Goal: Task Accomplishment & Management: Use online tool/utility

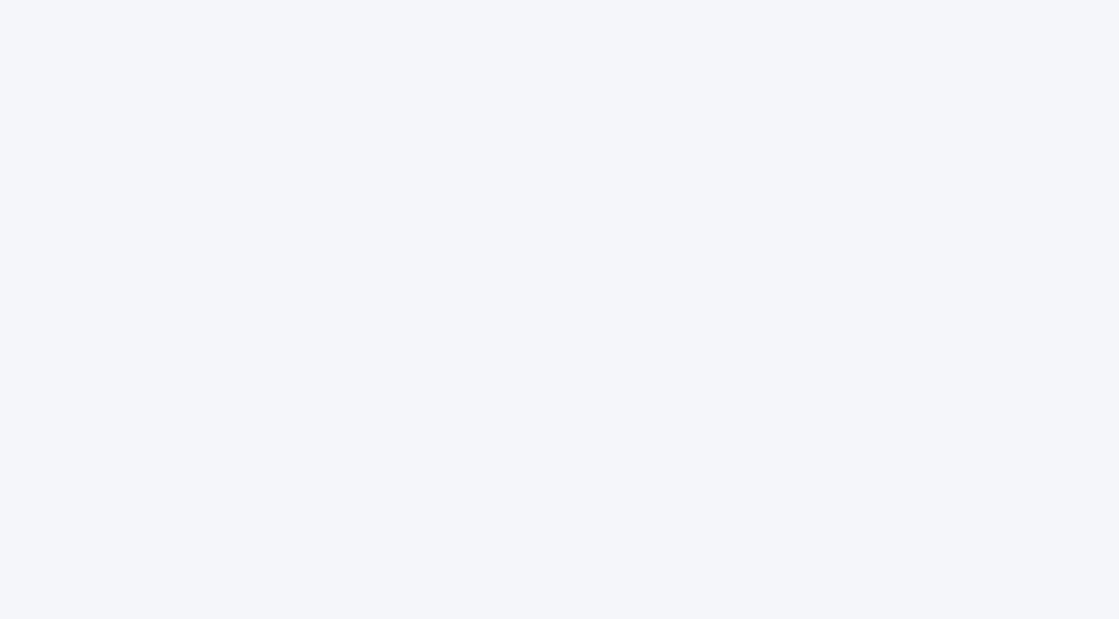
drag, startPoint x: 626, startPoint y: 27, endPoint x: 883, endPoint y: 240, distance: 333.3
click at [883, 240] on div at bounding box center [559, 309] width 1119 height 619
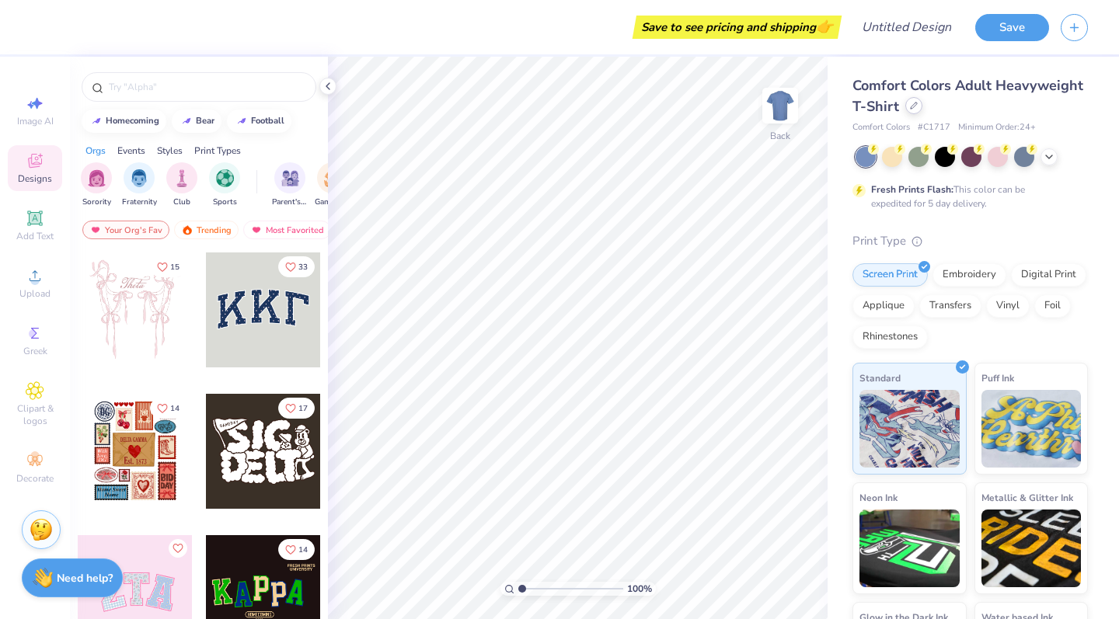
click at [910, 109] on icon at bounding box center [914, 106] width 8 height 8
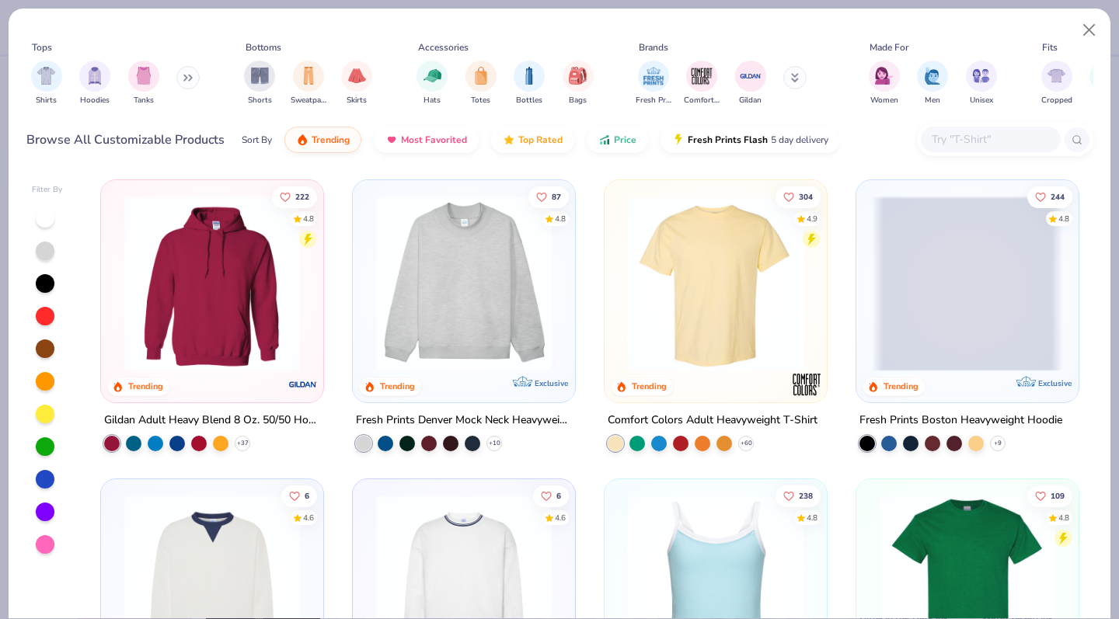
click at [523, 313] on img at bounding box center [463, 284] width 191 height 176
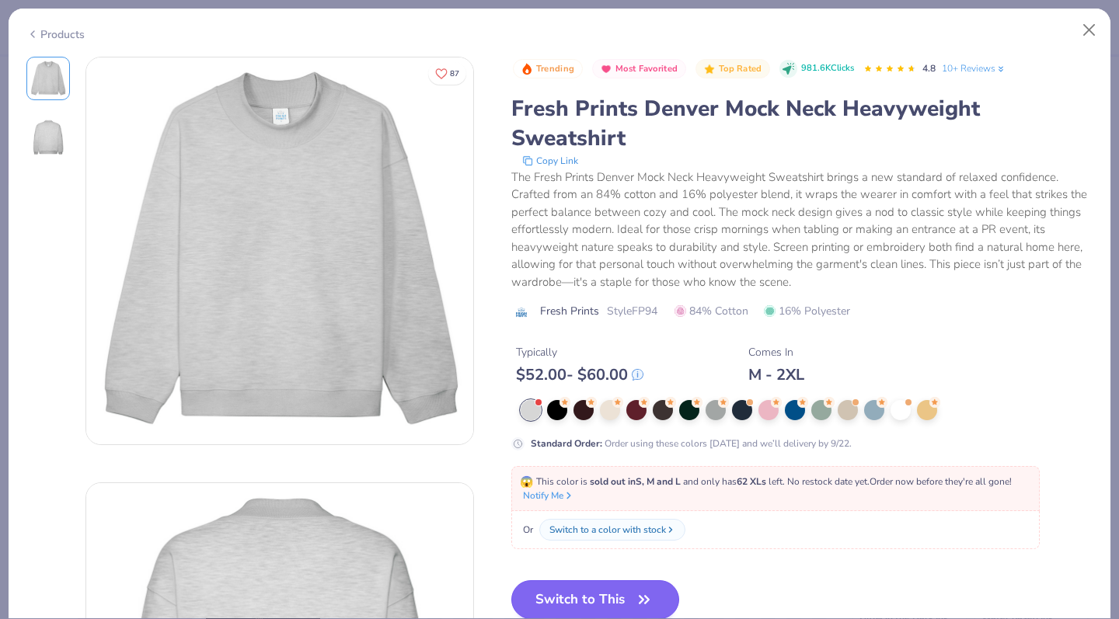
click at [511, 580] on button "Switch to This" at bounding box center [595, 599] width 169 height 39
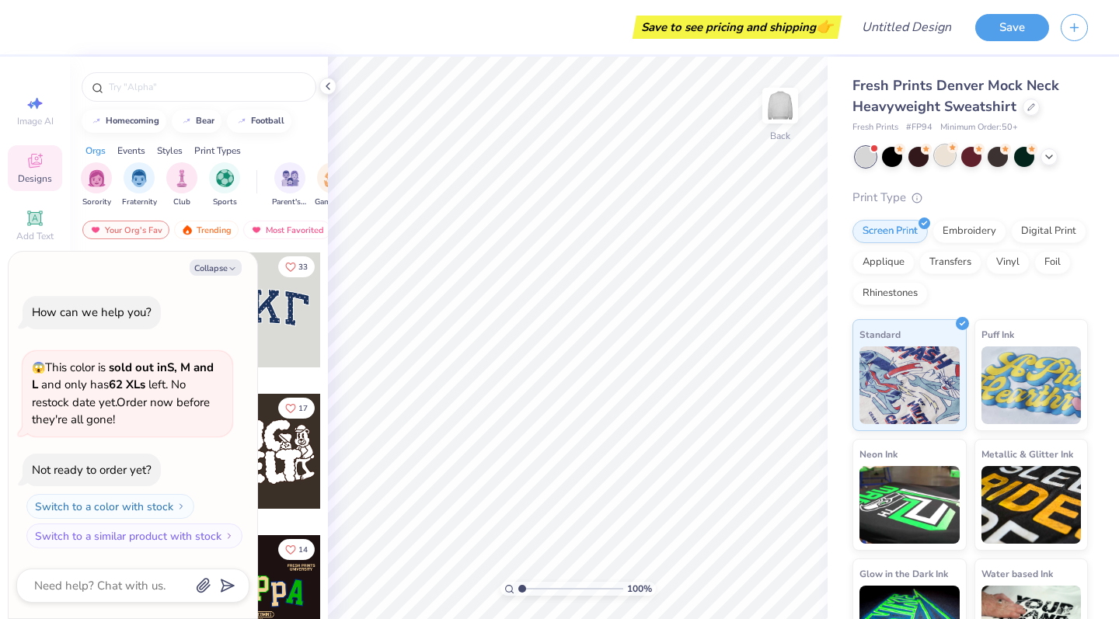
click at [950, 157] on div at bounding box center [945, 155] width 20 height 20
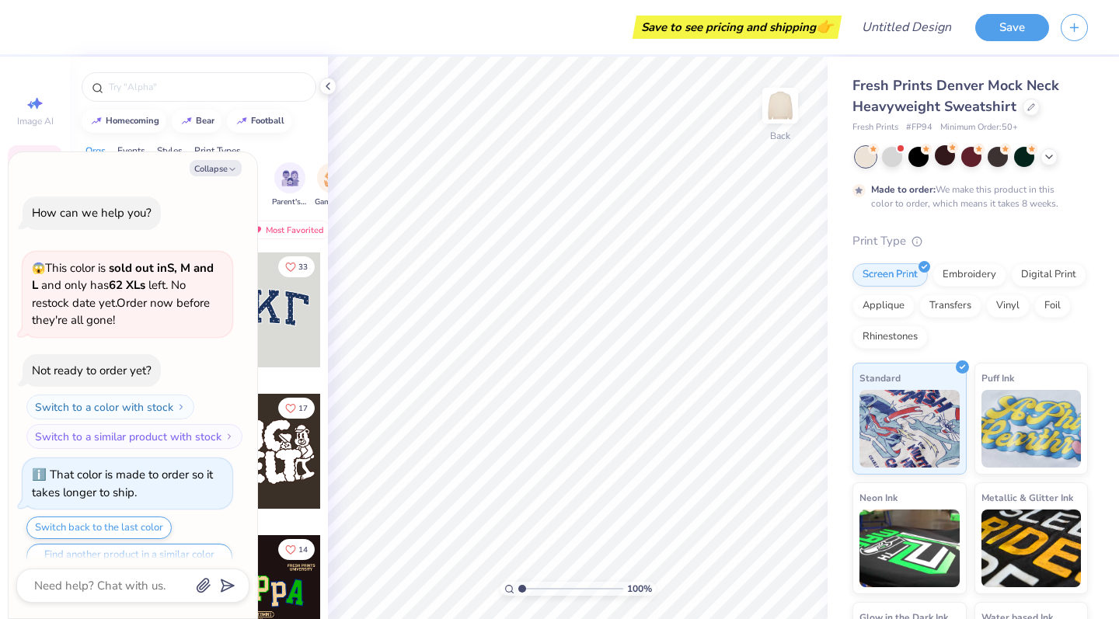
scroll to position [26, 0]
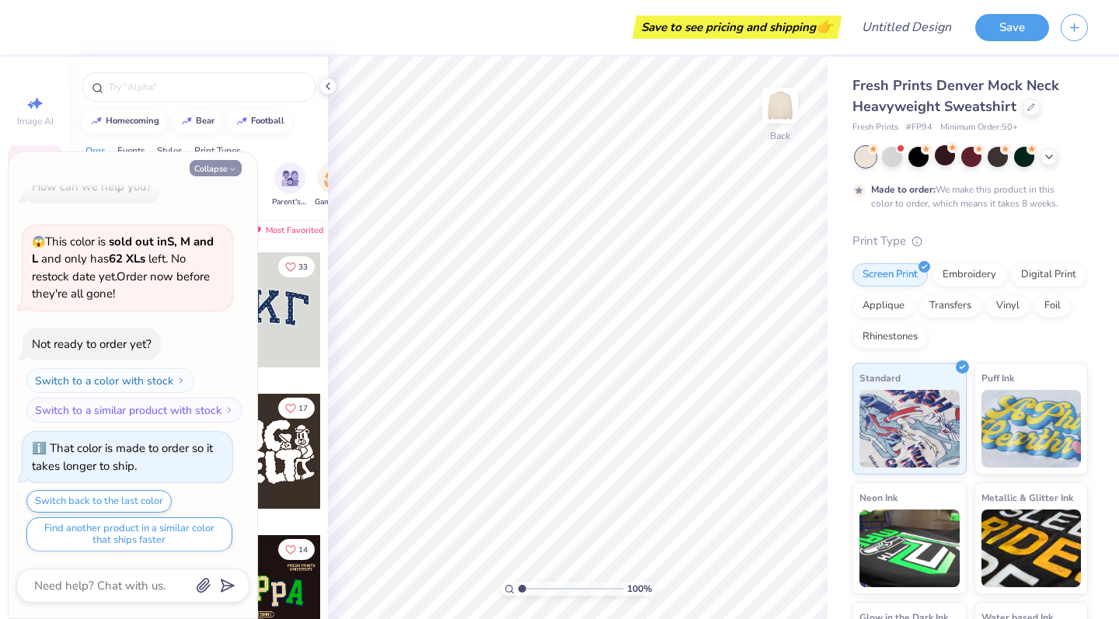
click at [217, 166] on button "Collapse" at bounding box center [216, 168] width 52 height 16
type textarea "x"
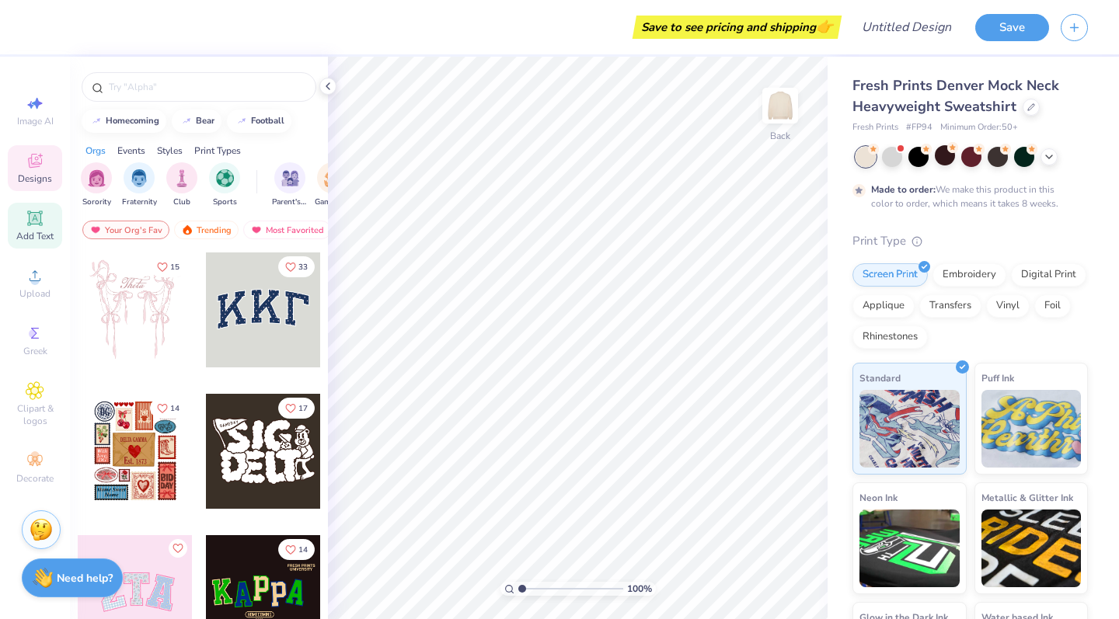
click at [37, 224] on icon at bounding box center [34, 218] width 15 height 15
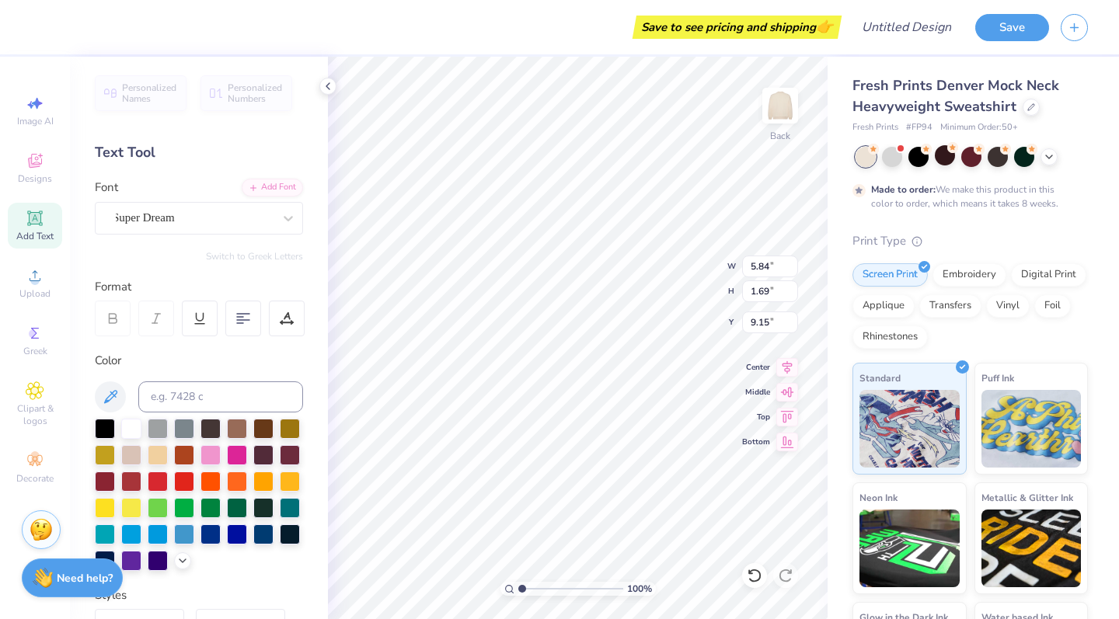
type input "0.50"
type textarea "ASA"
click at [273, 218] on div "Super Dream" at bounding box center [192, 218] width 163 height 24
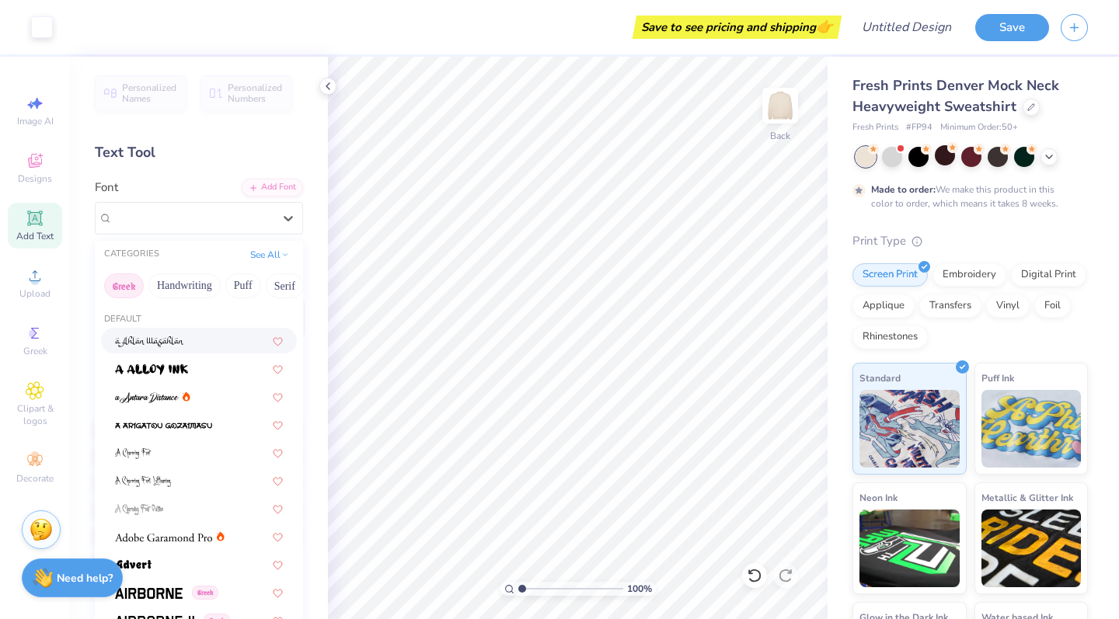
click at [117, 288] on button "Greek" at bounding box center [124, 286] width 40 height 25
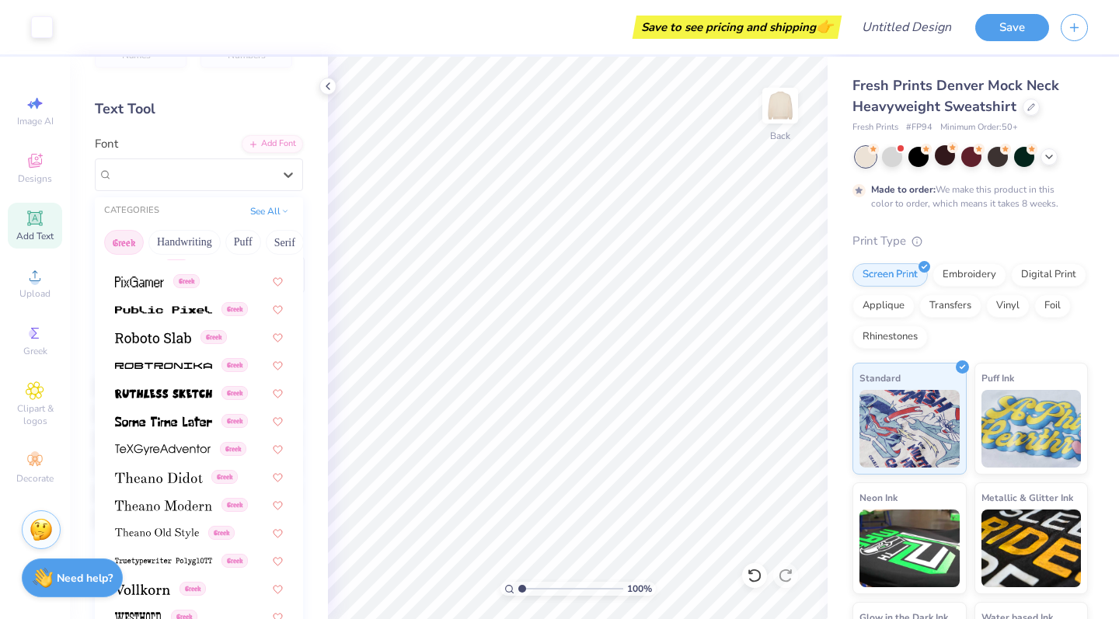
scroll to position [68, 0]
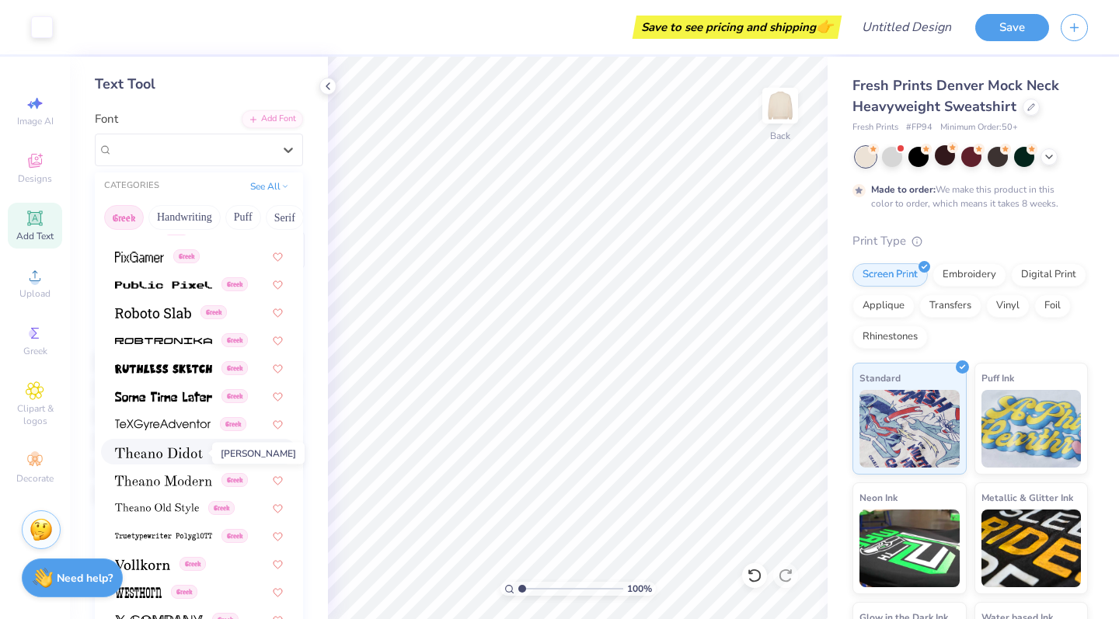
click at [178, 454] on img at bounding box center [159, 453] width 88 height 11
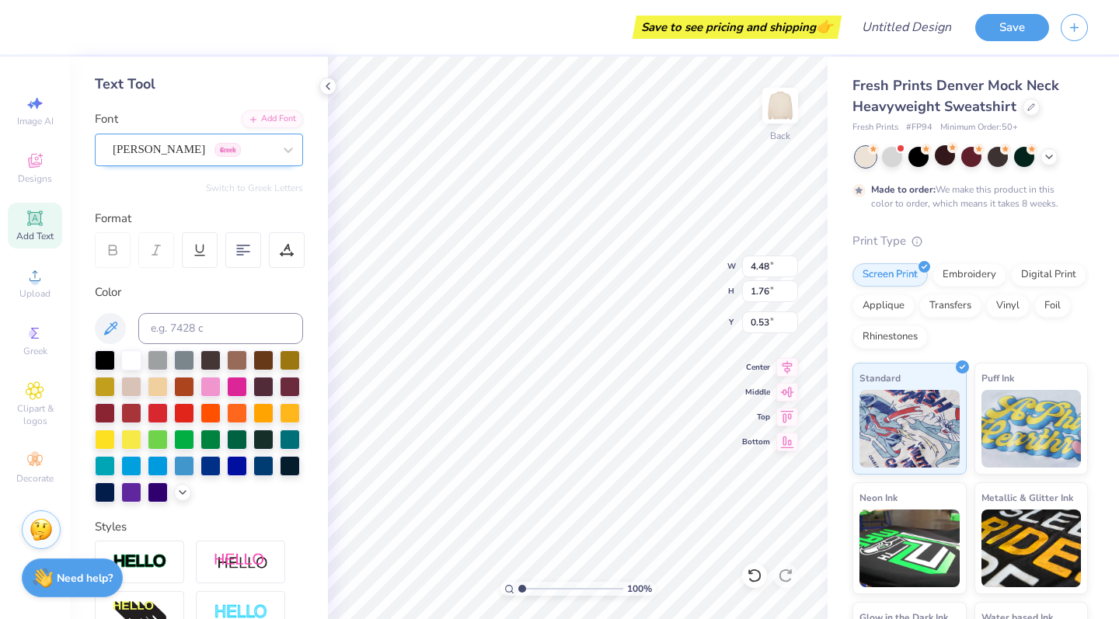
type input "5.01"
type input "0.54"
type input "4.48"
type input "0.53"
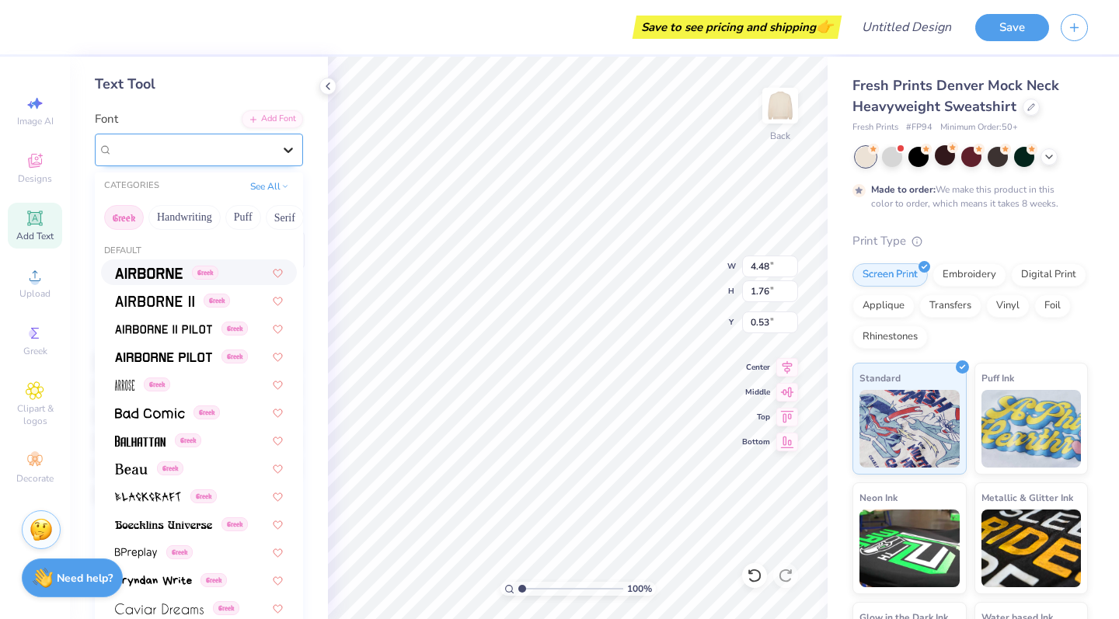
click at [274, 152] on div at bounding box center [288, 150] width 28 height 28
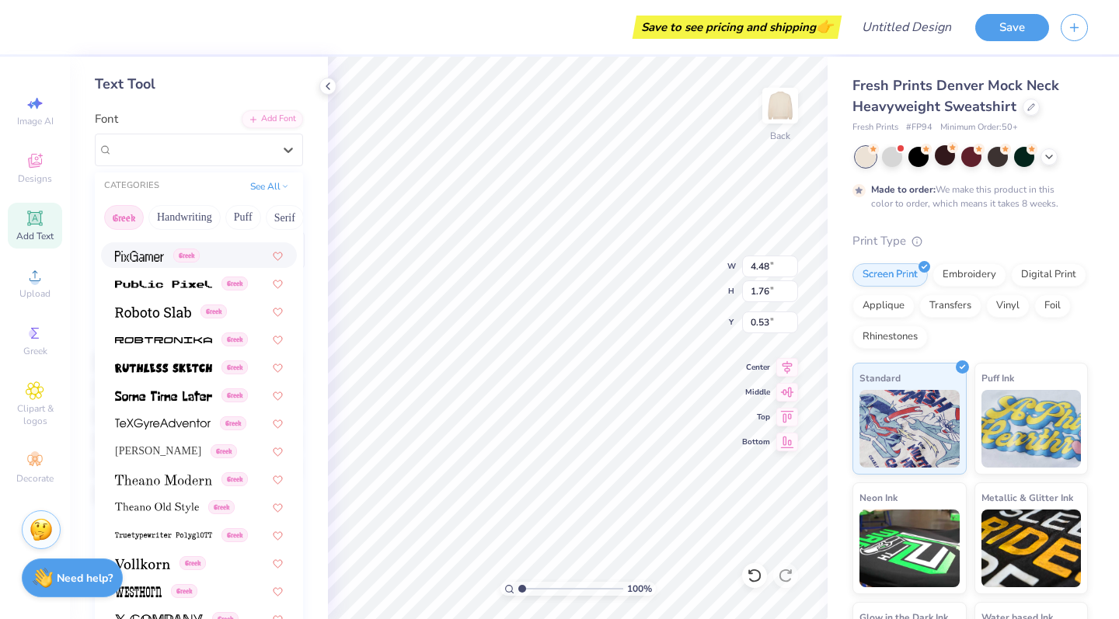
scroll to position [939, 0]
click at [174, 482] on img at bounding box center [163, 481] width 97 height 11
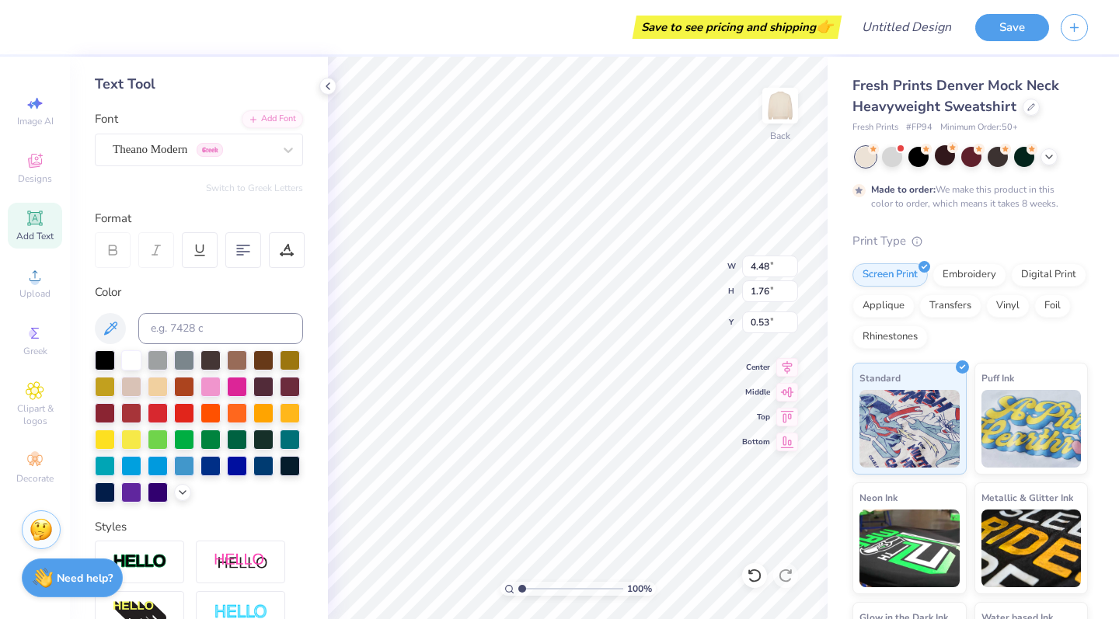
type input "5.04"
type input "1.79"
click at [170, 150] on span "Theano Modern" at bounding box center [150, 150] width 75 height 18
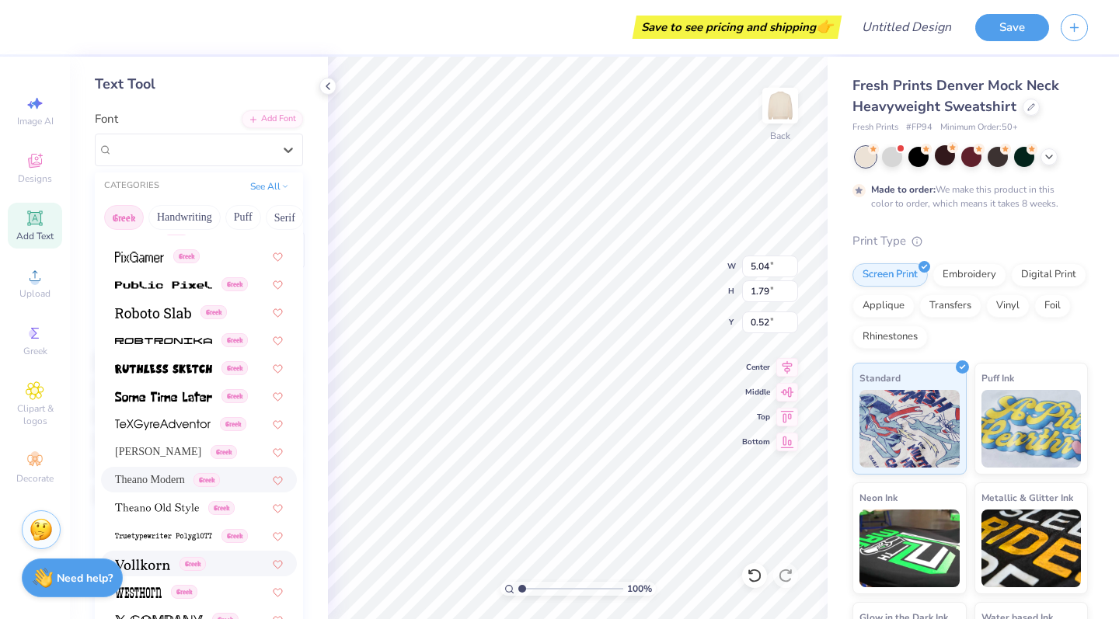
click at [156, 566] on img at bounding box center [142, 564] width 55 height 11
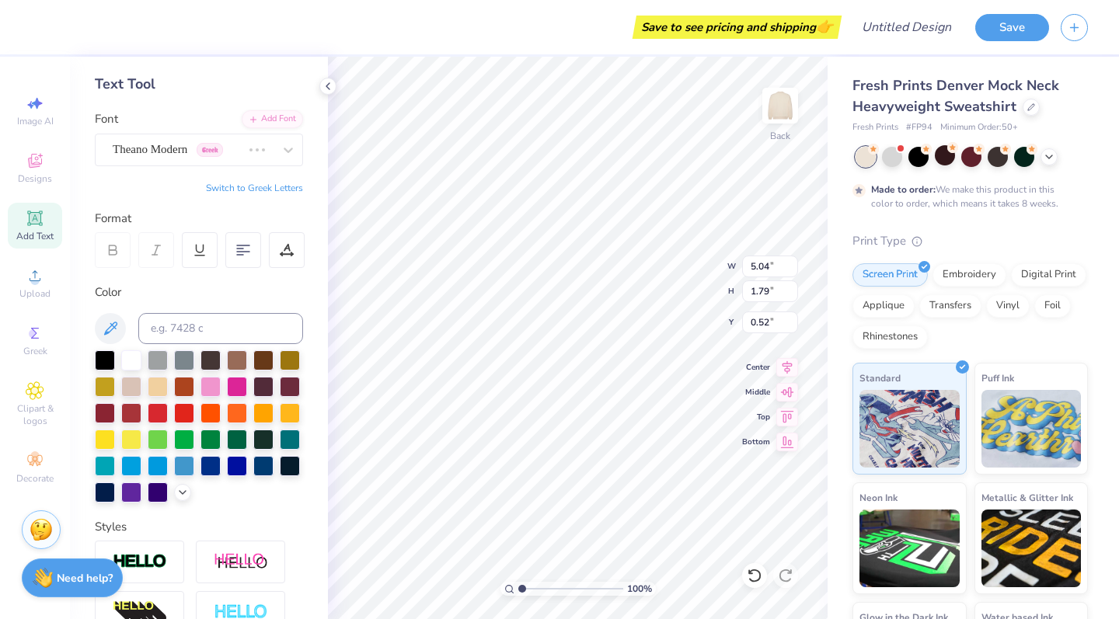
type input "0.50"
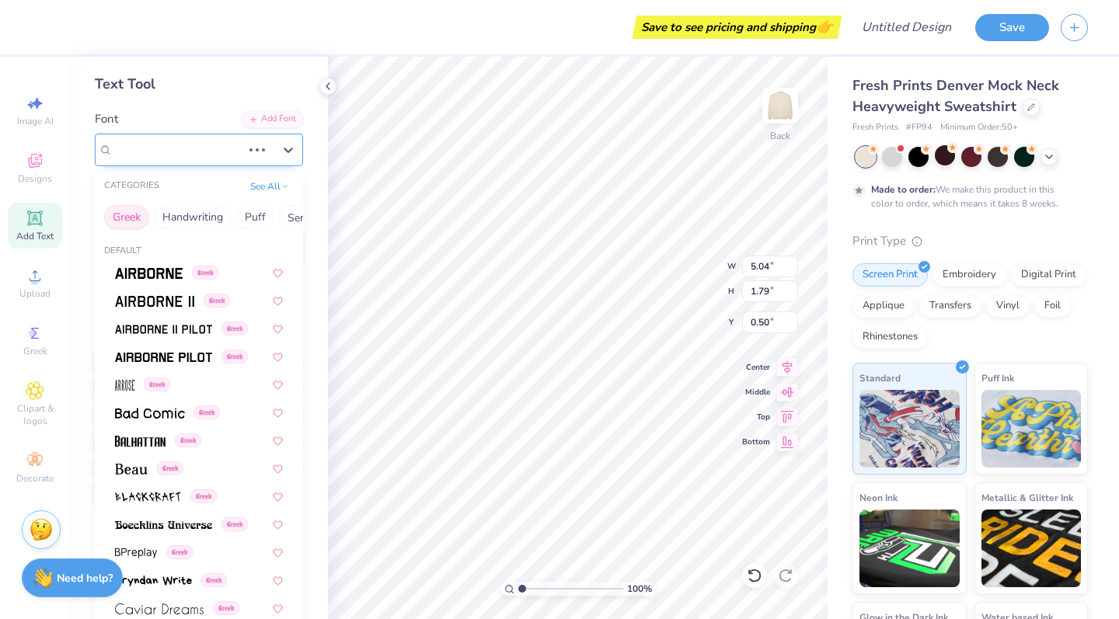
click at [171, 156] on span "Theano Modern" at bounding box center [150, 150] width 75 height 18
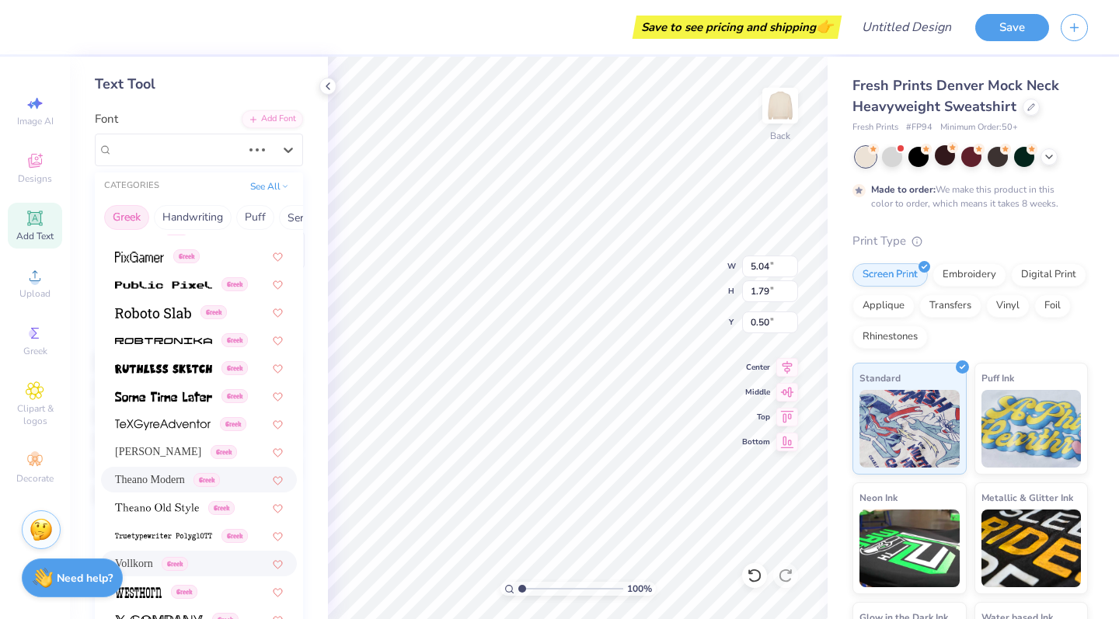
click at [145, 569] on span "Vollkorn" at bounding box center [134, 564] width 38 height 16
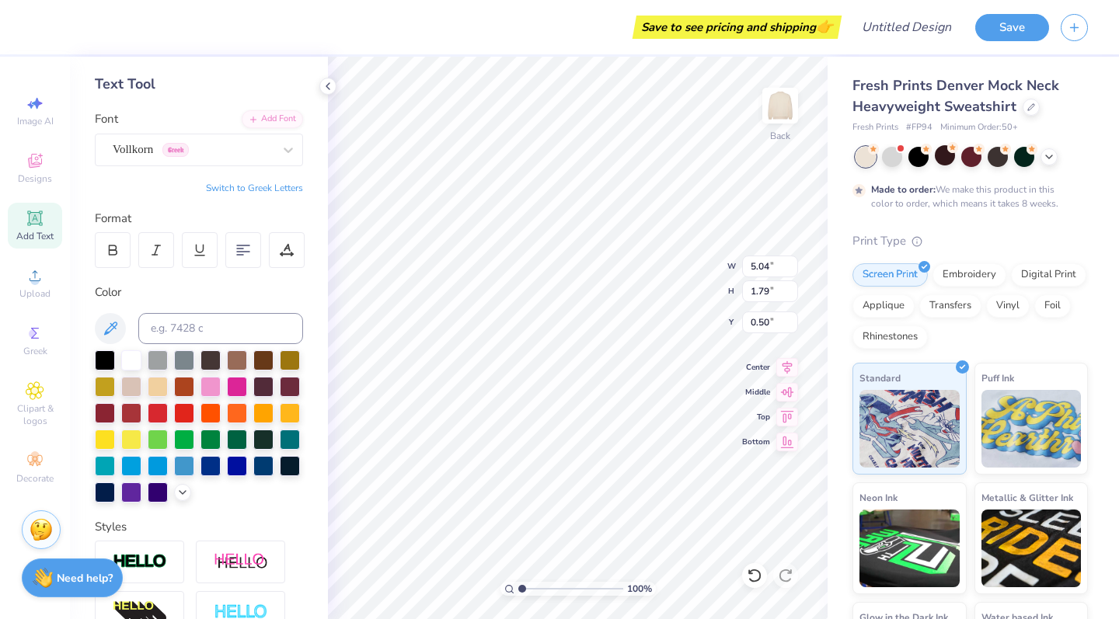
type input "4.61"
type input "1.68"
type input "0.56"
type textarea "A"
click at [274, 183] on button "Switch to Greek Letters" at bounding box center [254, 188] width 97 height 12
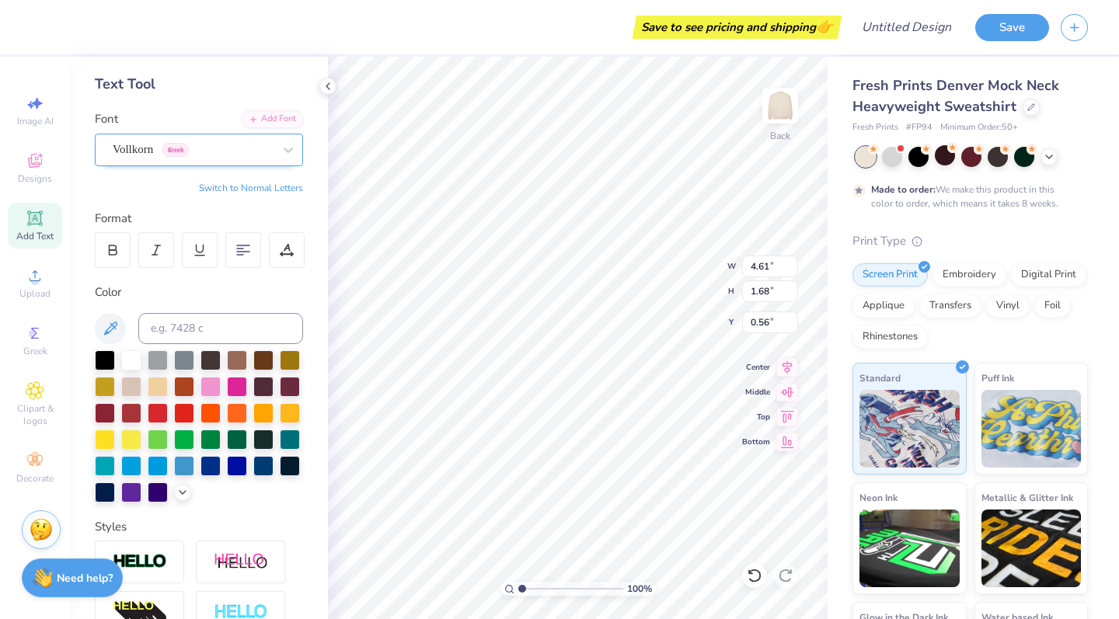
click at [235, 156] on div "Vollkorn Greek" at bounding box center [192, 150] width 163 height 24
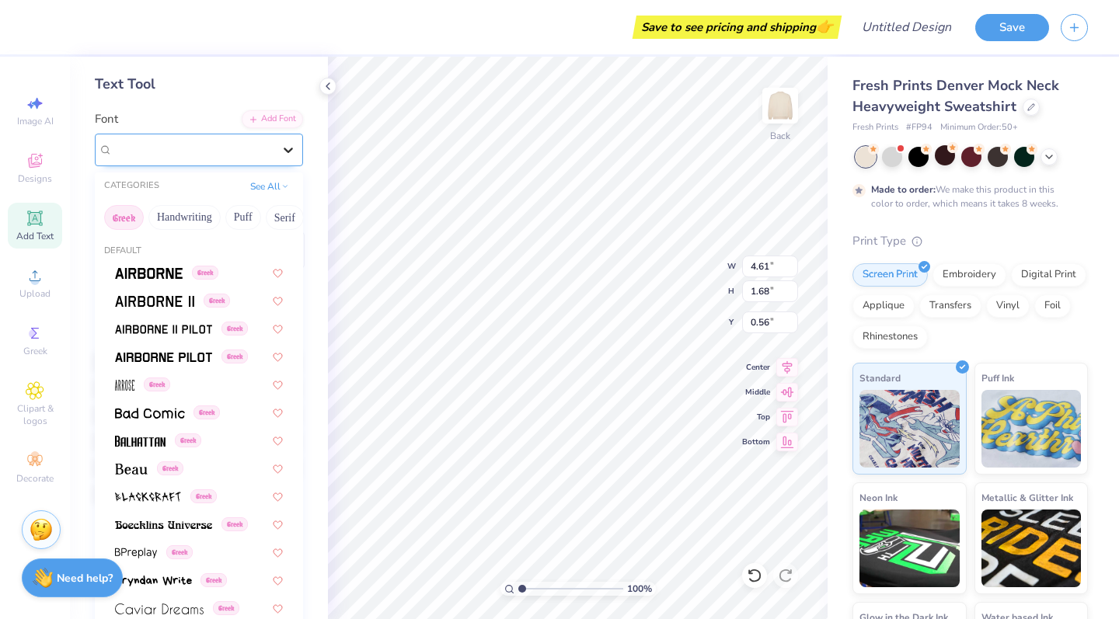
click at [289, 156] on icon at bounding box center [289, 150] width 16 height 16
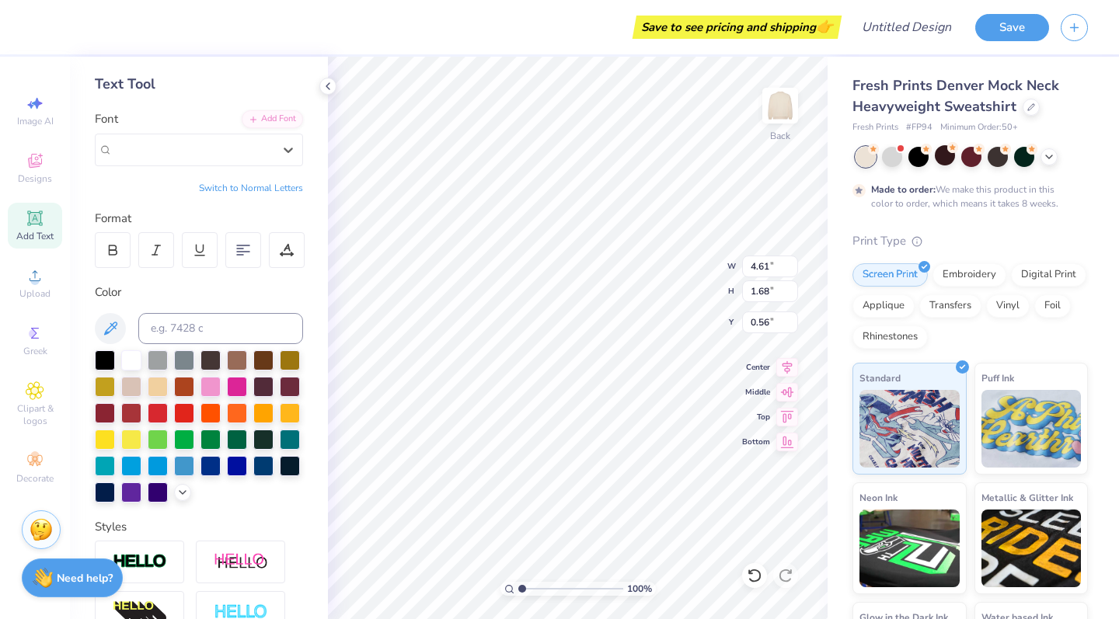
type input "Z"
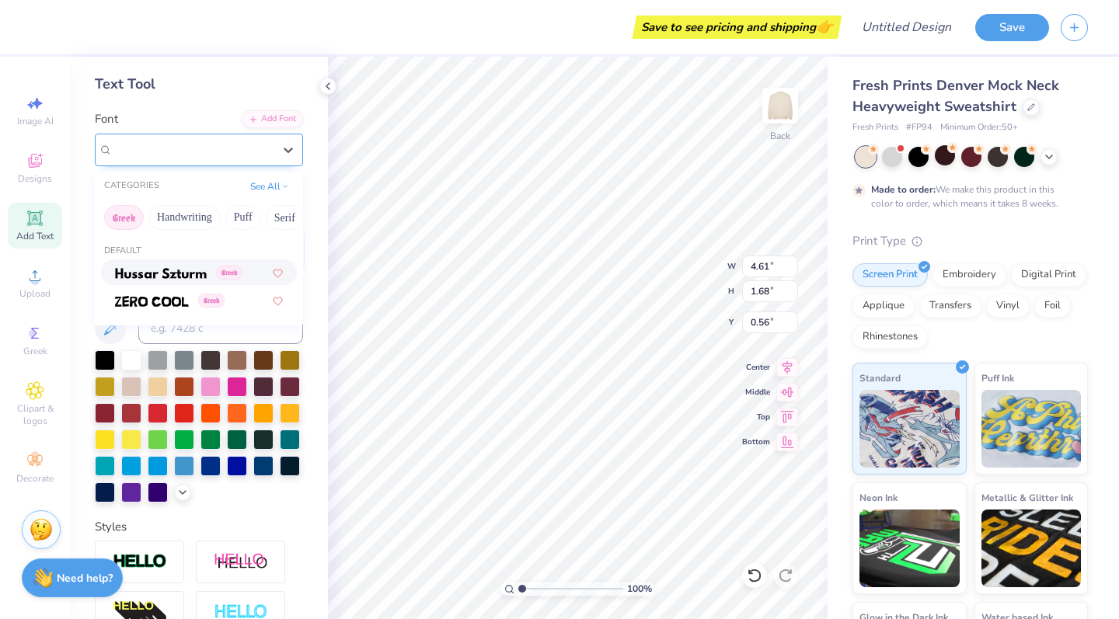
click at [244, 150] on div at bounding box center [192, 150] width 163 height 24
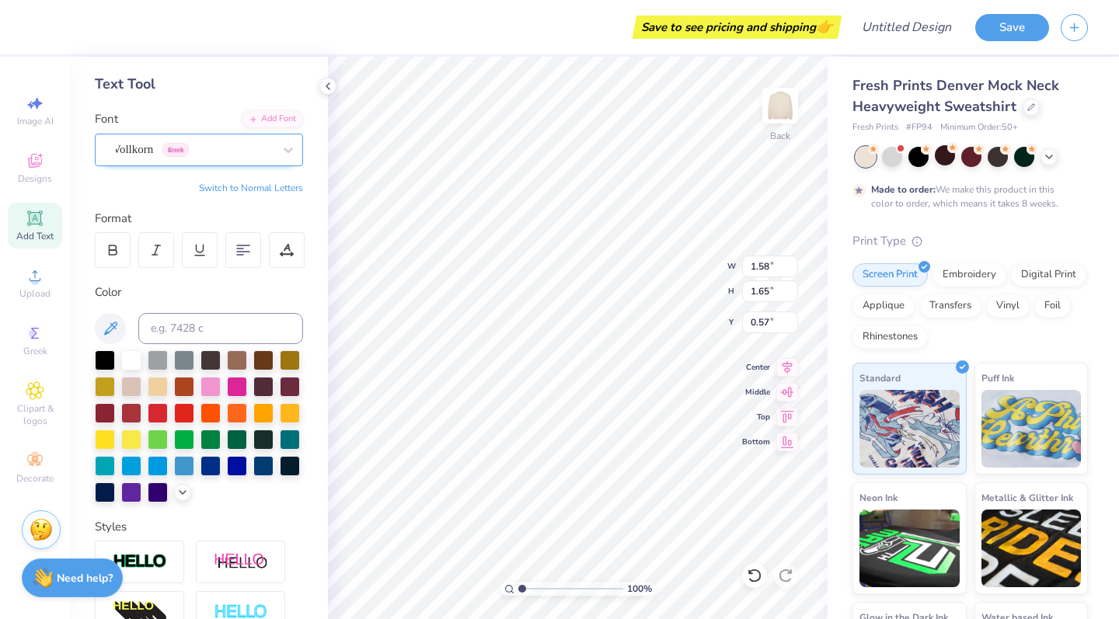
type textarea "ΑΣΑ"
type input "3.55"
type input "3.24"
type textarea "ΖΒΤ"
type input "2.76"
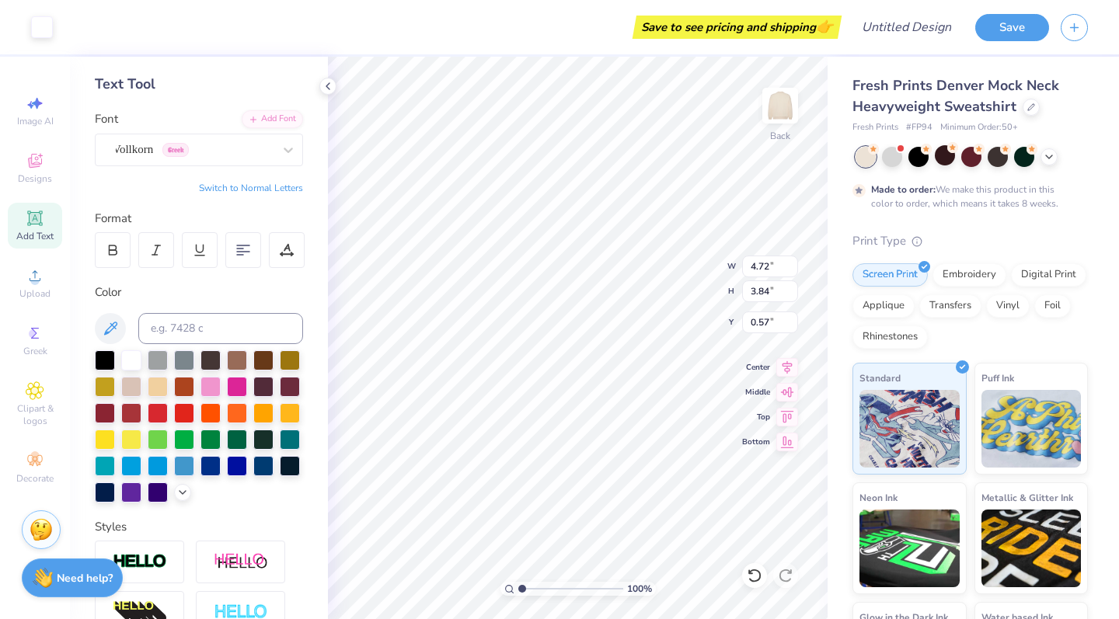
type input "3.75"
type input "3.06"
type input "0.50"
click at [863, 211] on div "Fresh Prints Denver Mock Neck Heavyweight Sweatshirt Fresh Prints # FP94 Minimu…" at bounding box center [969, 394] width 235 height 639
click at [785, 111] on img at bounding box center [780, 106] width 62 height 62
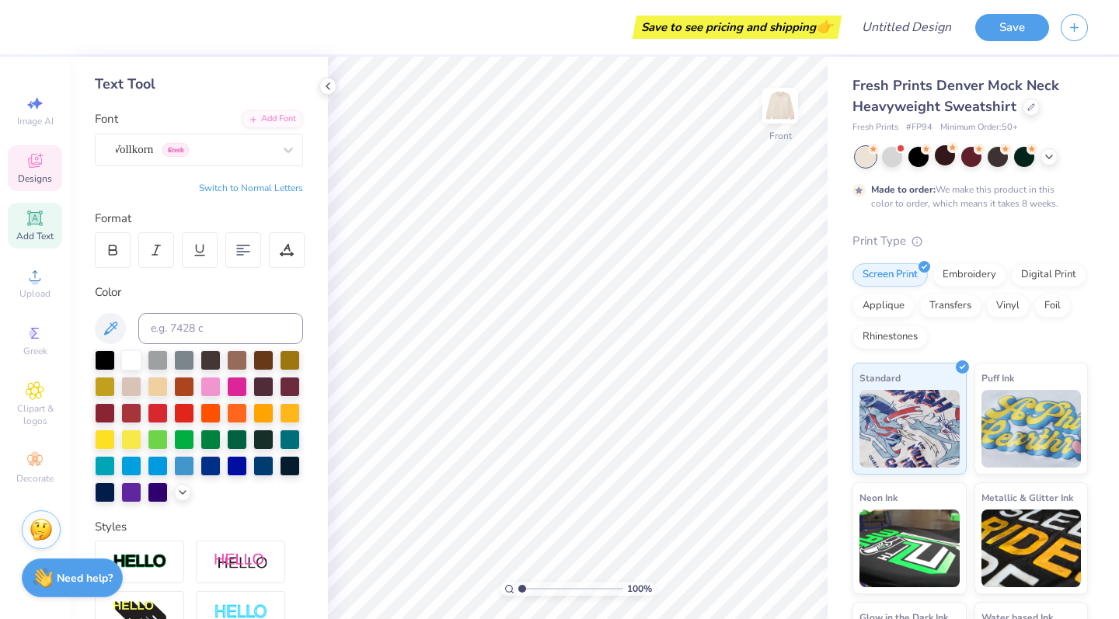
click at [30, 175] on span "Designs" at bounding box center [35, 179] width 34 height 12
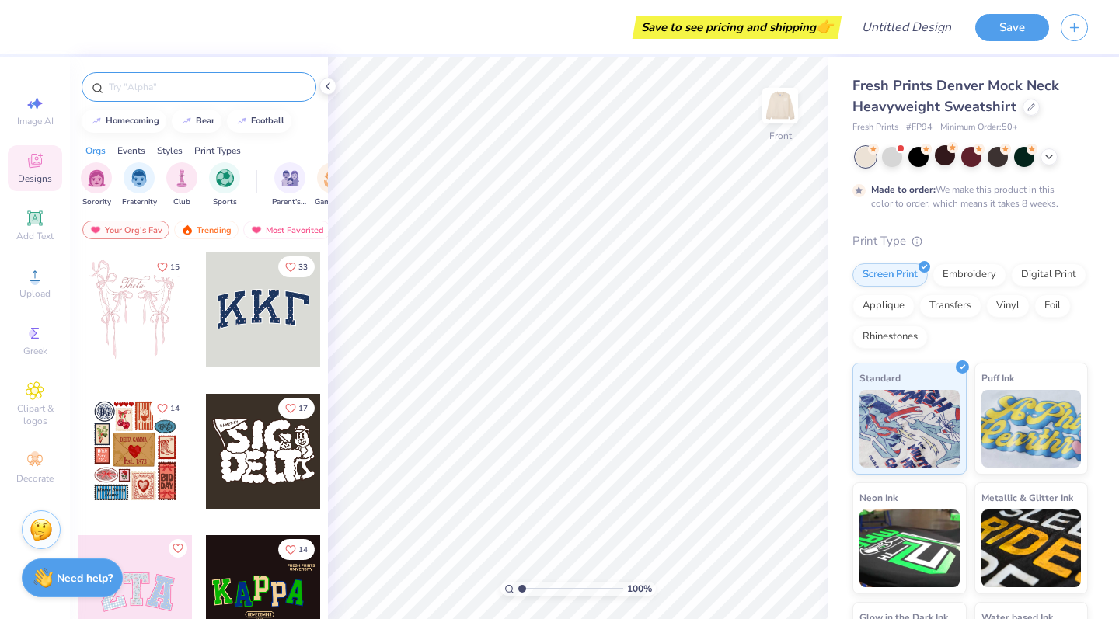
click at [186, 92] on input "text" at bounding box center [206, 87] width 199 height 16
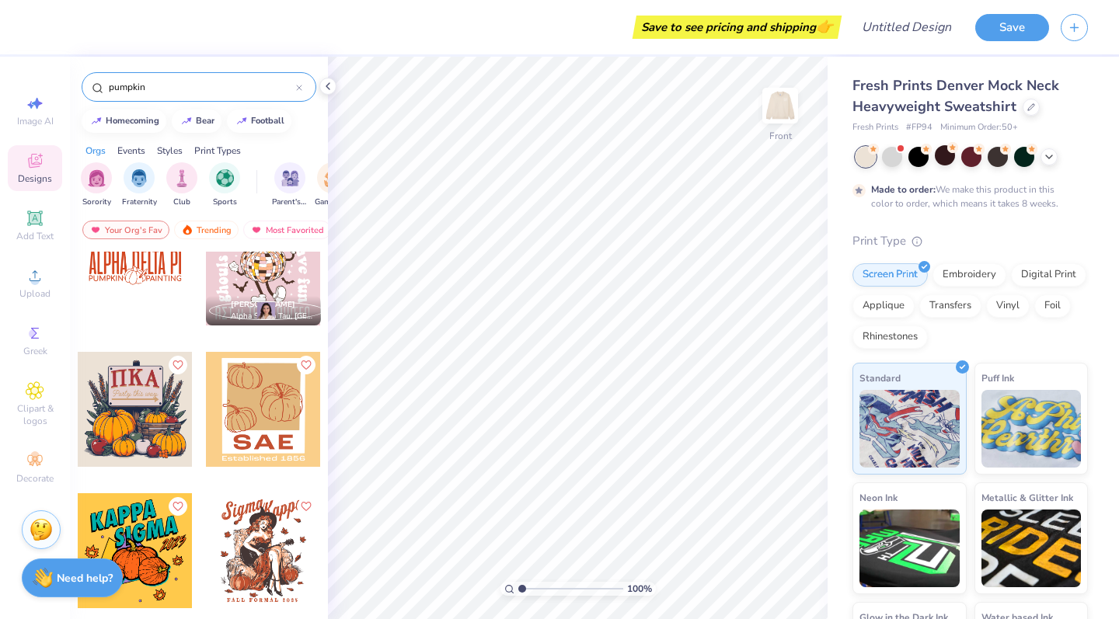
scroll to position [185, 0]
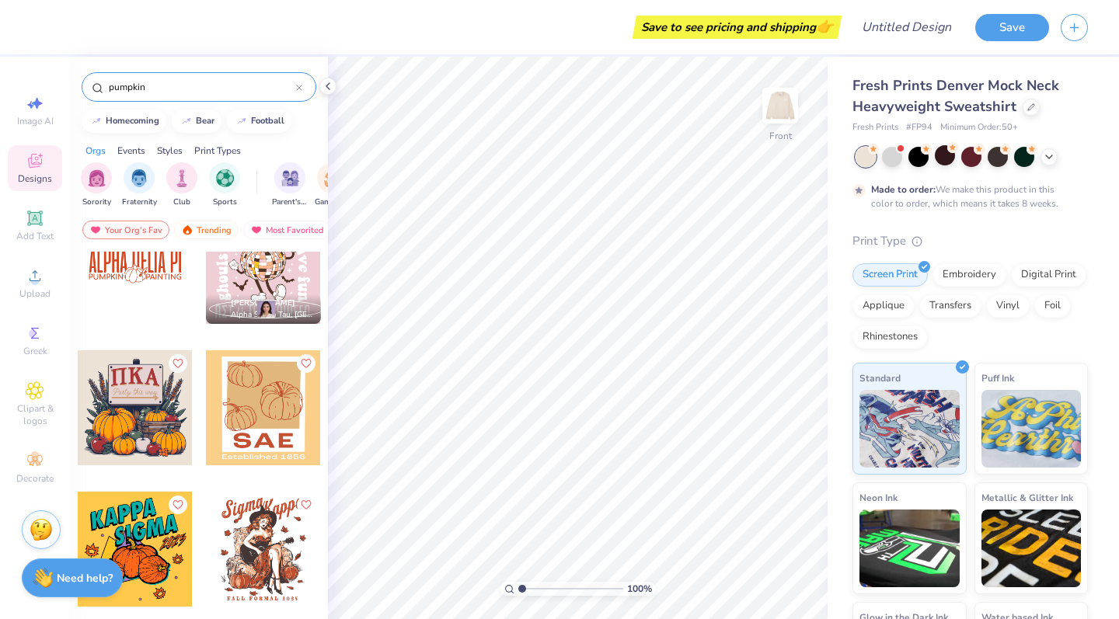
click at [159, 406] on div at bounding box center [135, 407] width 115 height 115
click at [207, 82] on input "pumpkin" at bounding box center [201, 87] width 189 height 16
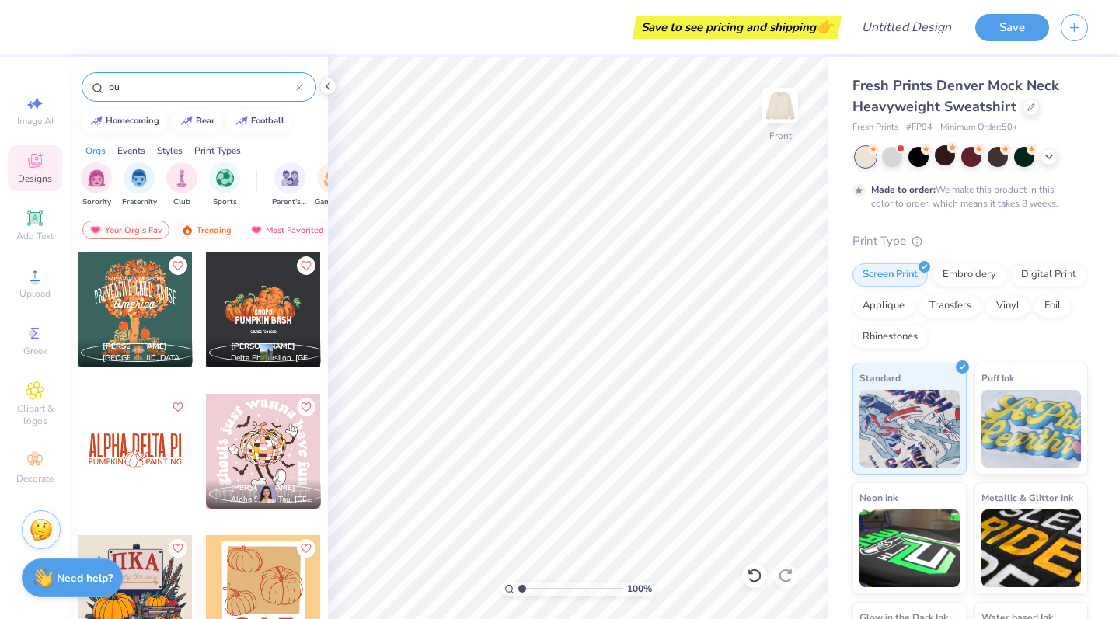
type input "p"
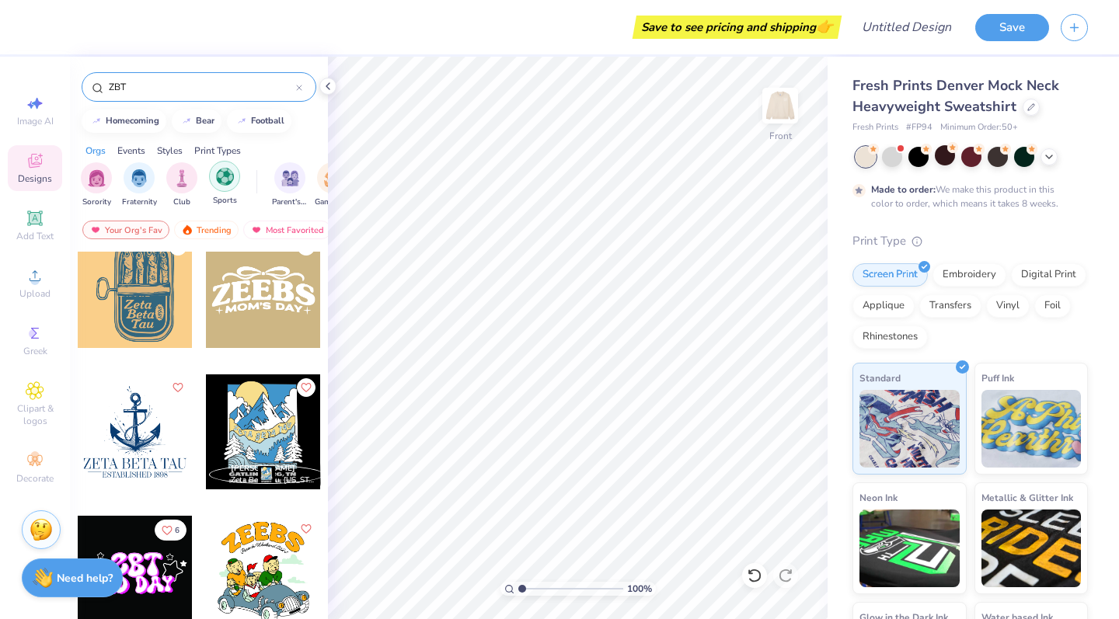
scroll to position [766, 0]
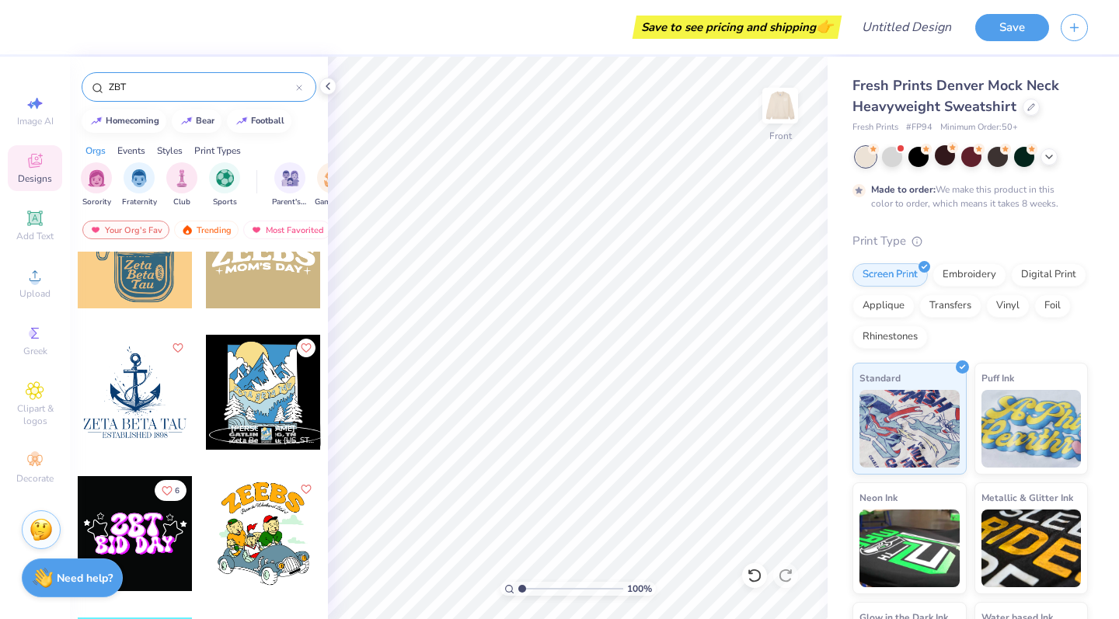
click at [204, 86] on input "ZBT" at bounding box center [201, 87] width 189 height 16
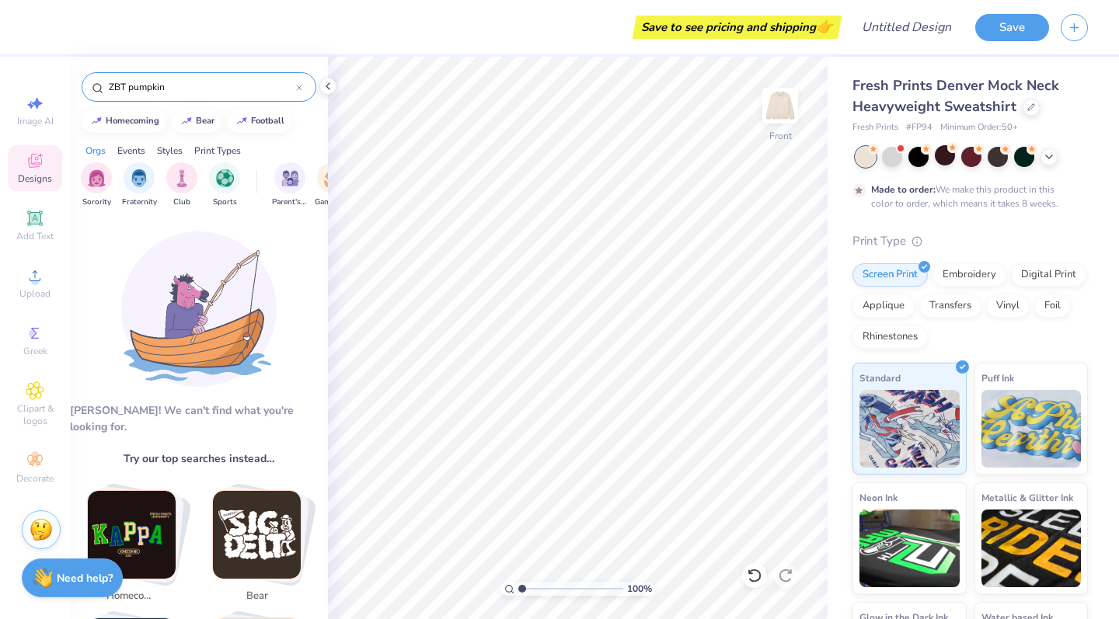
drag, startPoint x: 128, startPoint y: 84, endPoint x: 85, endPoint y: 84, distance: 43.5
click at [85, 84] on div "ZBT pumpkin" at bounding box center [199, 87] width 235 height 30
click at [132, 82] on input "smashing pumpkin" at bounding box center [201, 87] width 189 height 16
click at [131, 82] on input "smashing pumpkin" at bounding box center [201, 87] width 189 height 16
type input "pumpkin"
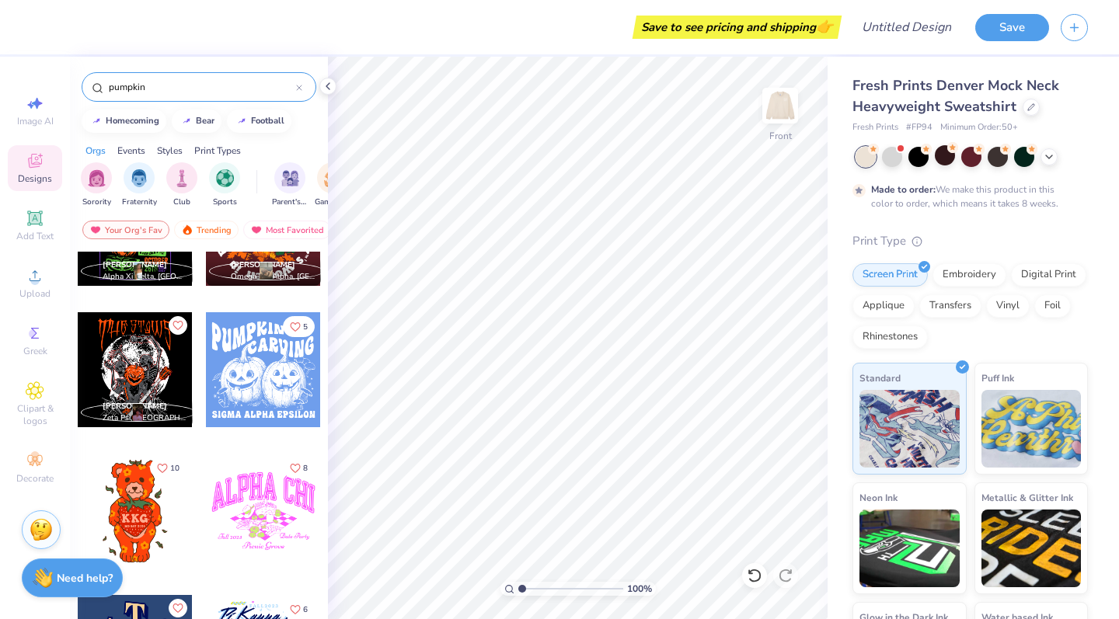
scroll to position [914, 0]
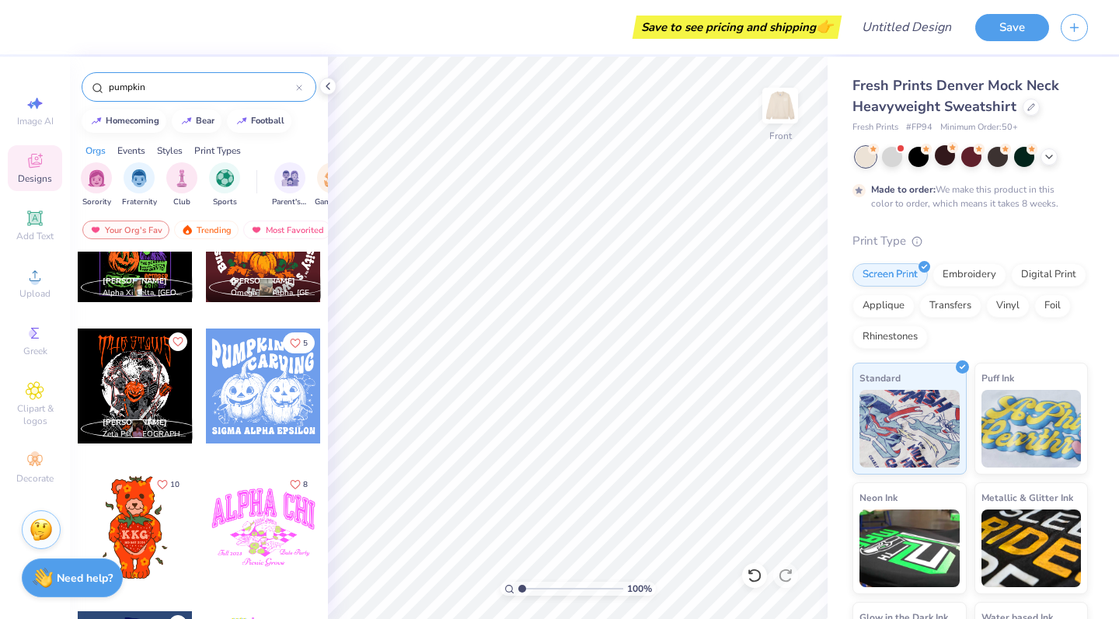
click at [243, 406] on div at bounding box center [263, 386] width 115 height 115
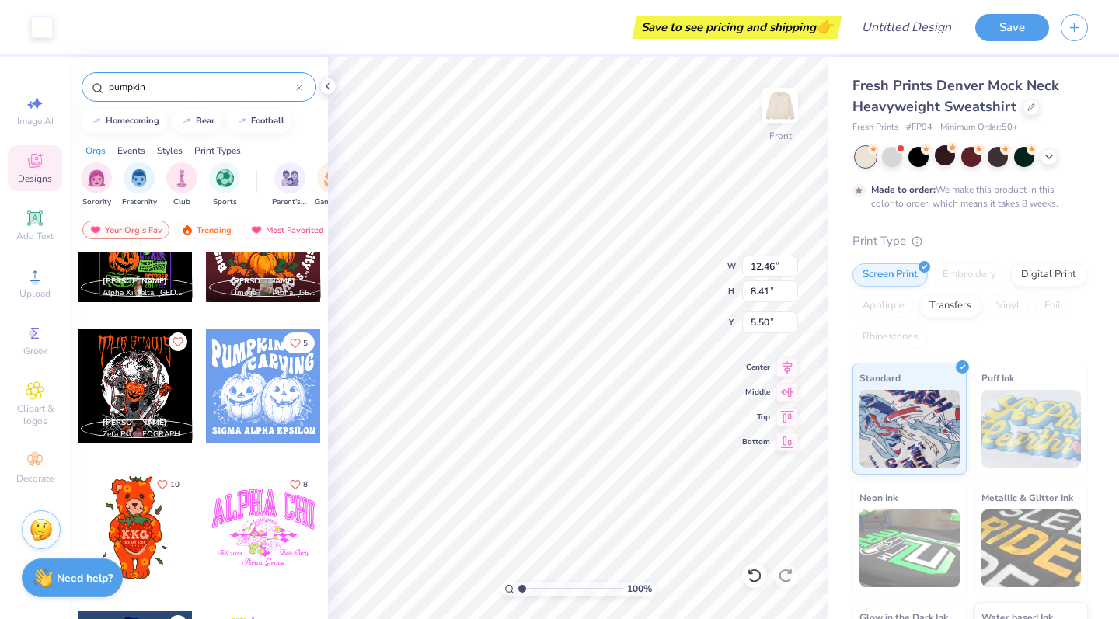
type input "12.46"
type input "8.41"
type input "5.50"
type input "12.47"
type input "0.87"
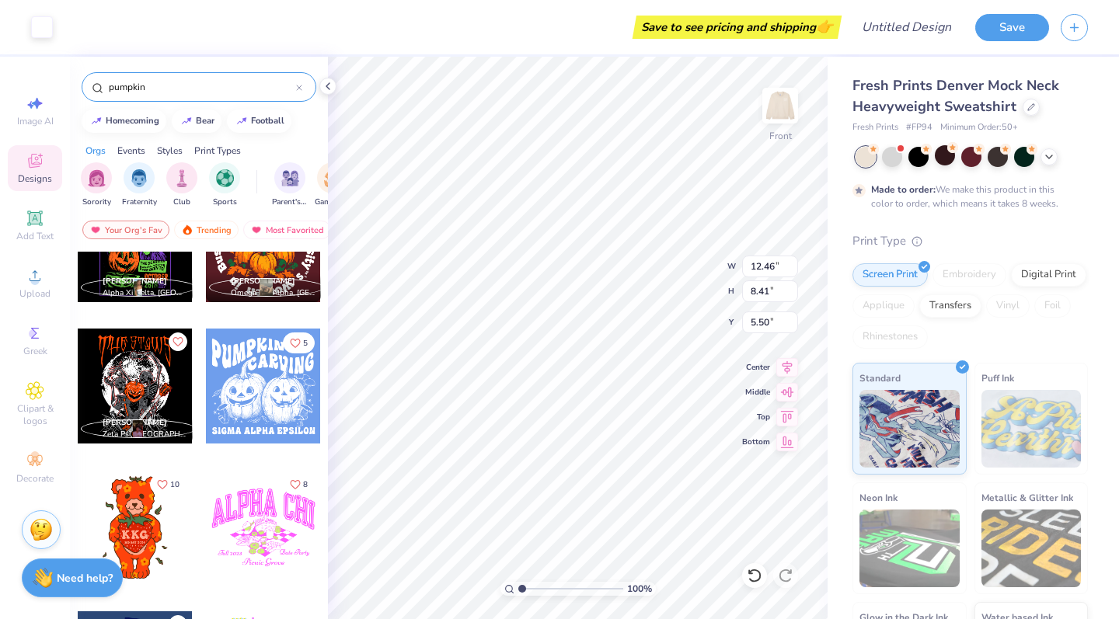
type input "13.89"
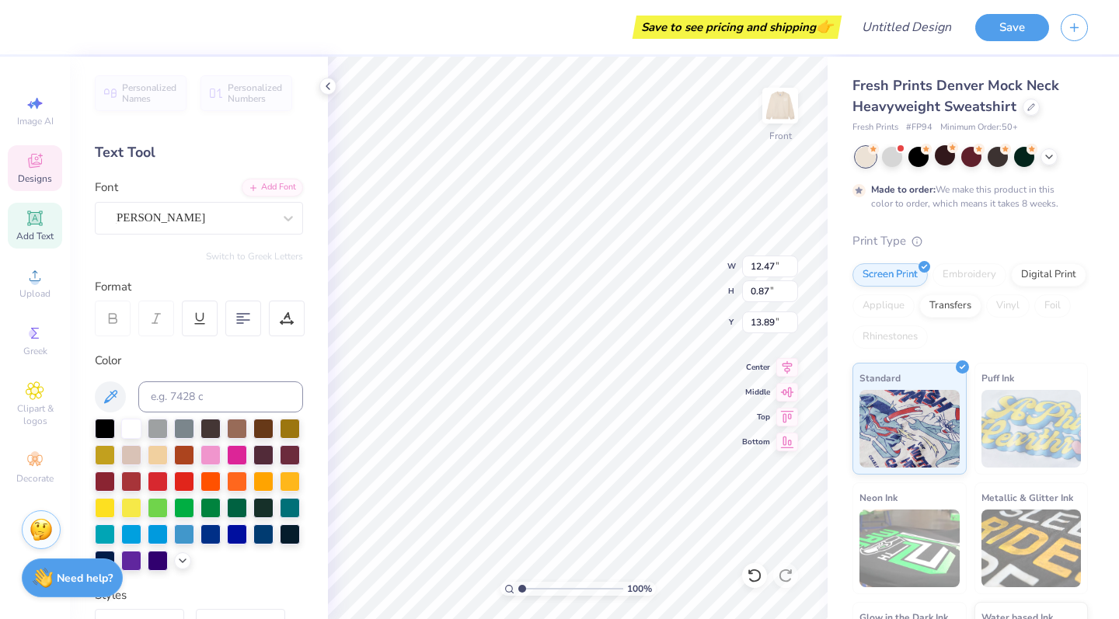
scroll to position [0, 0]
type textarea "S"
type textarea "ZETA BETA TAU"
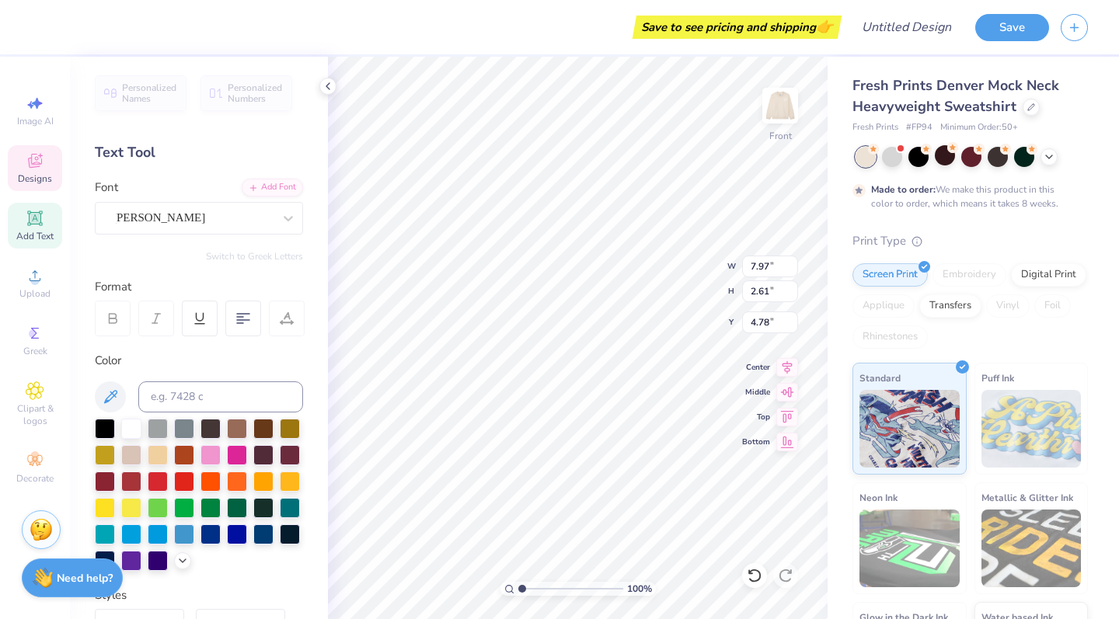
type textarea "SMASHING"
type input "12.46"
type input "8.41"
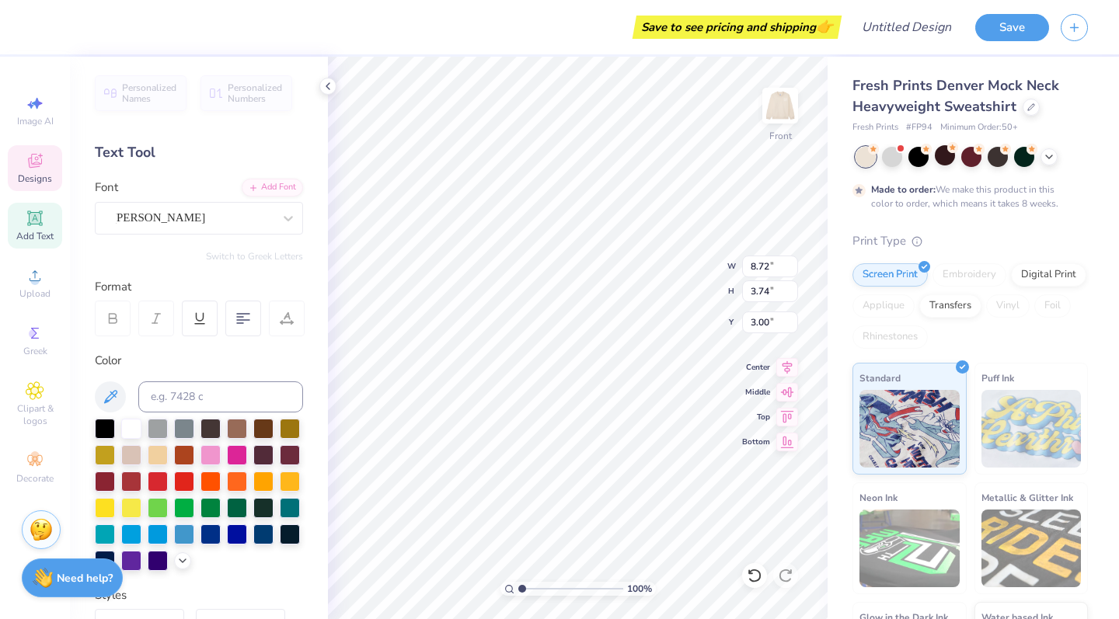
type input "5.50"
type input "7.97"
type input "2.65"
type input "4.76"
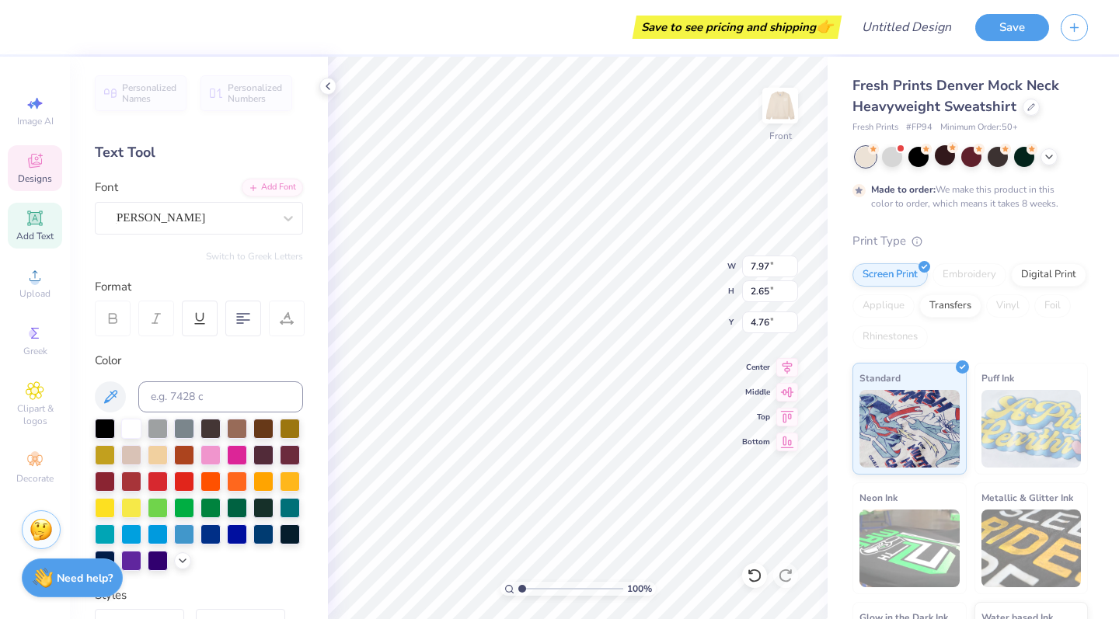
type textarea "S"
type textarea "PUMPKINS"
type input "15.96"
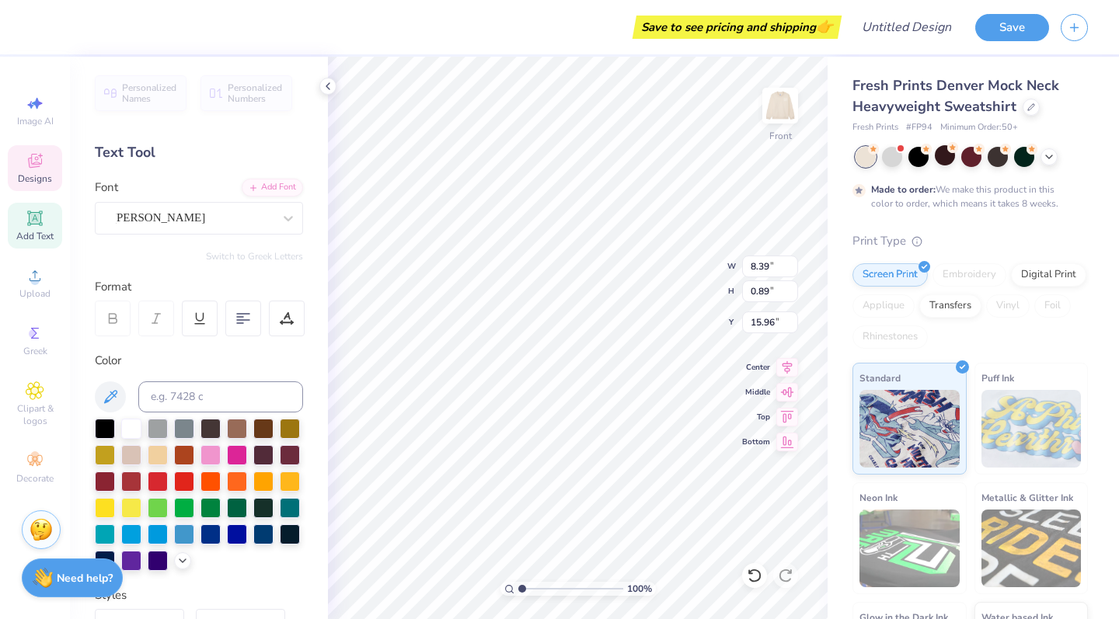
scroll to position [0, 0]
type textarea "Z"
type textarea "ALPHA SIGMA ALPHA"
type input "17.63"
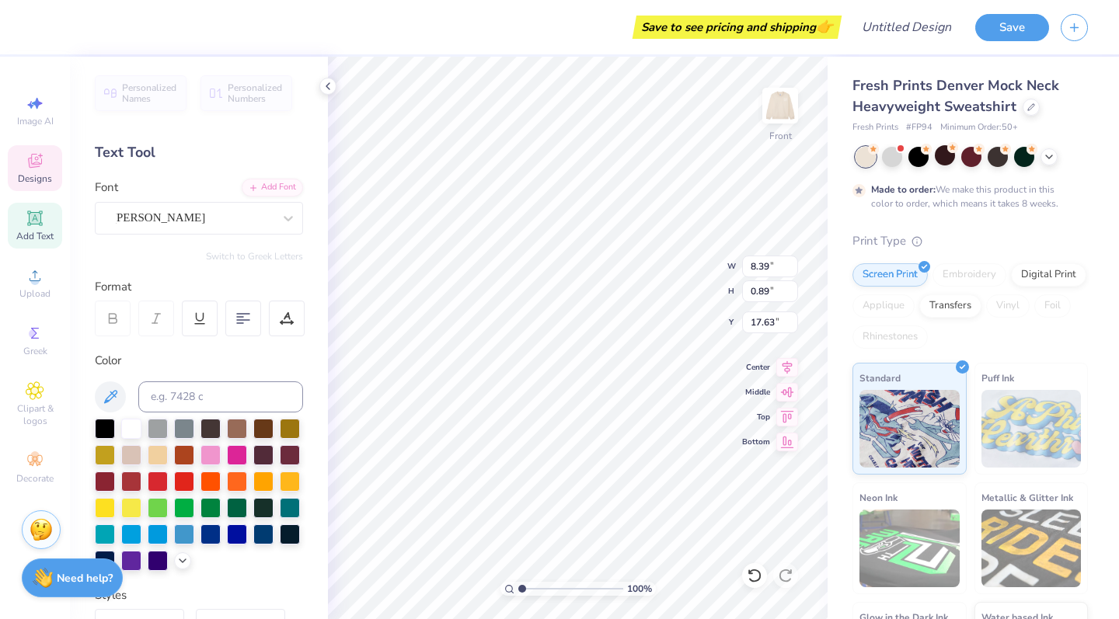
type input "11.57"
type input "13.91"
type input "8.39"
type input "17.63"
click at [786, 117] on img at bounding box center [780, 106] width 62 height 62
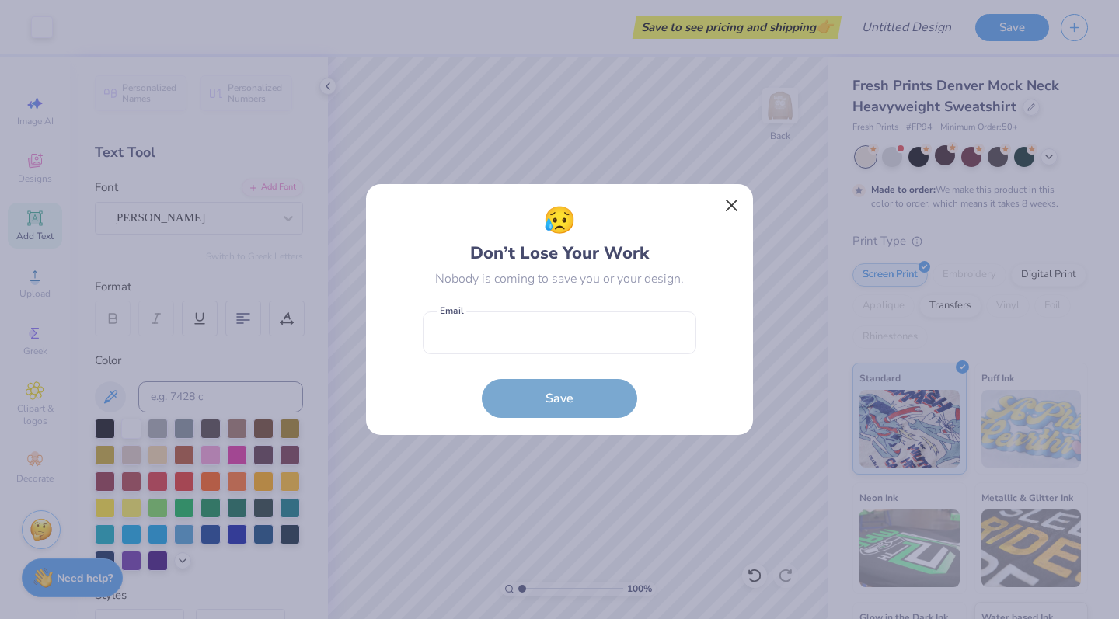
click at [730, 218] on button "Close" at bounding box center [732, 206] width 30 height 30
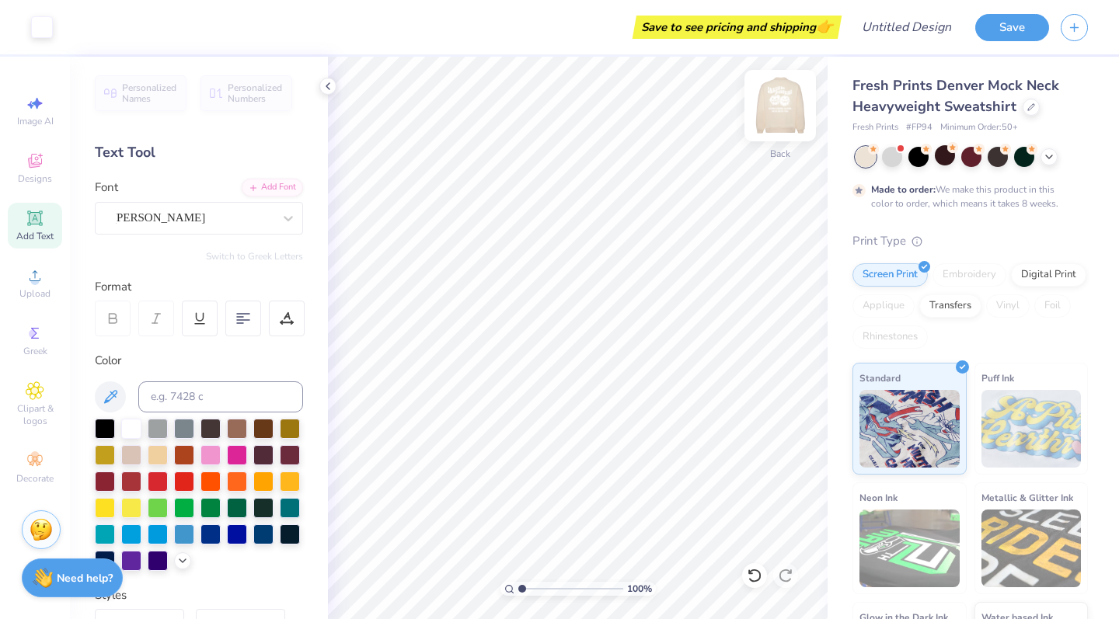
click at [772, 123] on img at bounding box center [780, 106] width 62 height 62
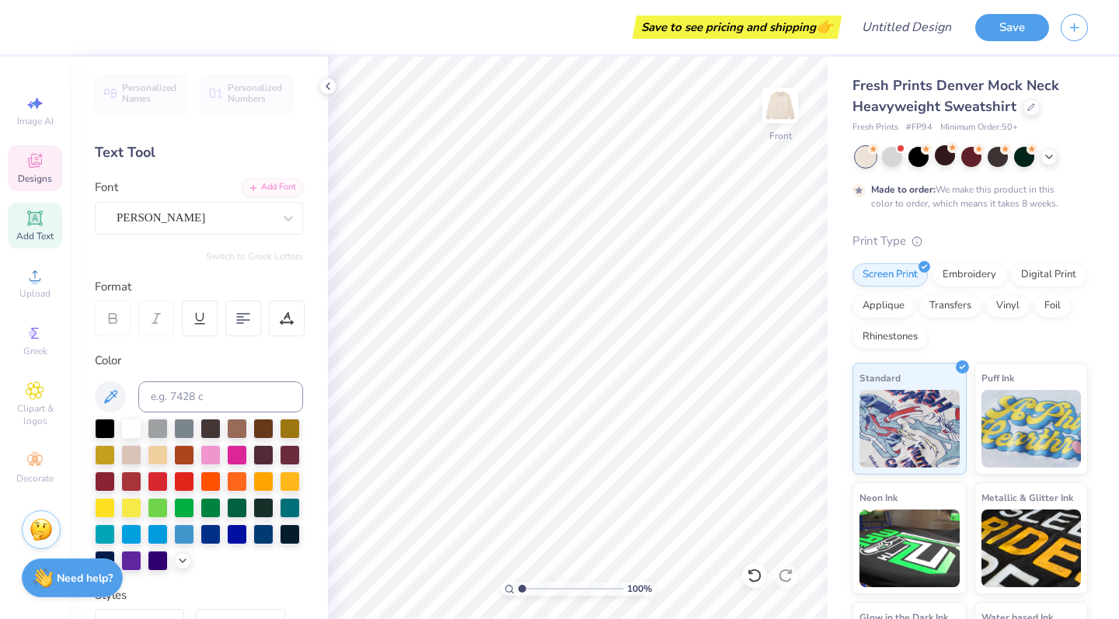
click at [38, 172] on div "Designs" at bounding box center [35, 168] width 54 height 46
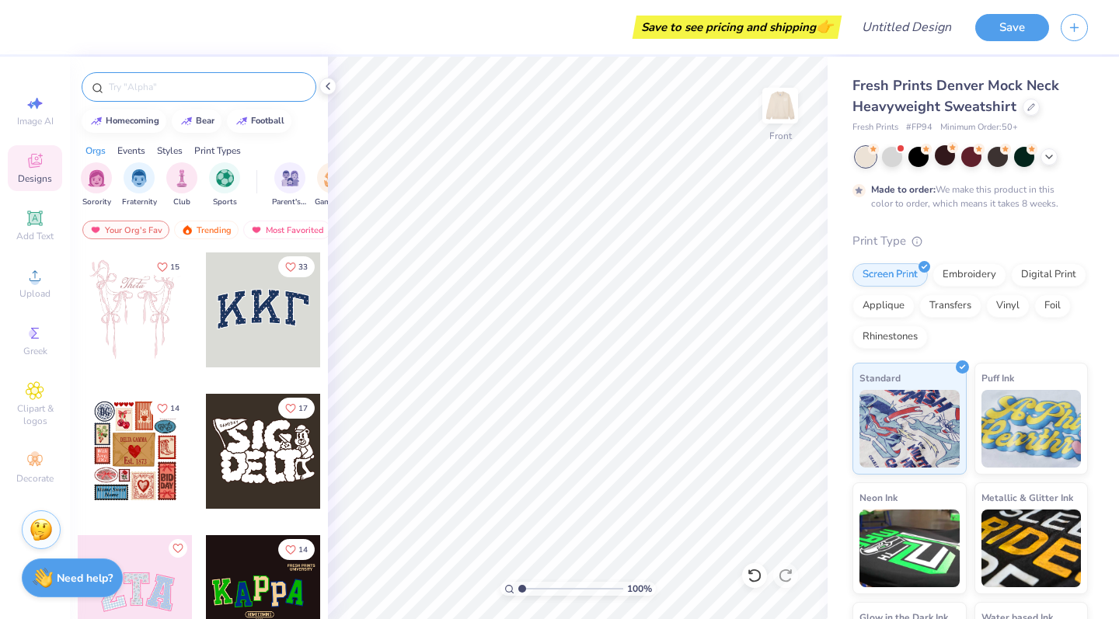
click at [190, 96] on div at bounding box center [199, 87] width 235 height 30
click at [163, 82] on input "text" at bounding box center [206, 87] width 199 height 16
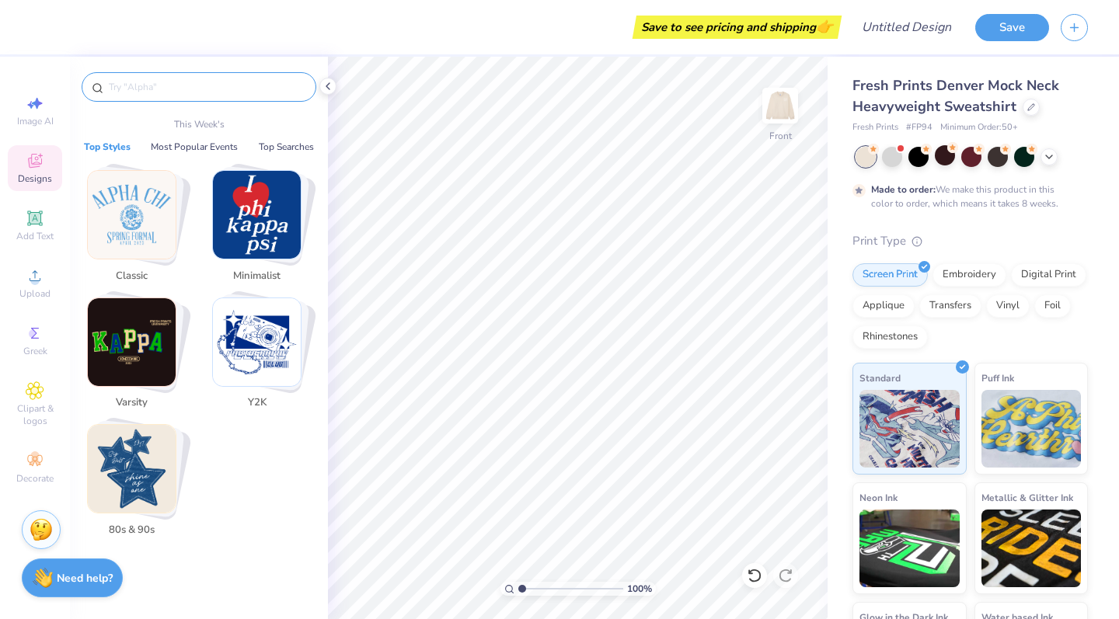
type input "-"
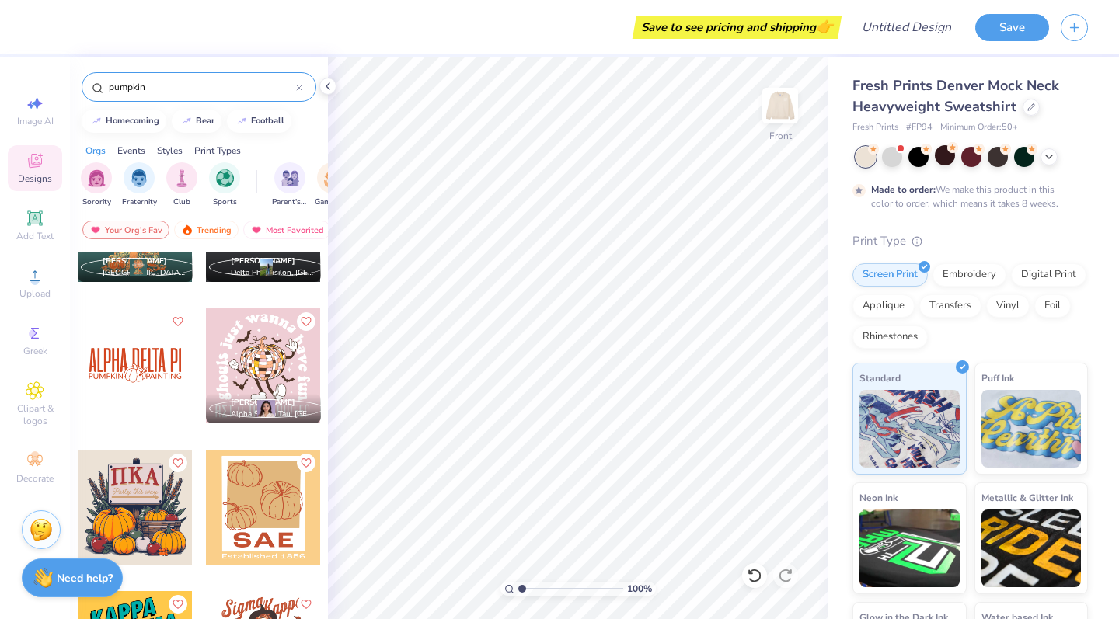
scroll to position [79, 0]
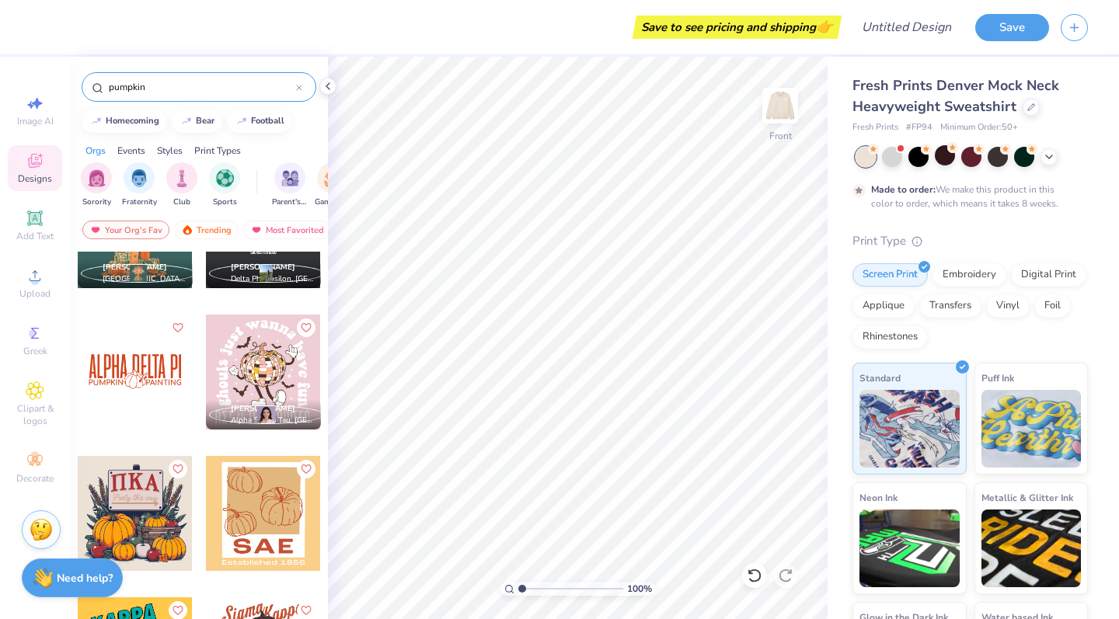
type input "pumpkin"
click at [179, 532] on div at bounding box center [135, 513] width 115 height 115
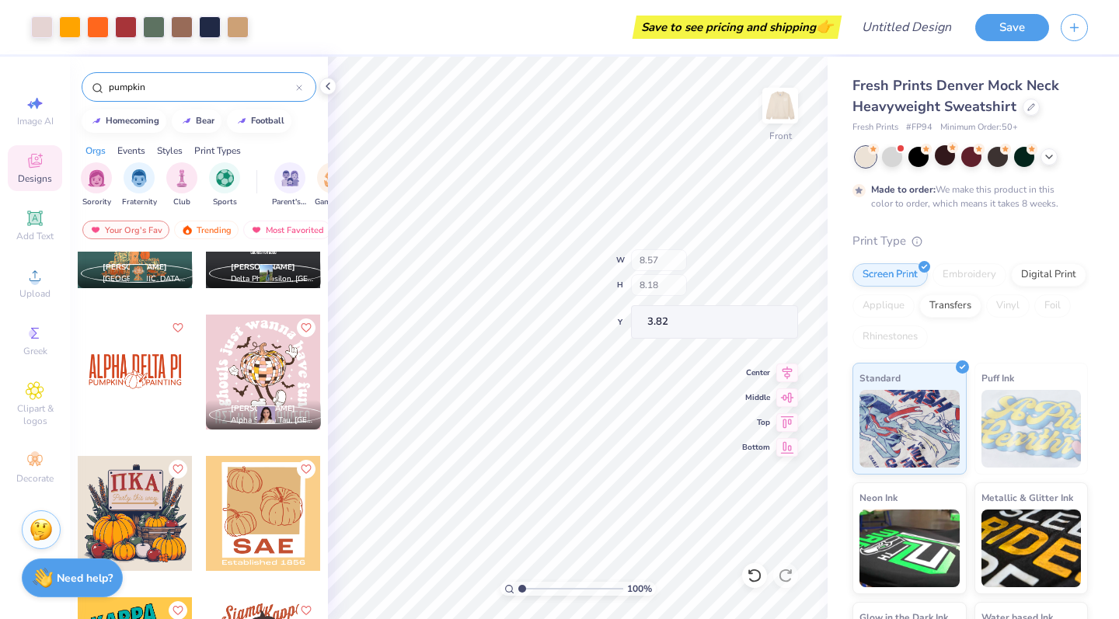
type input "8.57"
type input "8.18"
type input "3.82"
type input "12.95"
type input "12.36"
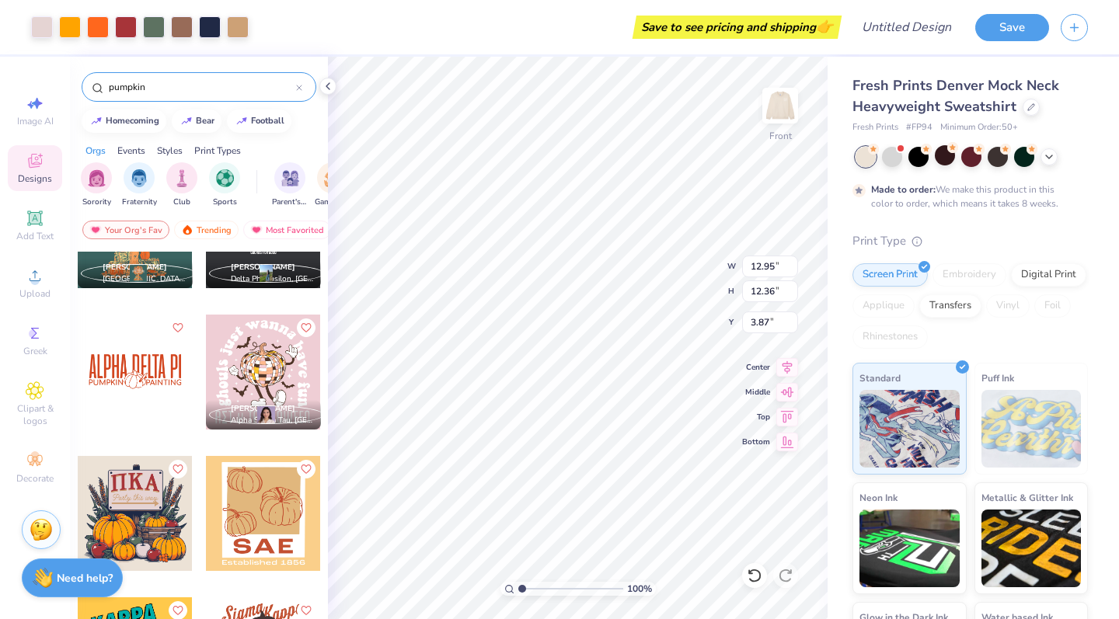
type input "3.87"
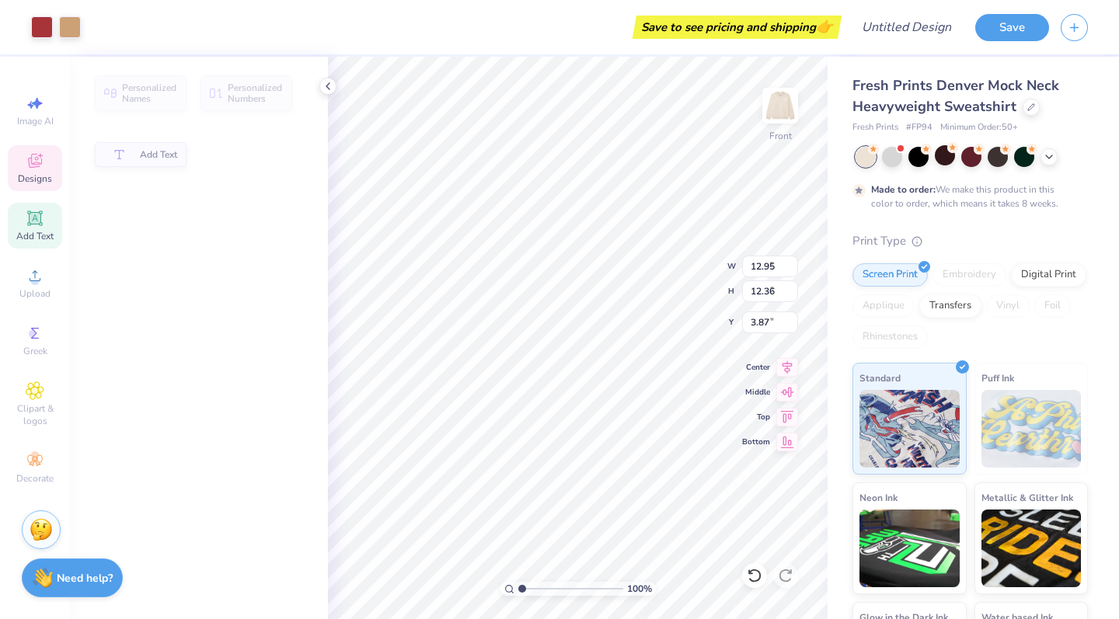
type input "6.03"
type input "2.47"
type input "4.96"
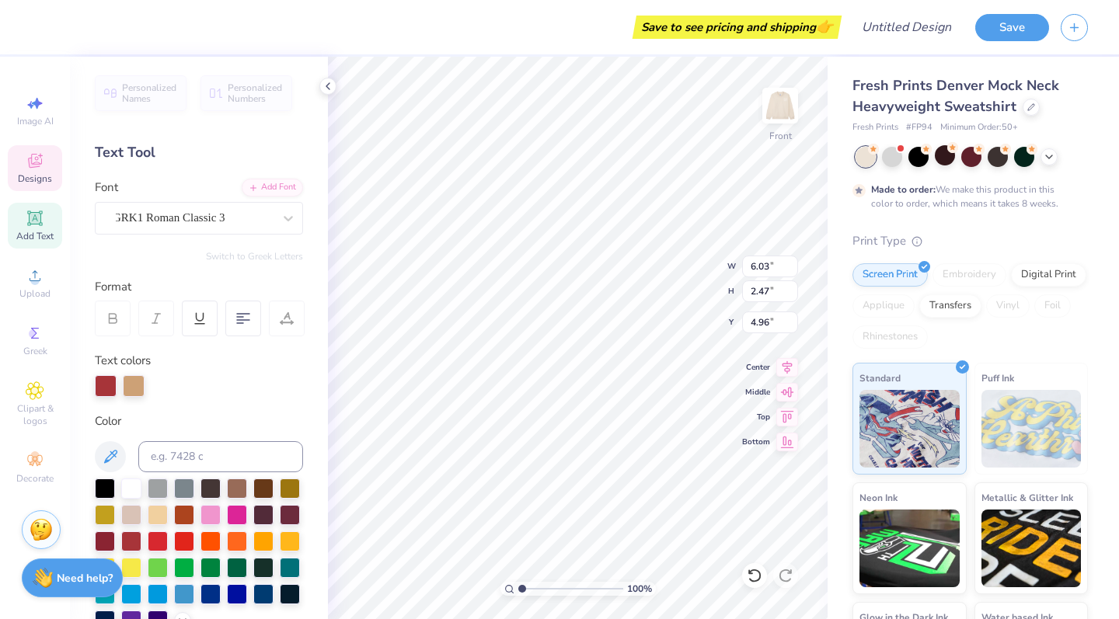
type textarea "P"
type textarea "ZBT"
click at [104, 383] on div at bounding box center [106, 386] width 22 height 22
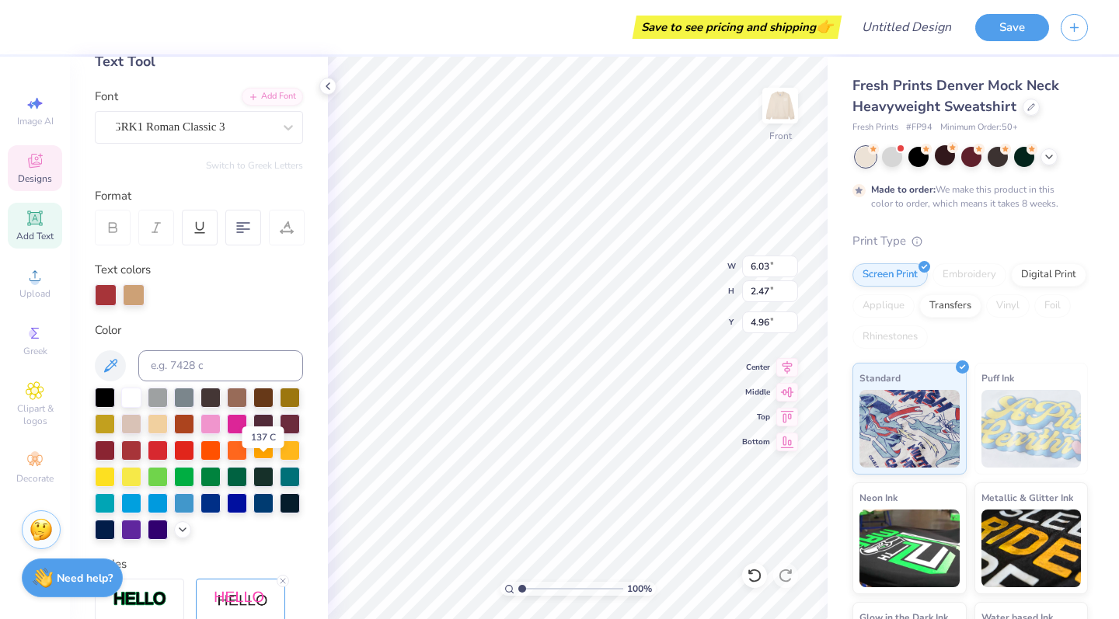
scroll to position [92, 0]
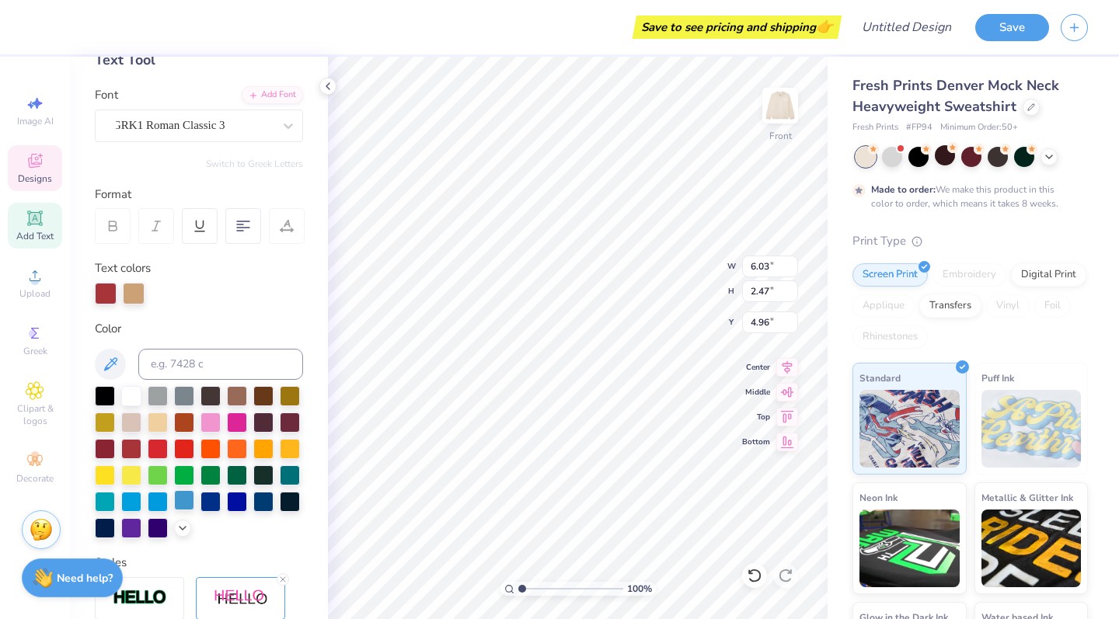
click at [184, 504] on div at bounding box center [184, 500] width 20 height 20
click at [241, 507] on div at bounding box center [237, 500] width 20 height 20
click at [108, 359] on icon at bounding box center [110, 364] width 19 height 19
click at [186, 524] on icon at bounding box center [182, 527] width 12 height 12
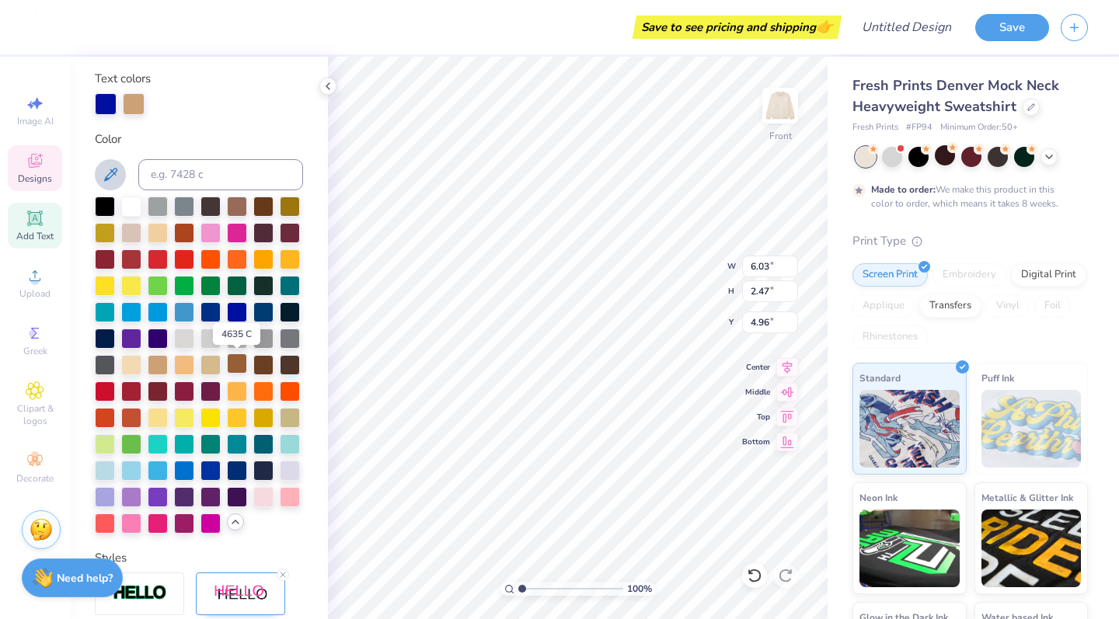
scroll to position [286, 0]
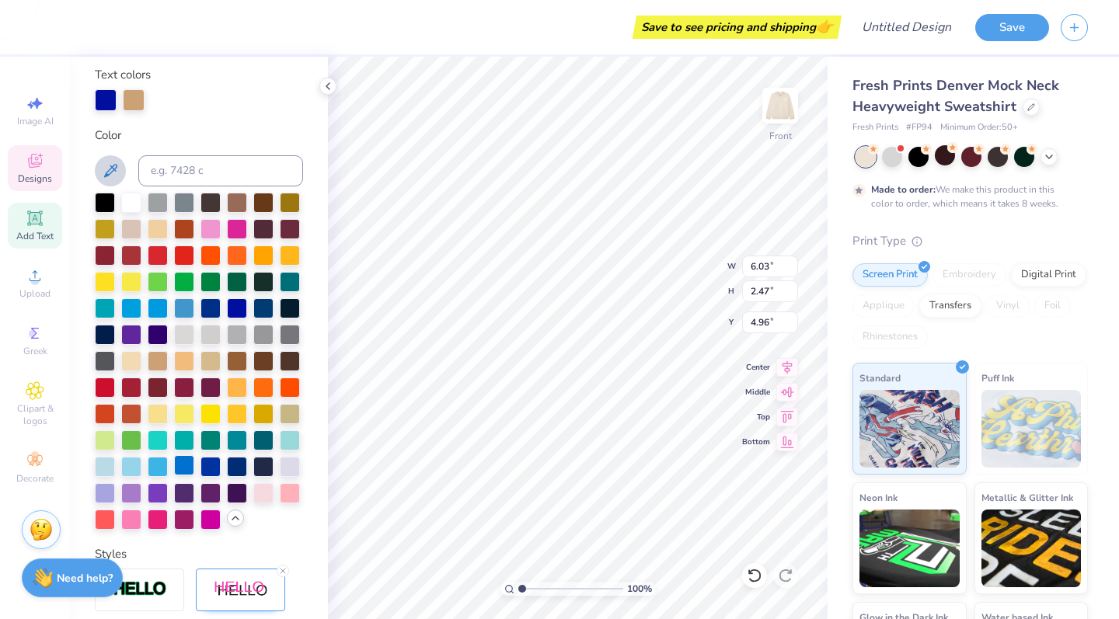
click at [187, 471] on div at bounding box center [184, 465] width 20 height 20
click at [201, 466] on div at bounding box center [210, 465] width 20 height 20
click at [192, 469] on div at bounding box center [184, 465] width 20 height 20
click at [263, 309] on div at bounding box center [263, 307] width 20 height 20
click at [136, 93] on div at bounding box center [134, 100] width 22 height 22
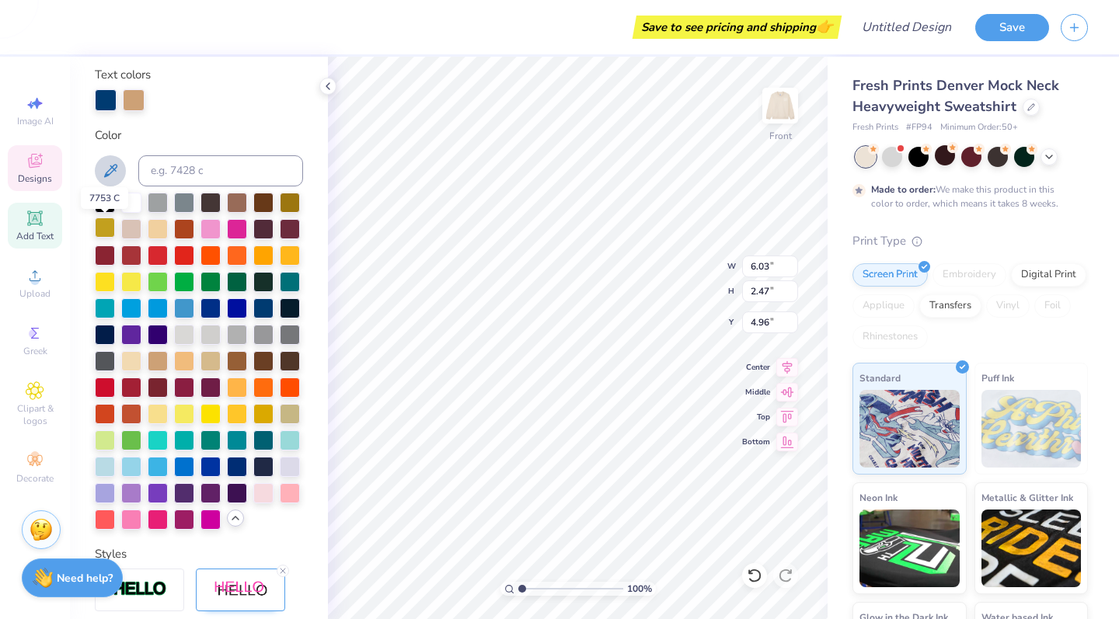
click at [113, 229] on div at bounding box center [105, 228] width 20 height 20
click at [246, 414] on div at bounding box center [237, 413] width 20 height 20
click at [266, 416] on div at bounding box center [263, 413] width 20 height 20
click at [260, 311] on div at bounding box center [263, 307] width 20 height 20
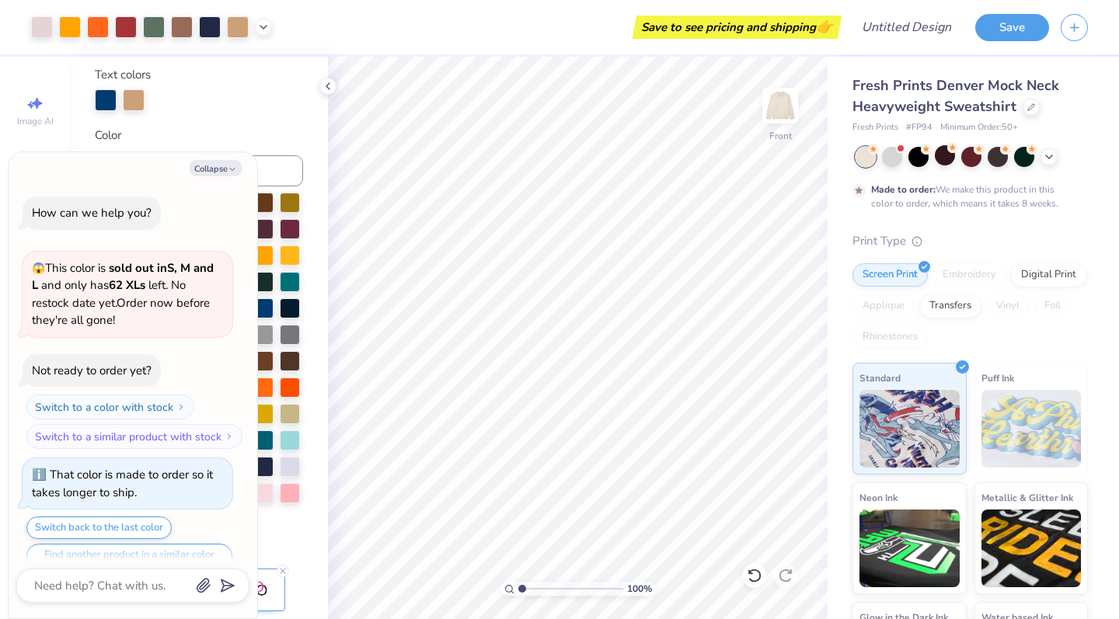
scroll to position [529, 0]
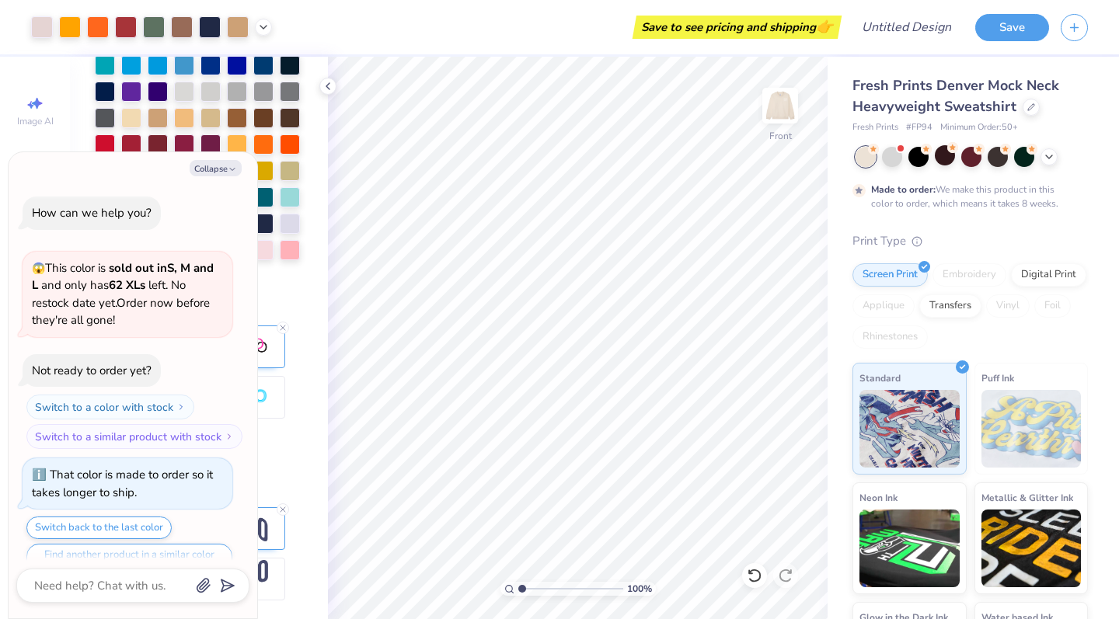
click at [141, 104] on div at bounding box center [199, 117] width 208 height 337
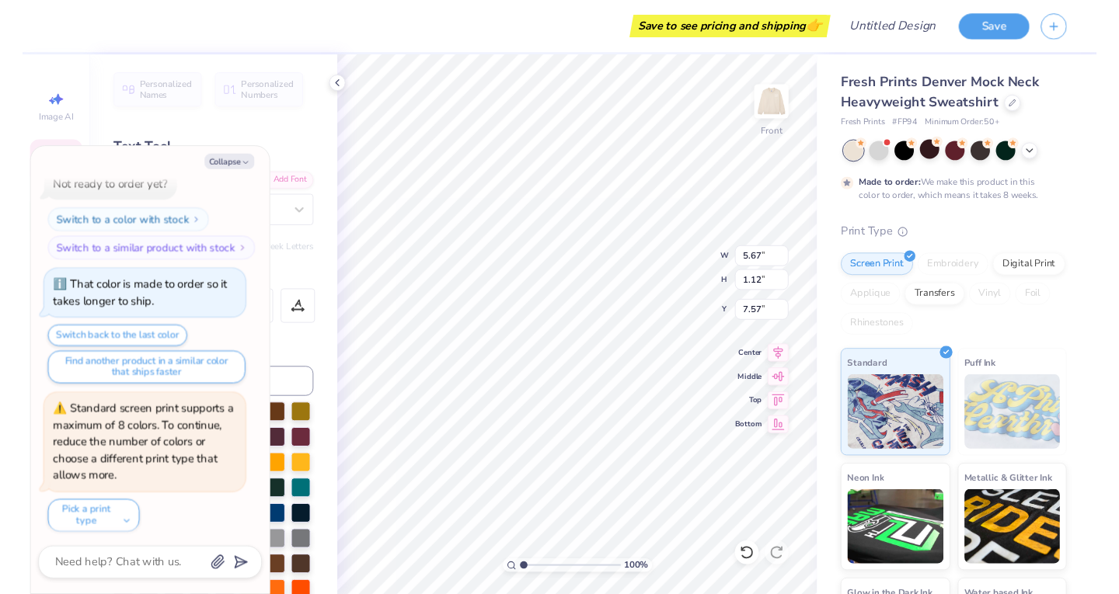
scroll to position [0, 3]
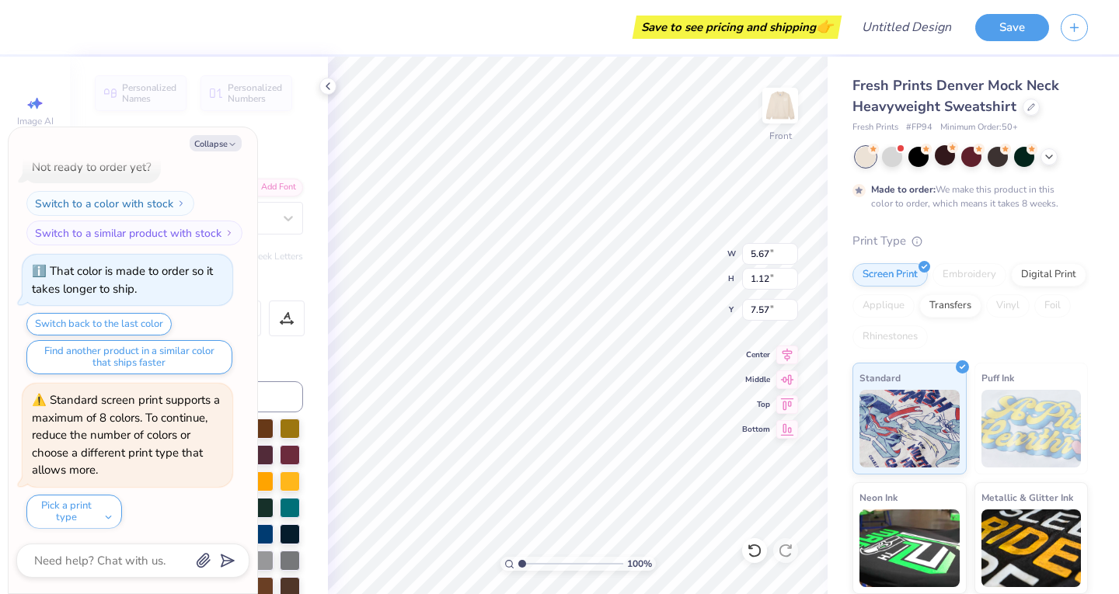
type textarea "x"
type textarea "Party this wa"
type textarea "x"
type textarea "Party this w"
type textarea "x"
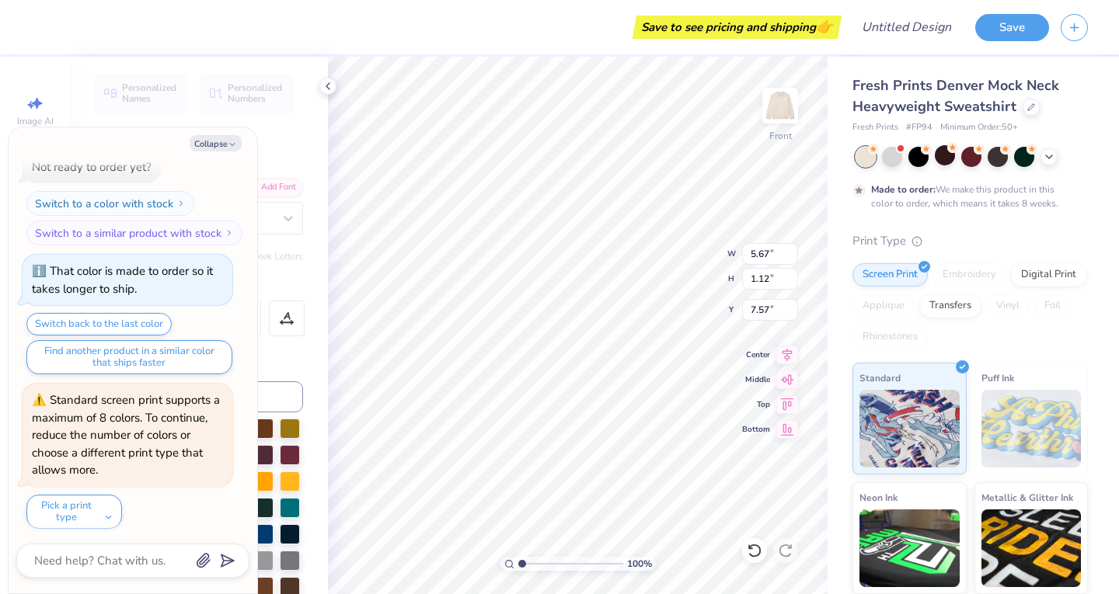
type textarea "Party this"
type textarea "x"
type textarea "Party this"
type textarea "x"
type textarea "Party thi"
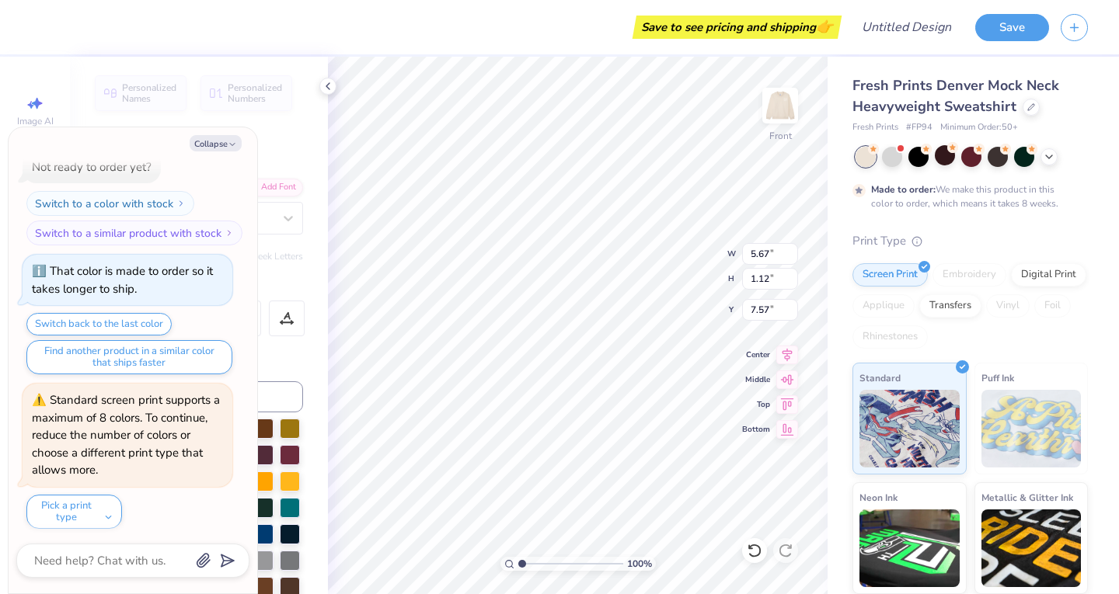
type textarea "x"
type textarea "Party th"
type textarea "x"
type textarea "Party t"
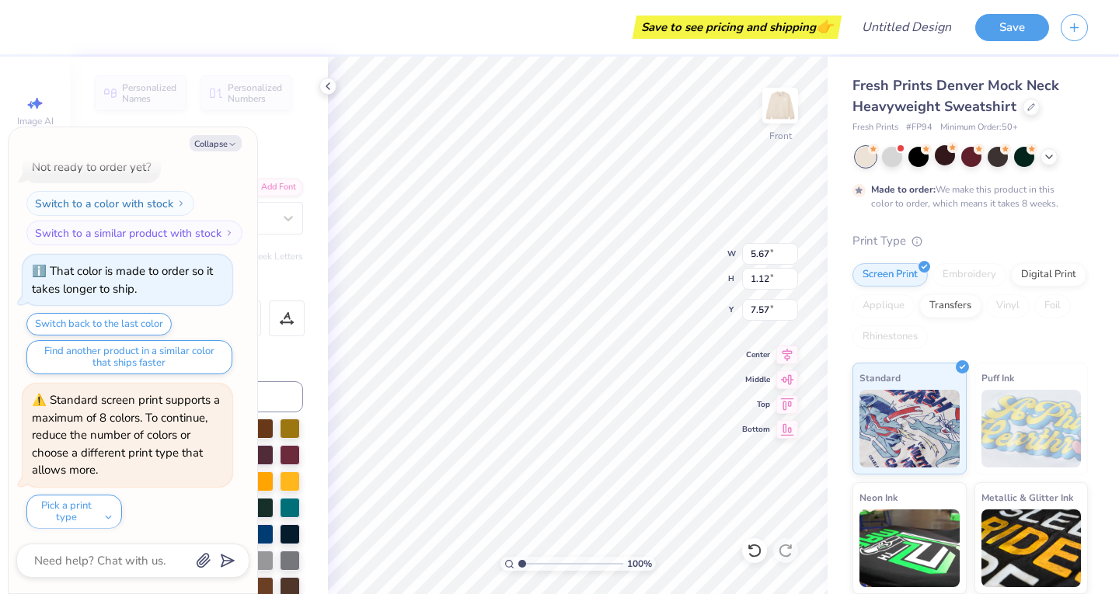
type textarea "x"
type textarea "Party"
type textarea "x"
type textarea "Party"
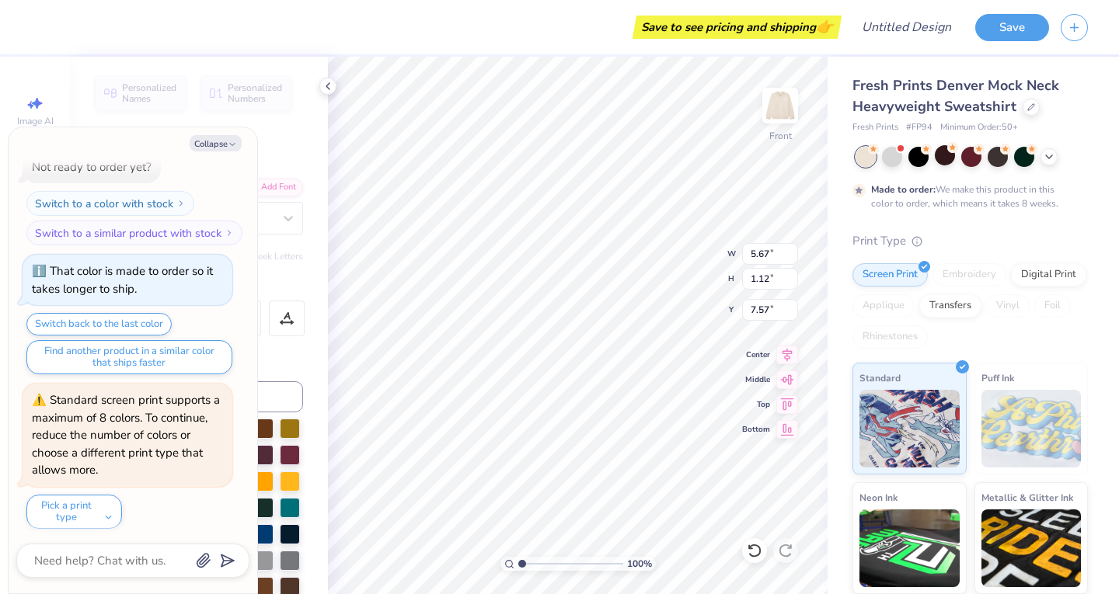
type textarea "x"
type textarea "Part"
type textarea "x"
type textarea "Par"
type textarea "x"
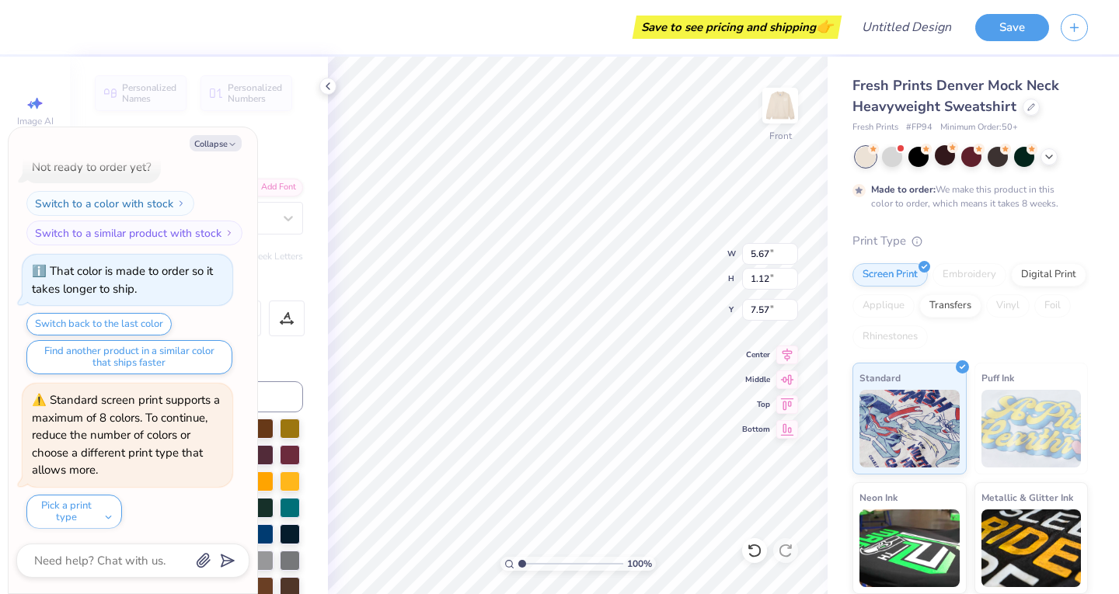
type textarea "Pa"
type textarea "x"
type textarea "P"
type textarea "x"
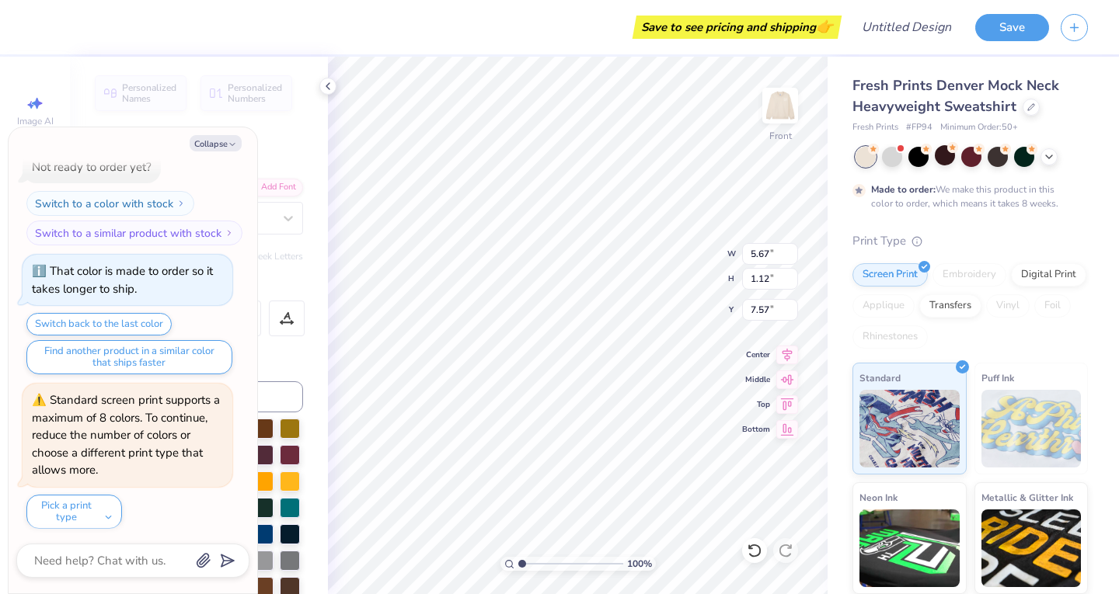
type textarea "S"
type textarea "x"
type textarea "Sm"
type textarea "x"
type textarea "Sma"
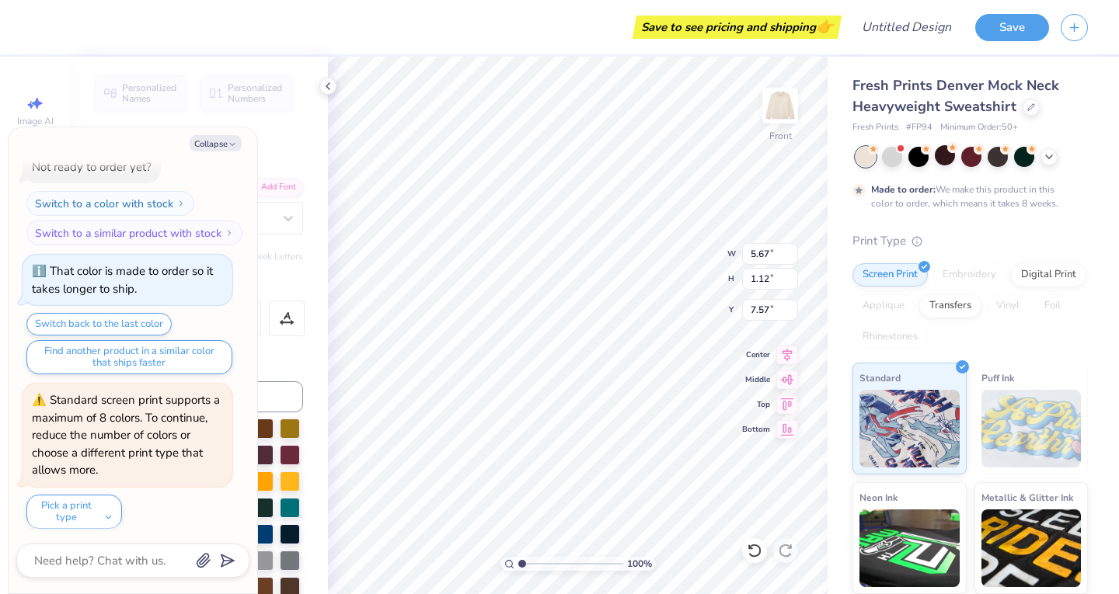
type textarea "x"
type textarea "Smas"
type textarea "x"
type textarea "Smash"
type textarea "x"
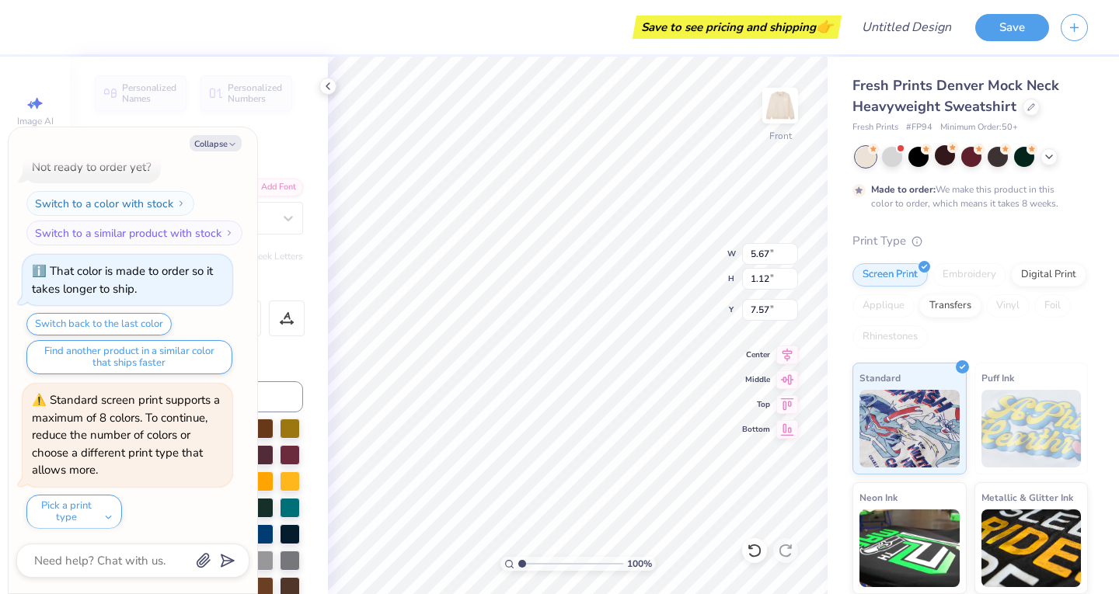
type textarea "Smashi"
type textarea "x"
type textarea "Smashin"
type textarea "x"
type textarea "Smashing"
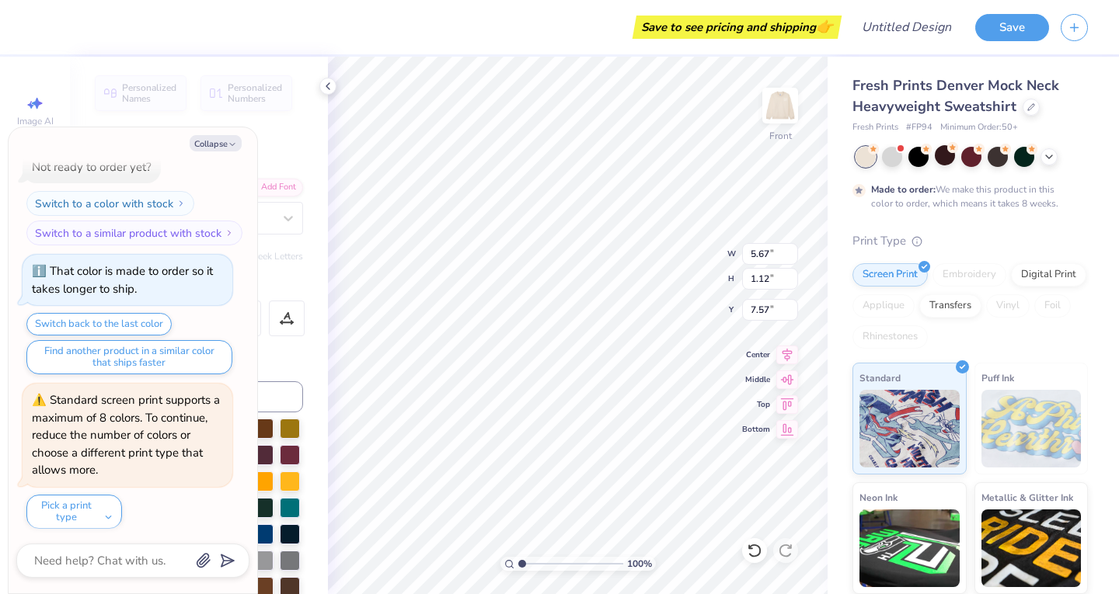
type textarea "x"
type textarea "Smashing"
type textarea "x"
type textarea "Smashing P"
type textarea "x"
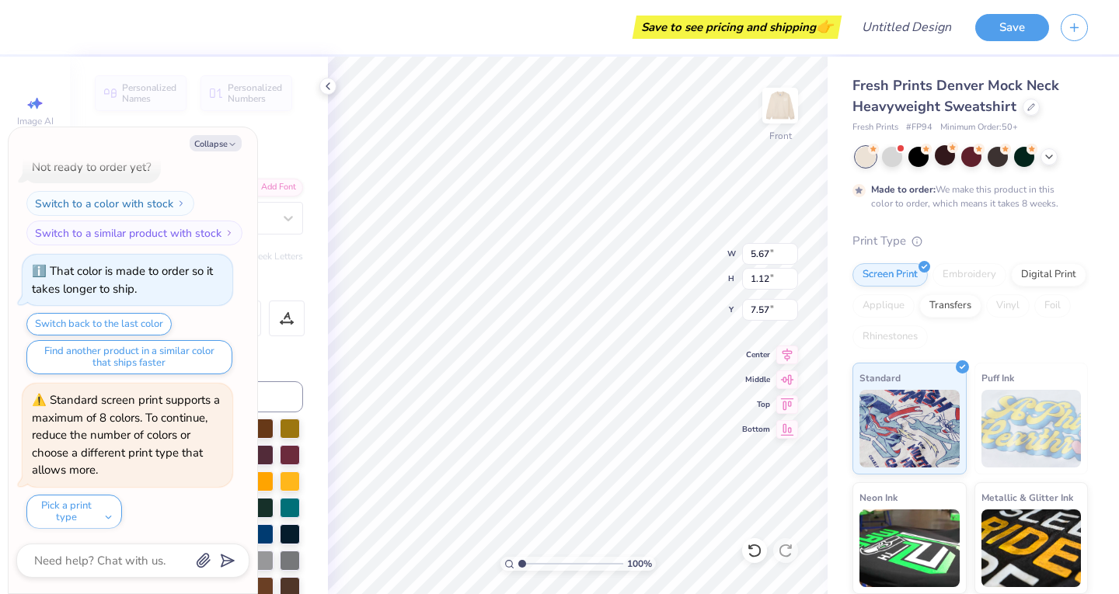
type textarea "Smashing Pu"
type textarea "x"
type textarea "Smashing Pup"
type textarea "x"
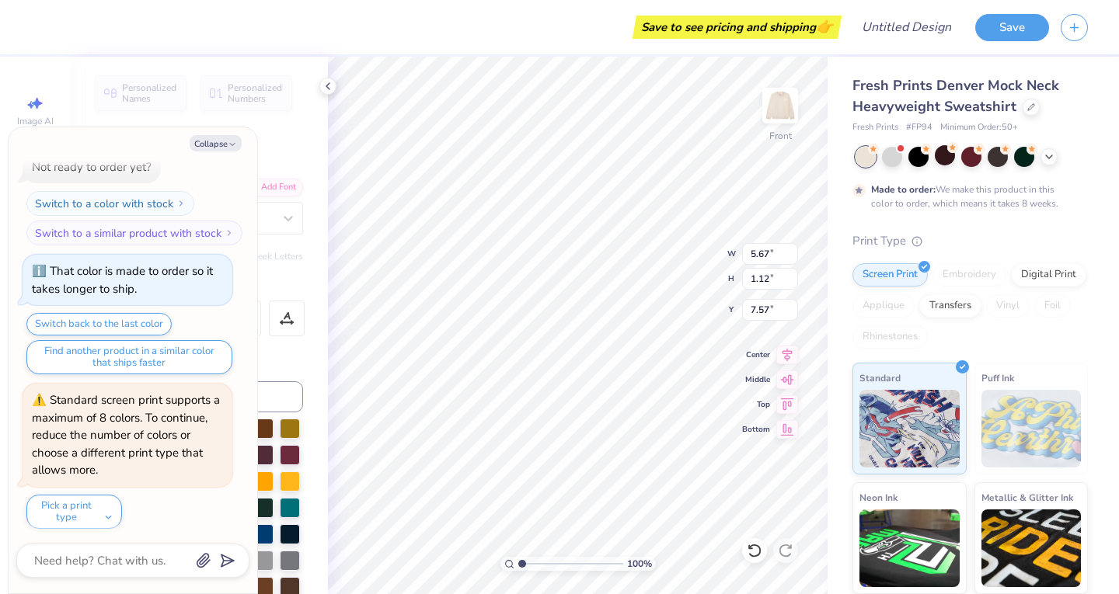
type textarea "Smashing Pu"
type textarea "x"
type textarea "Smashing Pum"
type textarea "x"
type textarea "Smashing Pump"
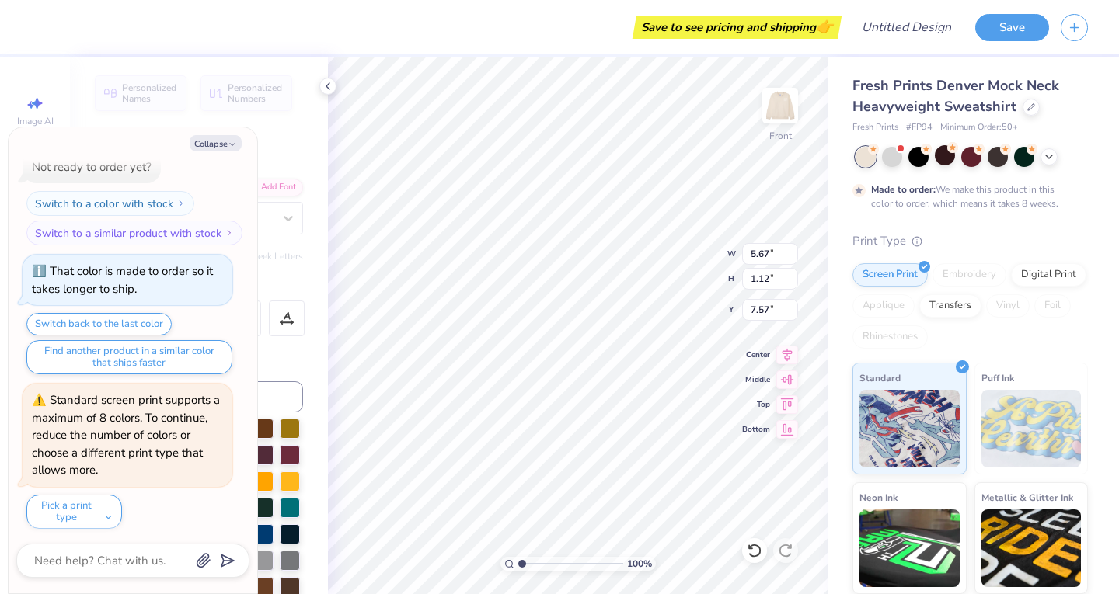
type textarea "x"
type textarea "Smashing Pumpk"
type textarea "x"
type textarea "Smashing Pumpki"
type textarea "x"
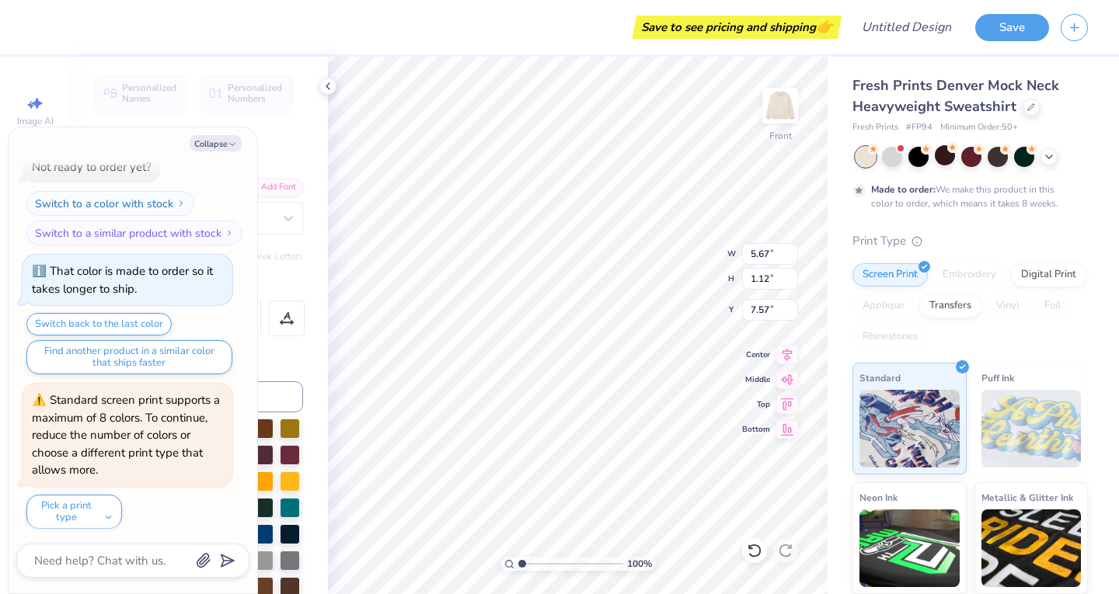
type textarea "Smashing Pumpkin"
type textarea "x"
type textarea "Smashing Pumpkins"
click at [225, 142] on button "Collapse" at bounding box center [216, 143] width 52 height 16
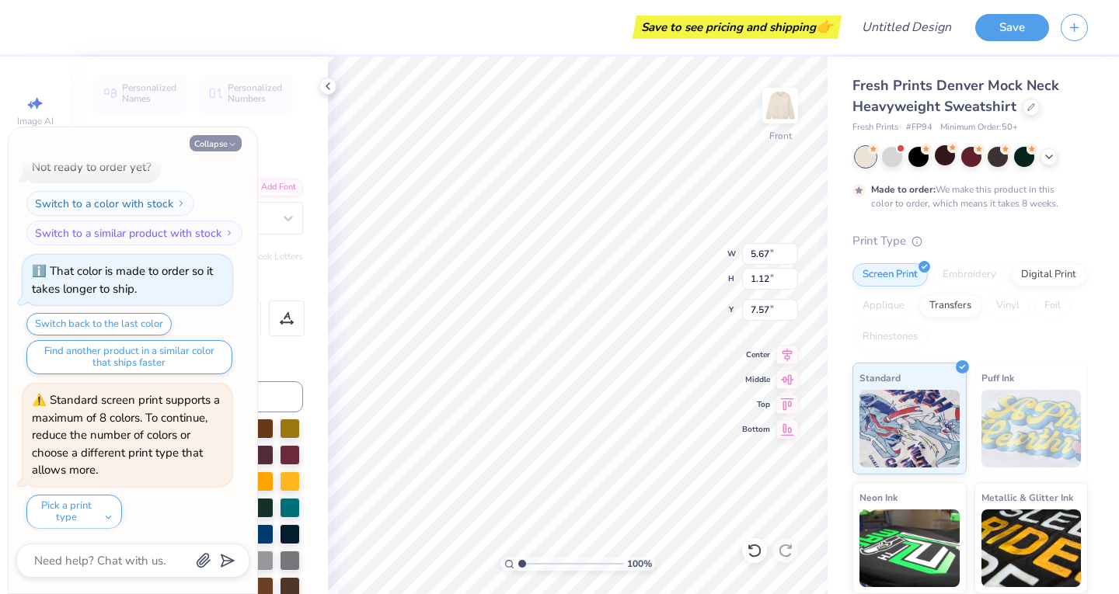
type textarea "x"
type input "7.49"
type input "1.19"
type input "7.53"
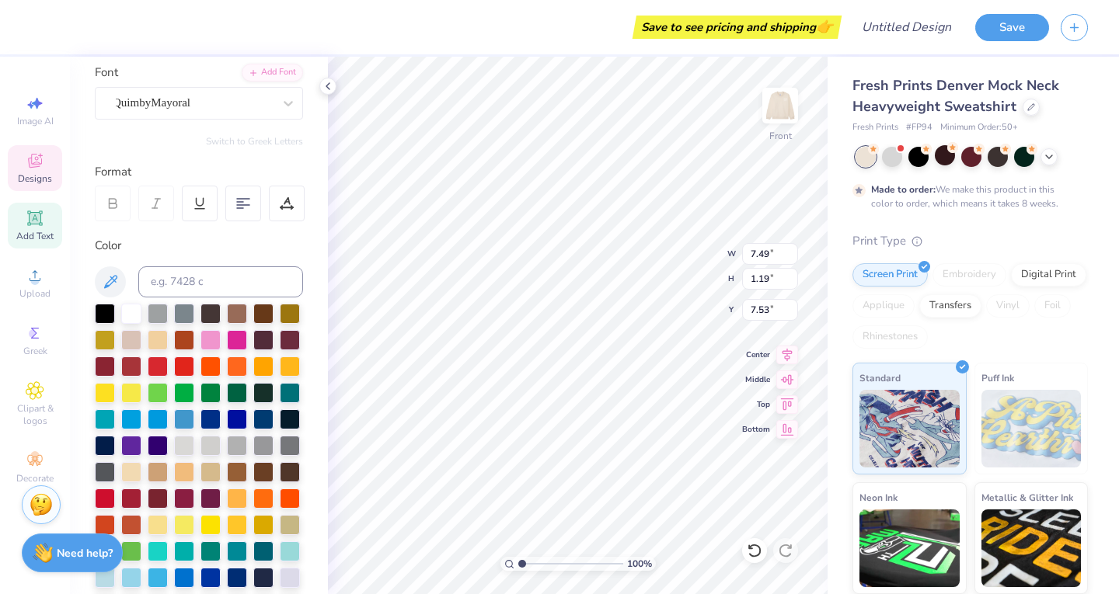
scroll to position [179, 0]
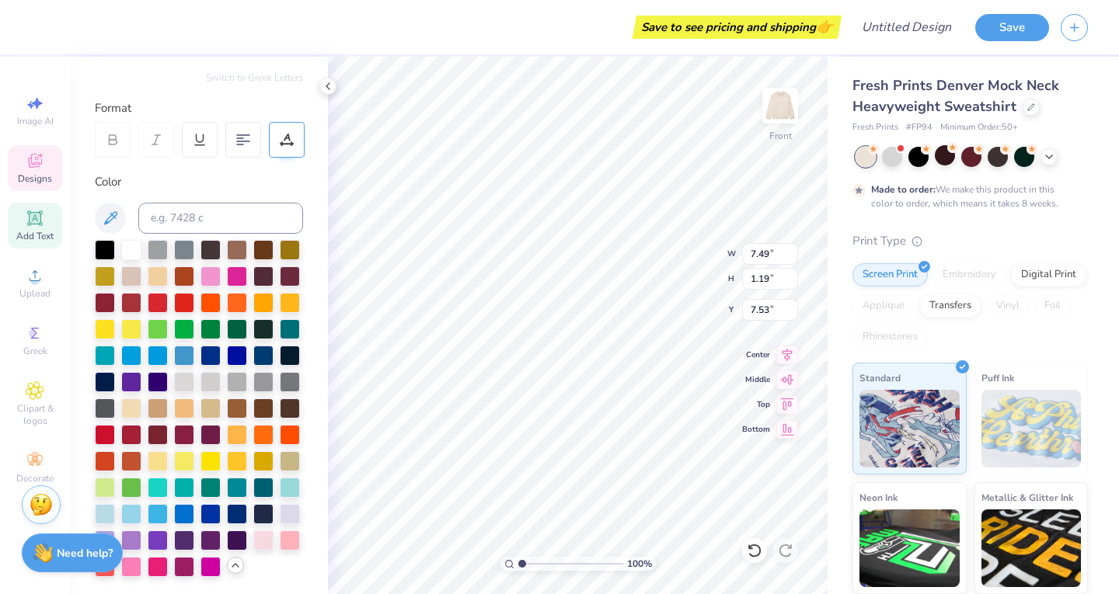
click at [287, 146] on div at bounding box center [287, 140] width 36 height 36
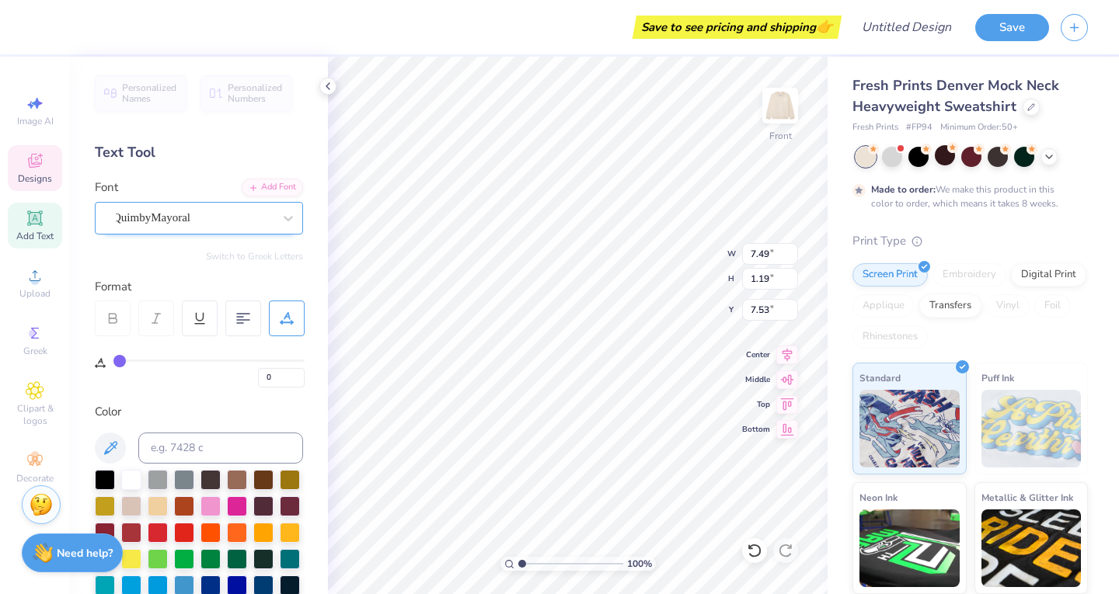
scroll to position [0, 0]
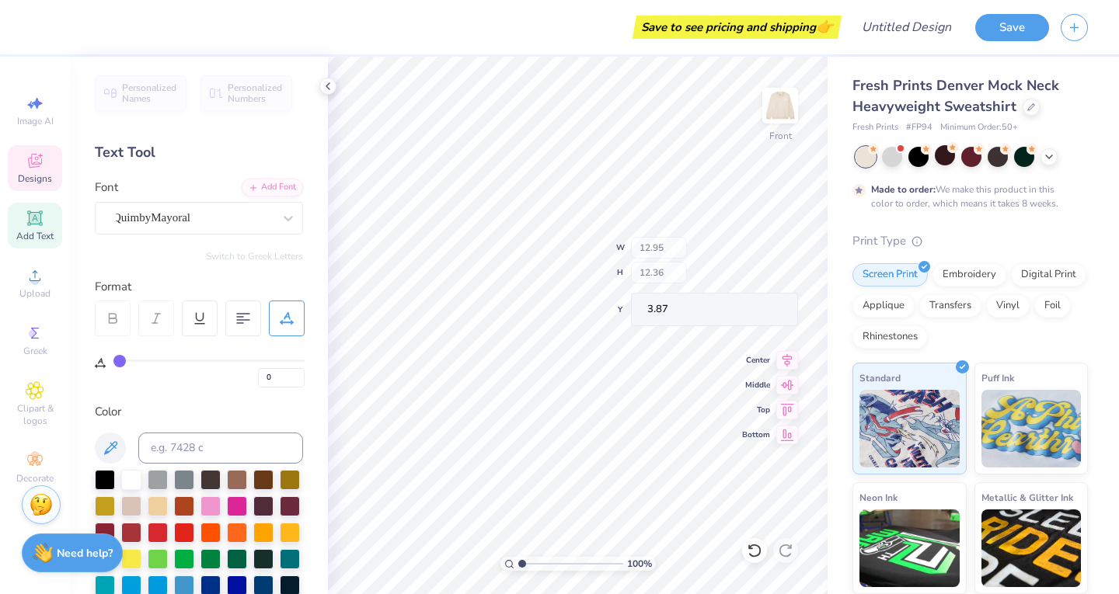
click at [35, 176] on span "Designs" at bounding box center [35, 179] width 34 height 12
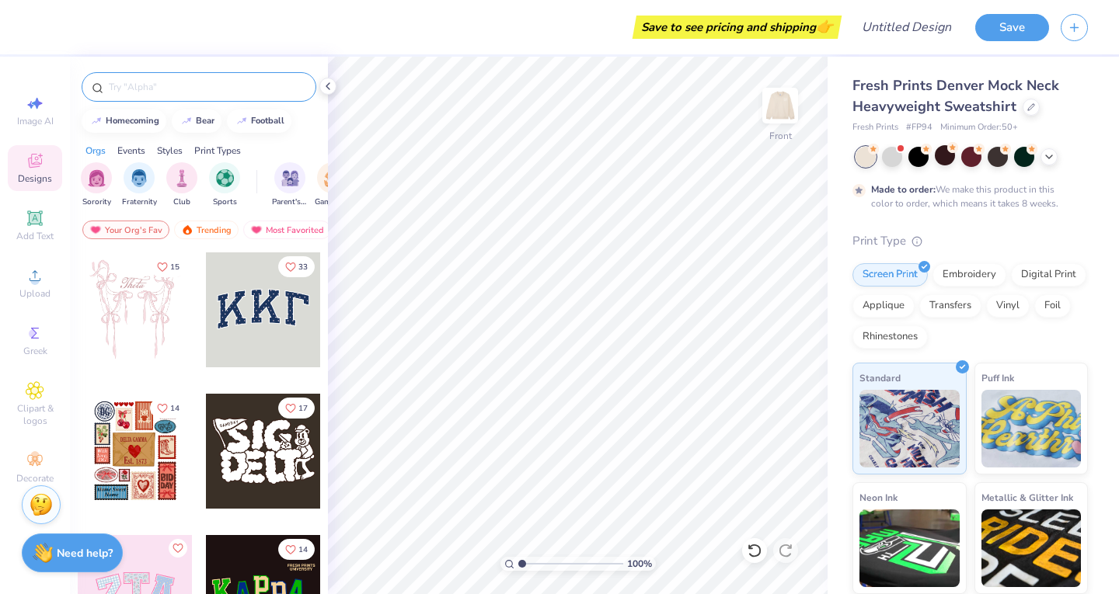
click at [142, 83] on input "text" at bounding box center [206, 87] width 199 height 16
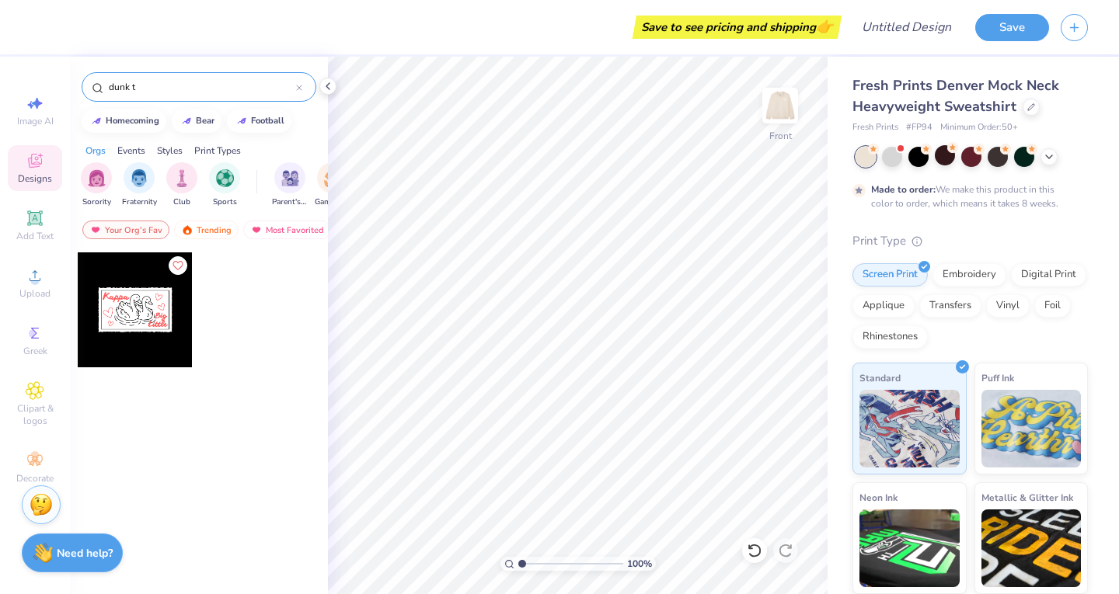
type input "dunk"
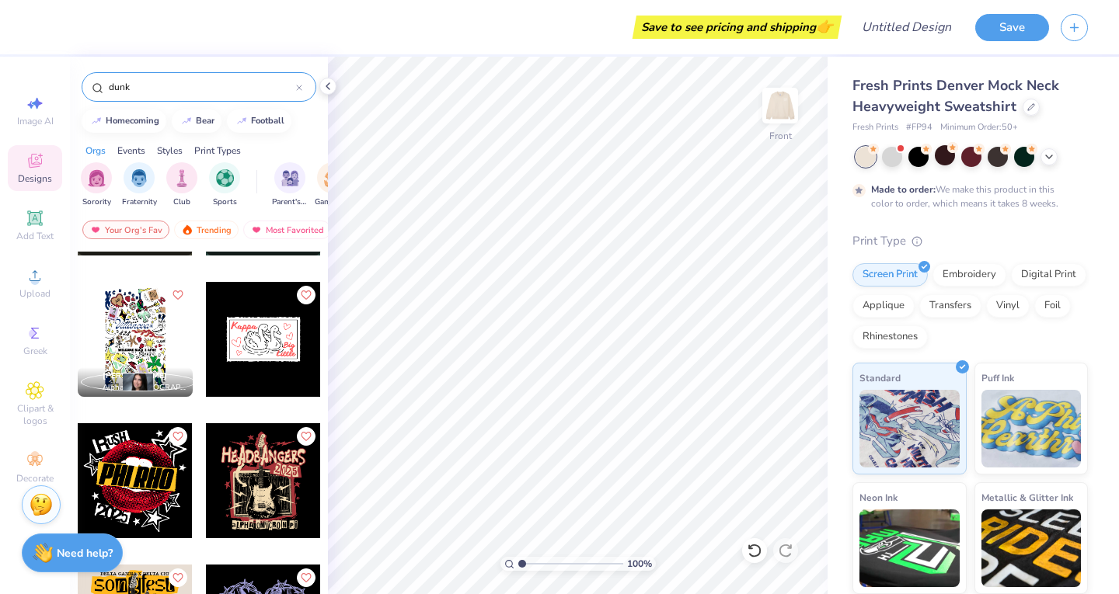
scroll to position [688, 0]
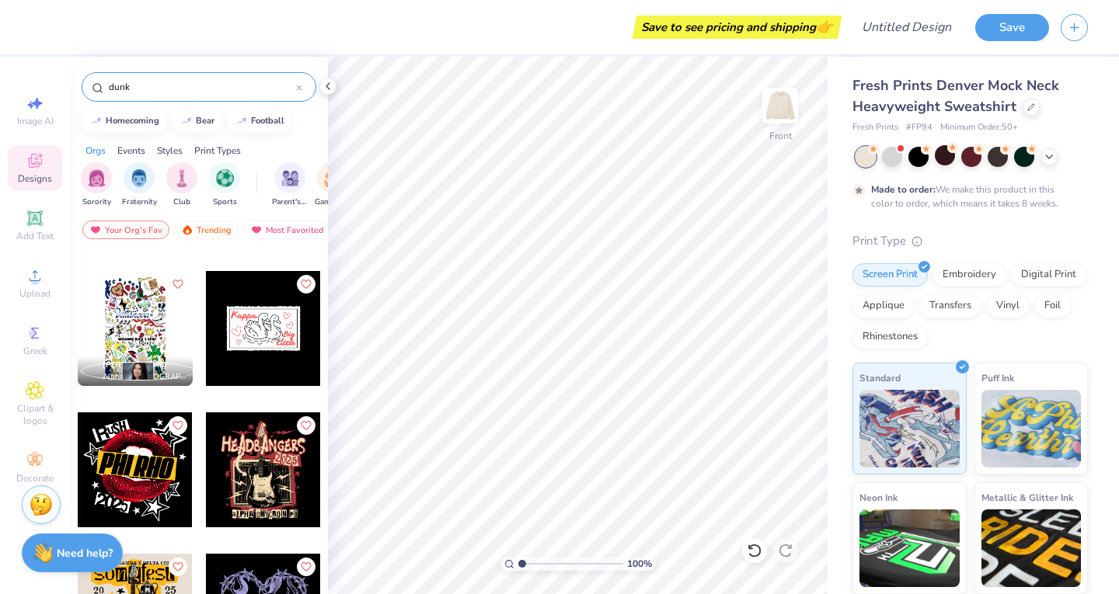
drag, startPoint x: 174, startPoint y: 87, endPoint x: 59, endPoint y: 63, distance: 117.5
click at [67, 69] on div "Save to see pricing and shipping 👉 Design Title Save Image AI Designs Add Text …" at bounding box center [559, 297] width 1119 height 594
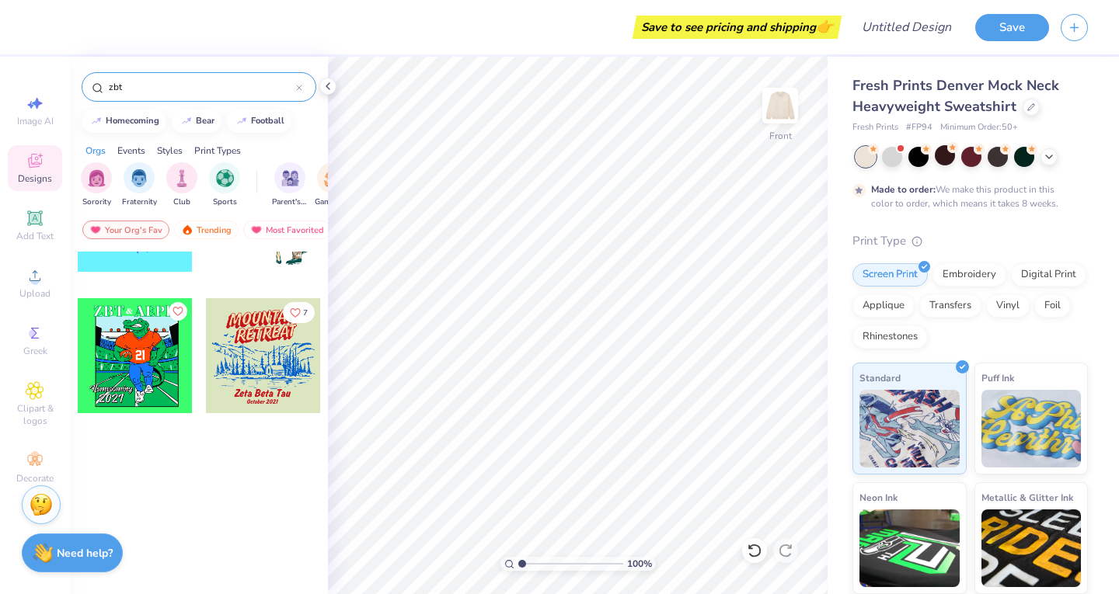
scroll to position [720, 0]
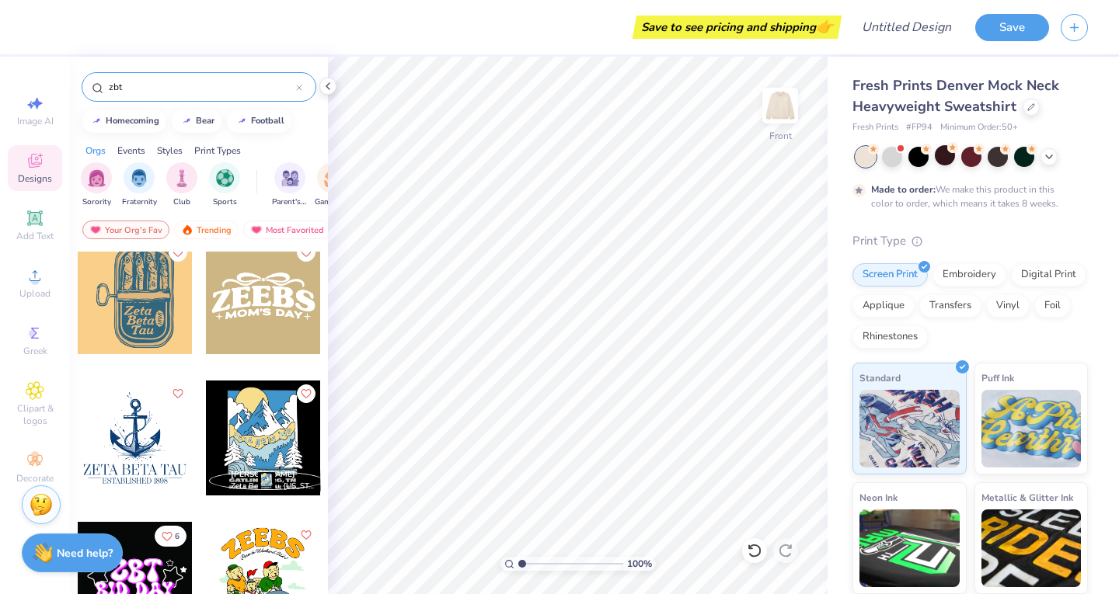
click at [169, 92] on input "zbt" at bounding box center [201, 87] width 189 height 16
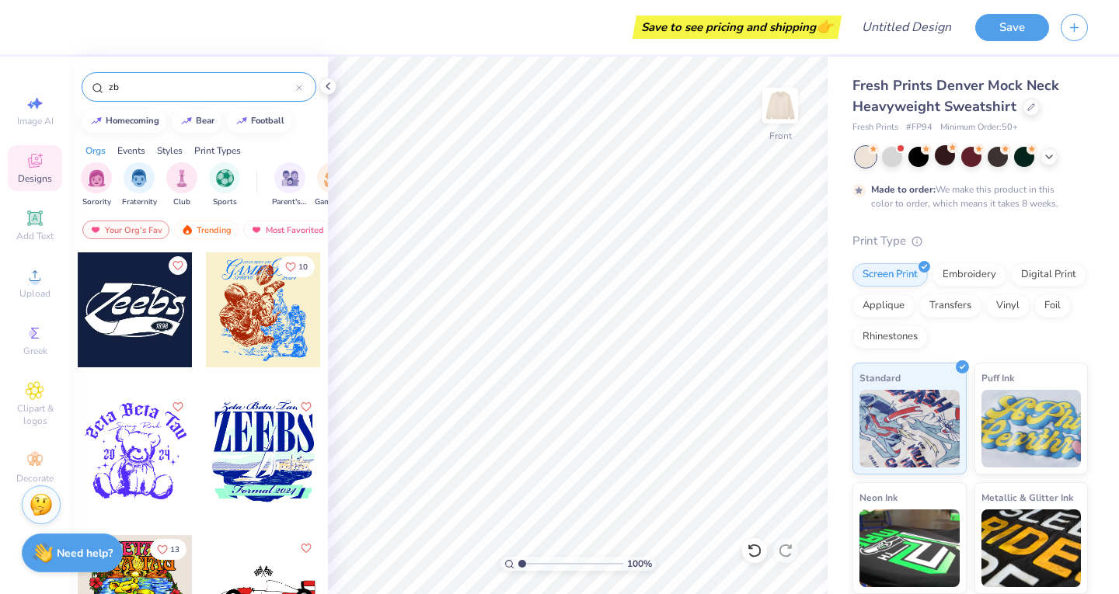
type input "z"
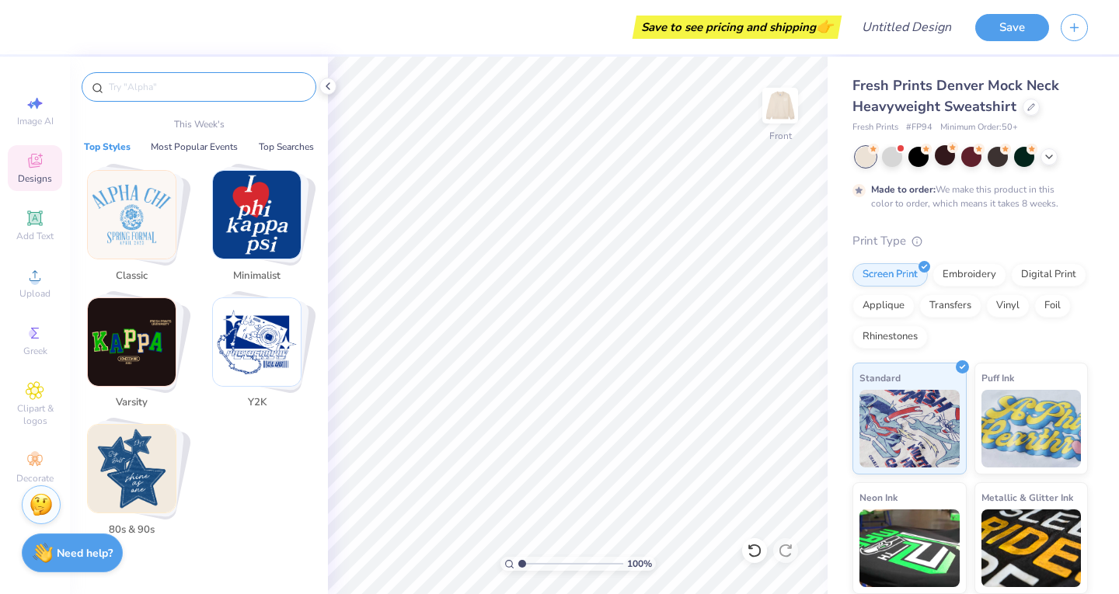
type input "o"
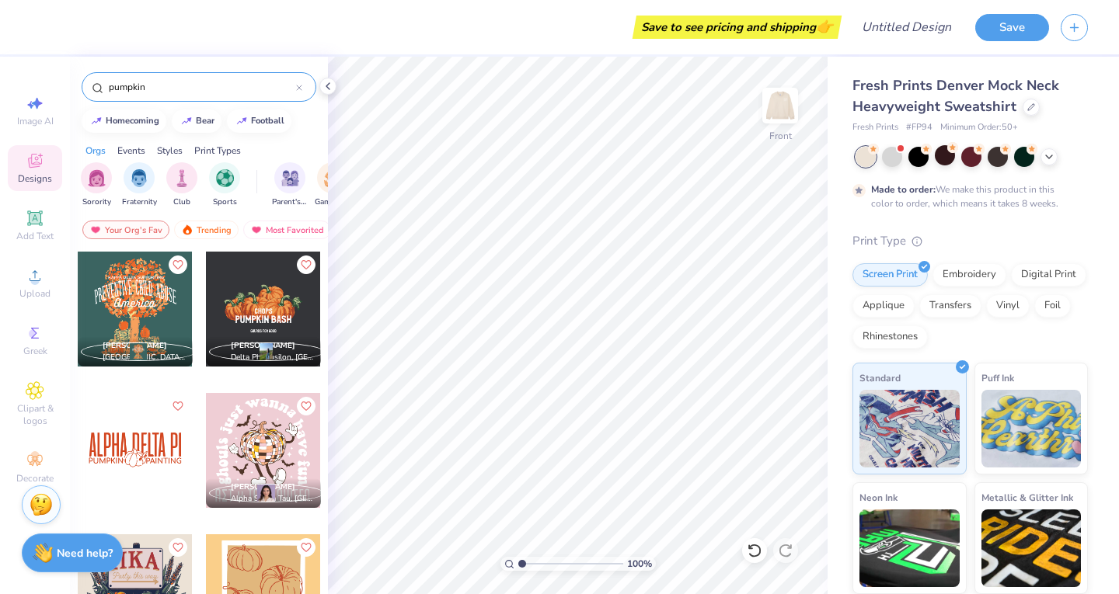
scroll to position [0, 0]
type input "pumpkin"
click at [254, 326] on div at bounding box center [263, 310] width 115 height 115
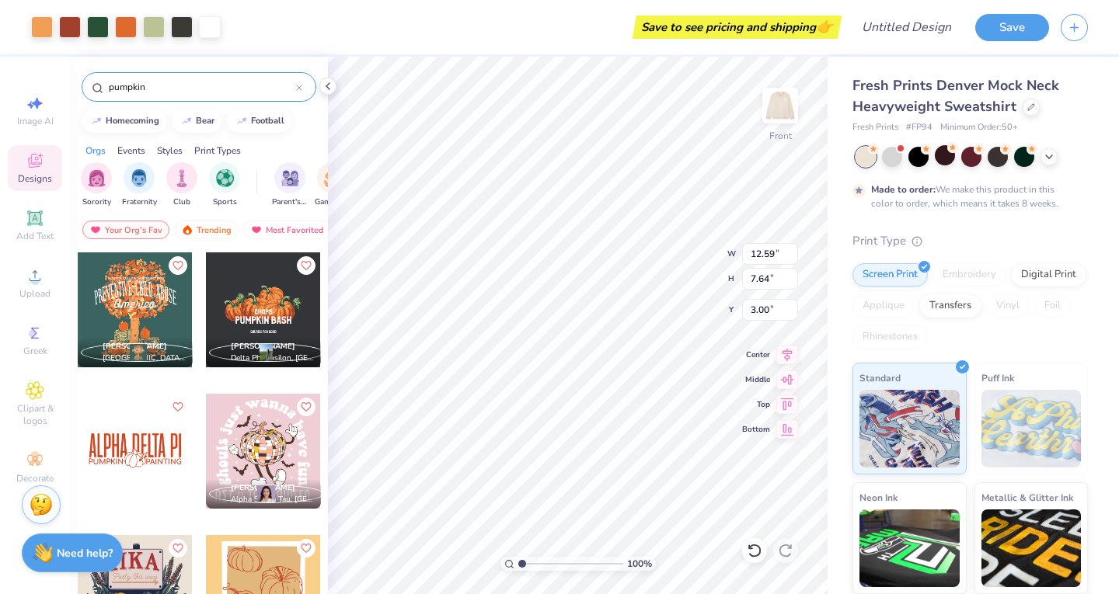
type input "12.59"
type input "7.64"
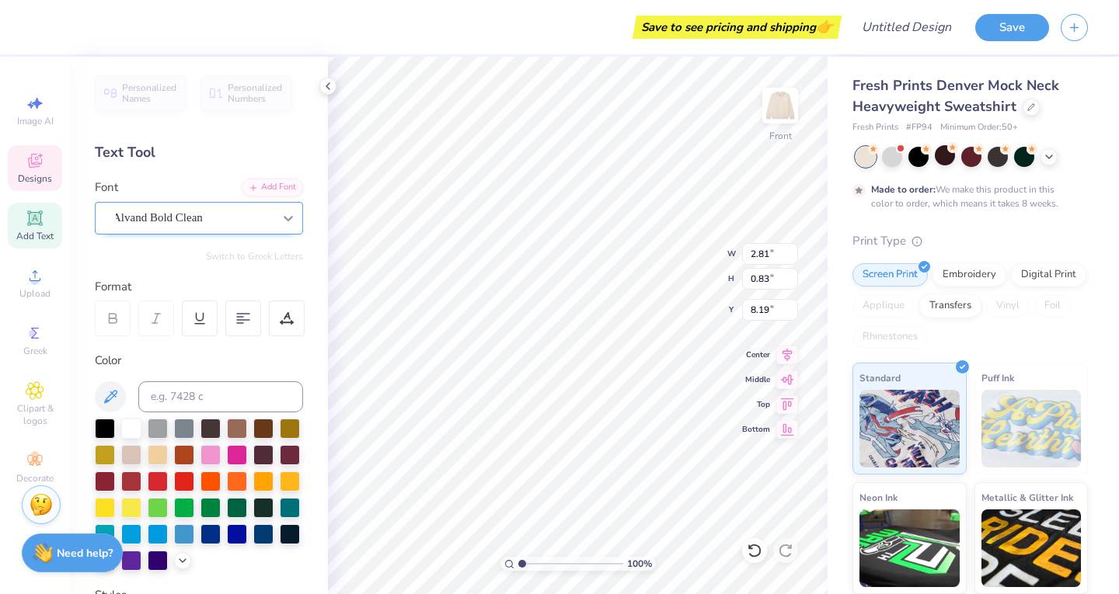
click at [280, 216] on div at bounding box center [288, 218] width 28 height 28
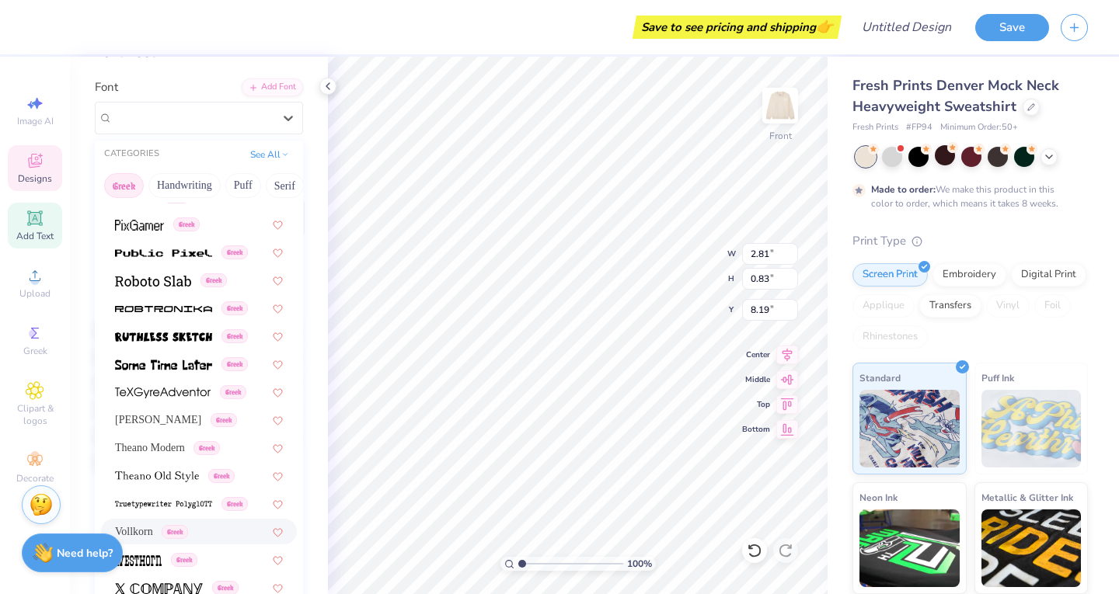
scroll to position [111, 0]
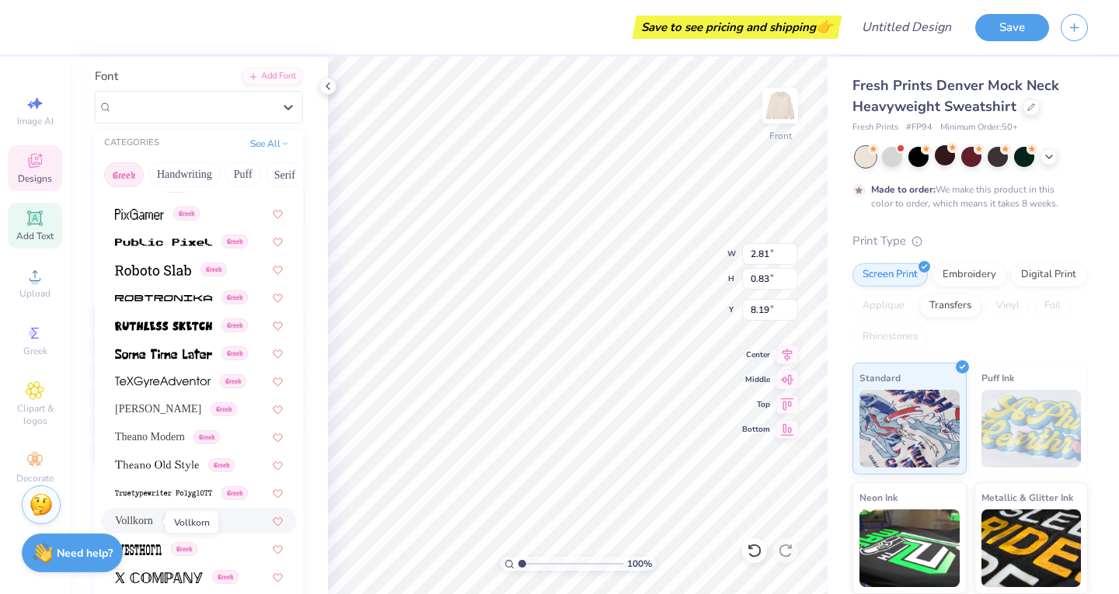
click at [149, 518] on span "Vollkorn" at bounding box center [134, 521] width 38 height 16
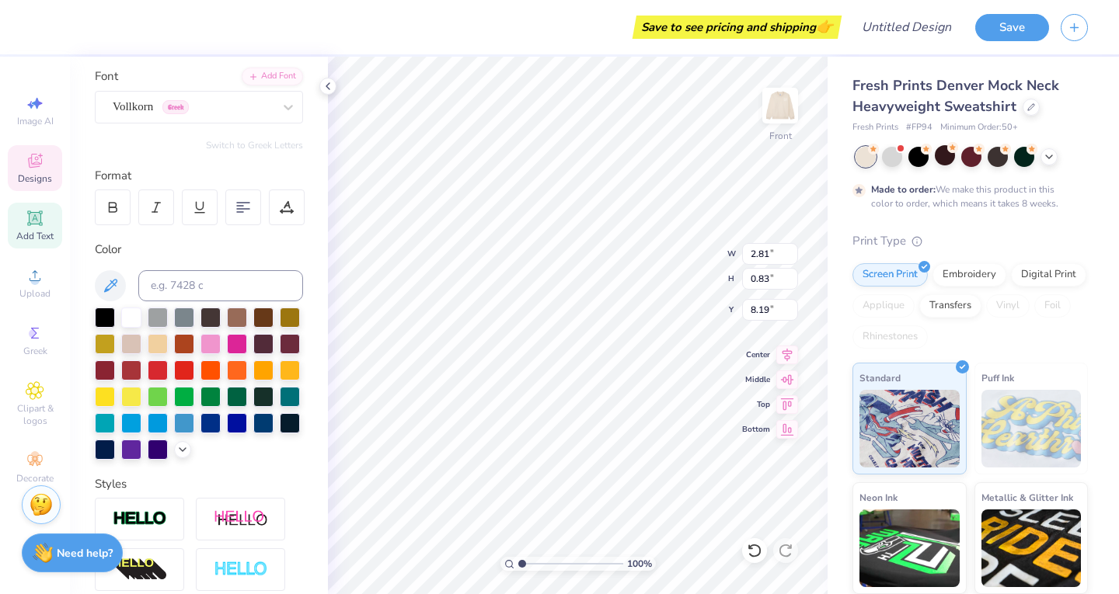
type textarea "A"
click at [246, 134] on div "Personalized Names Personalized Numbers Text Tool Add Font Font Vollkorn Greek …" at bounding box center [199, 326] width 258 height 538
type textarea "ASA x ZBT"
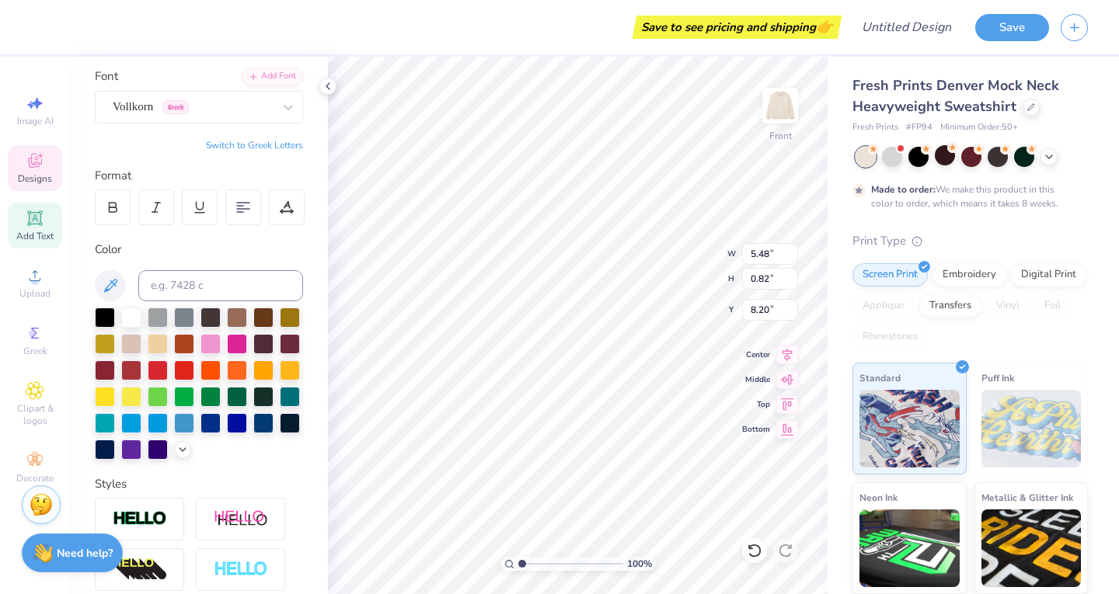
click at [265, 140] on button "Switch to Greek Letters" at bounding box center [254, 145] width 97 height 12
type textarea "ΑΖΑ ΖΒ"
type input "4.94"
type input "3.87"
type input "6.58"
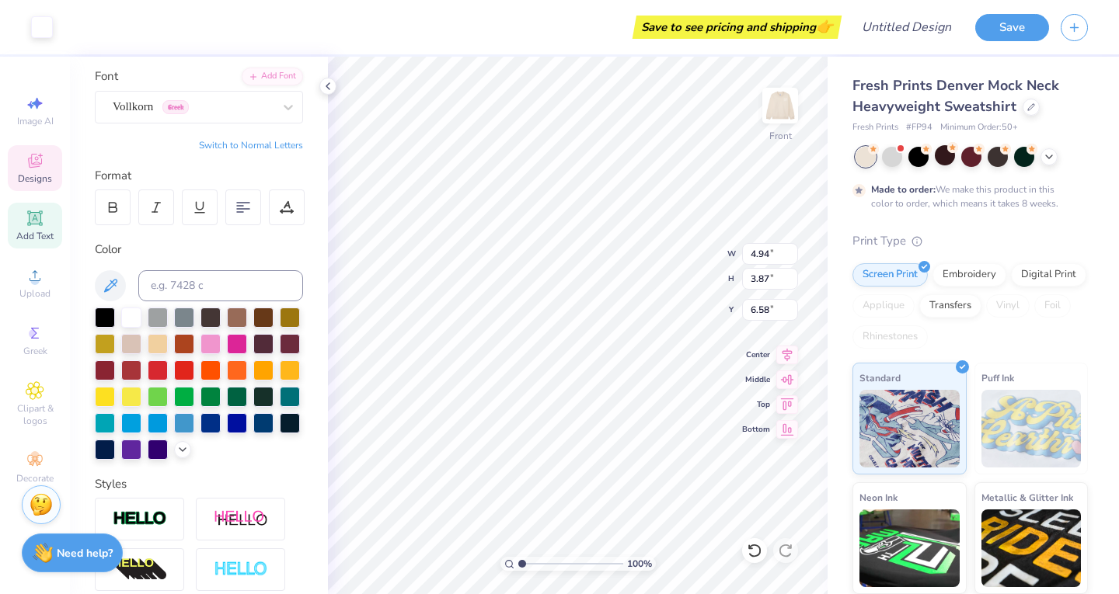
type input "4.26"
type input "0.81"
type input "8.20"
type textarea "ΑΣΑ & ΖΒΤ"
type input "4.10"
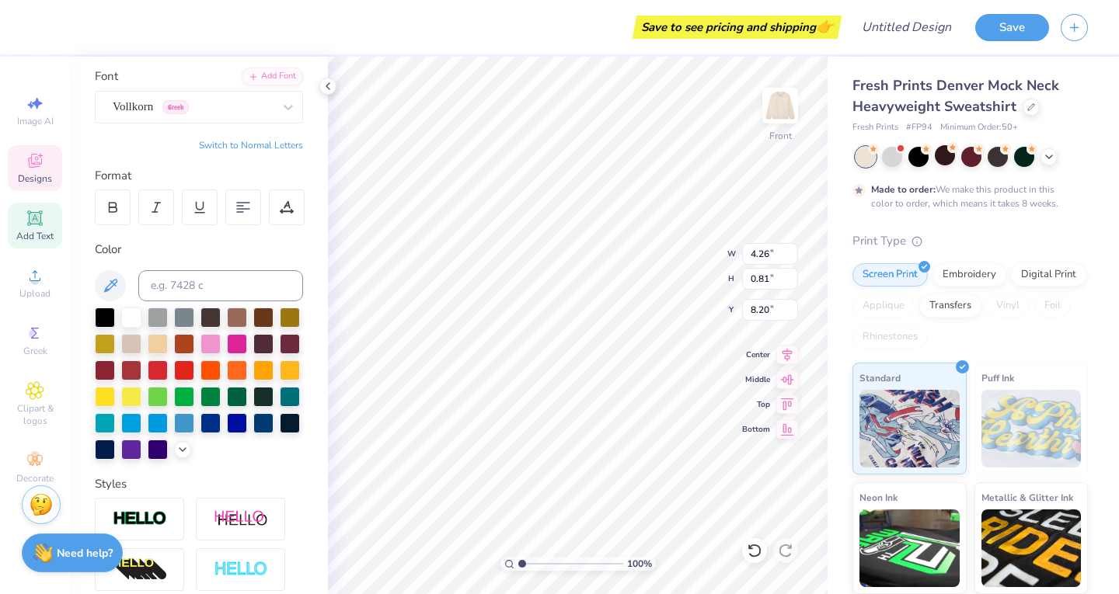
type input "0.44"
type input "11.58"
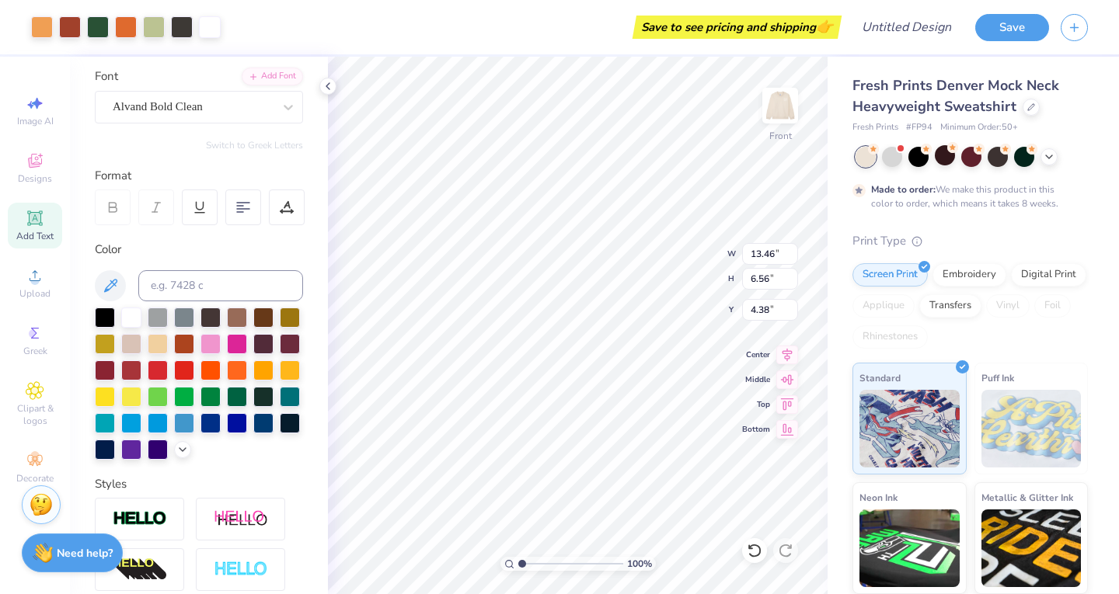
type input "14.39"
type input "7.01"
type input "4.42"
click at [775, 113] on img at bounding box center [780, 106] width 62 height 62
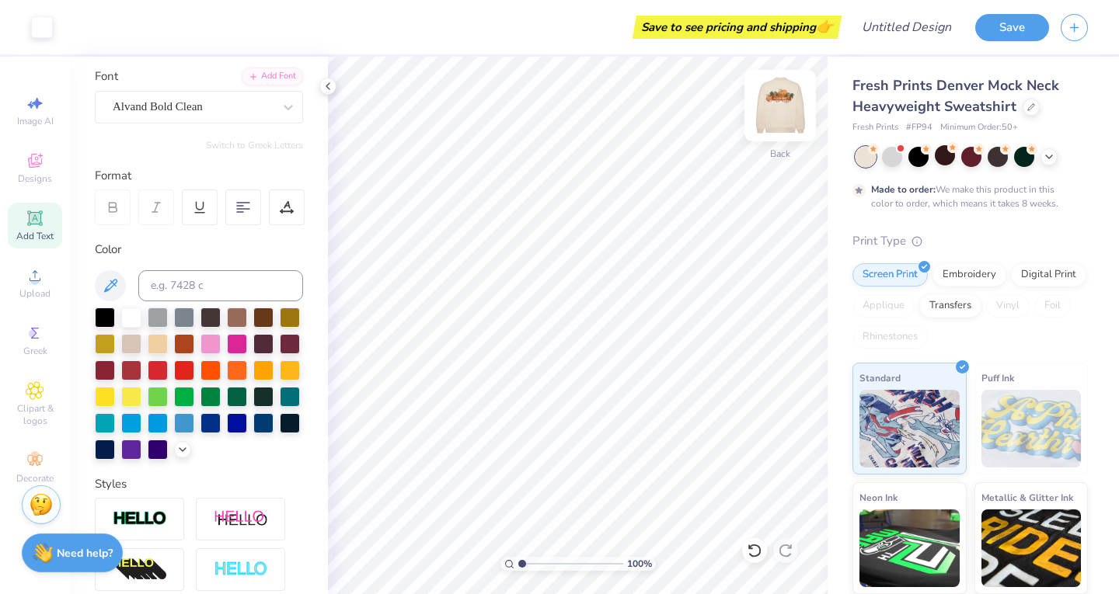
click at [772, 104] on img at bounding box center [780, 106] width 62 height 62
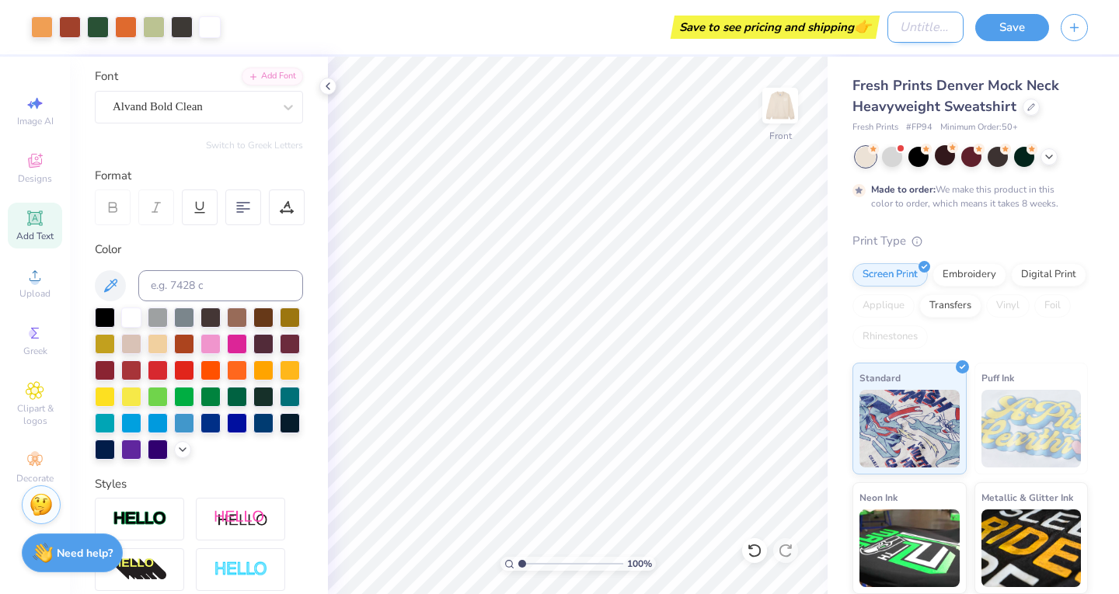
click at [918, 21] on input "Design Title" at bounding box center [925, 27] width 76 height 31
type input "ASA pumpkin philo"
click at [1020, 26] on button "Save" at bounding box center [1012, 25] width 74 height 27
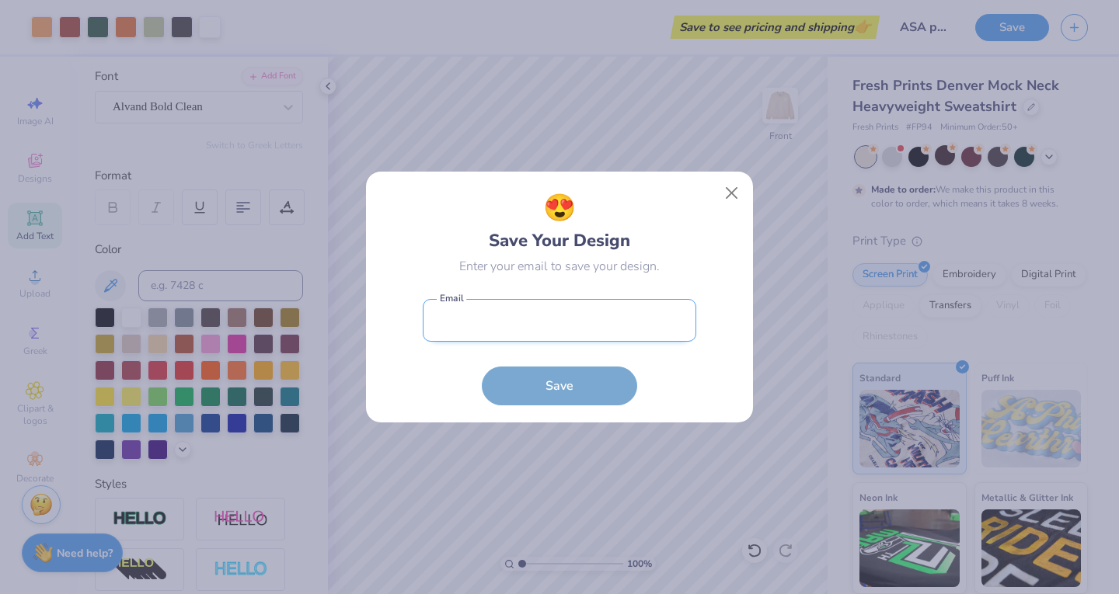
click at [609, 332] on input "email" at bounding box center [560, 320] width 274 height 43
type input "georgekabezian97@gmail.com"
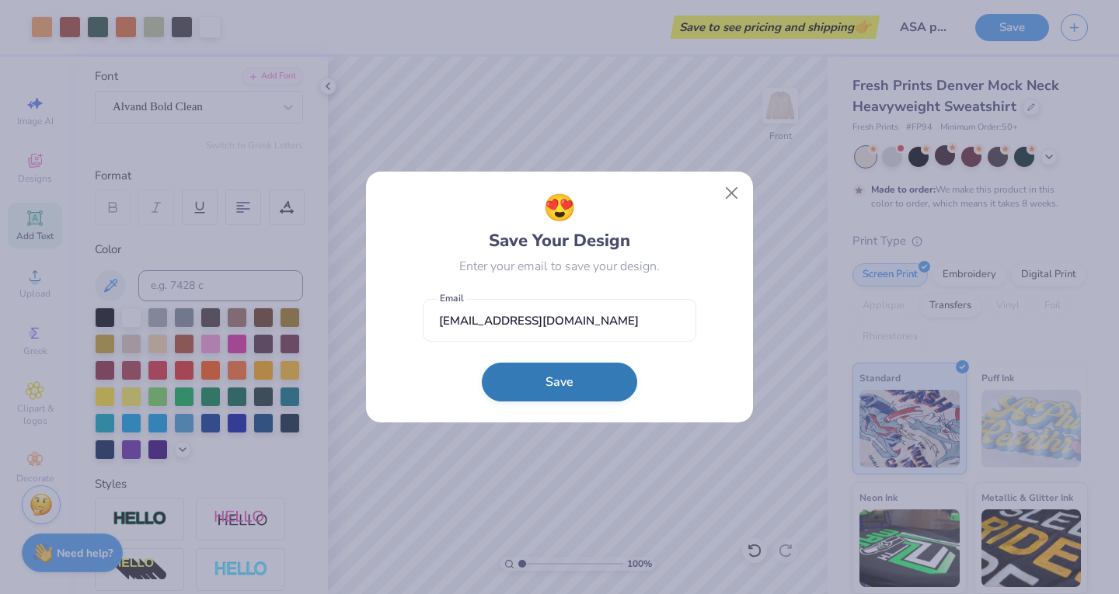
click at [580, 385] on button "Save" at bounding box center [559, 382] width 155 height 39
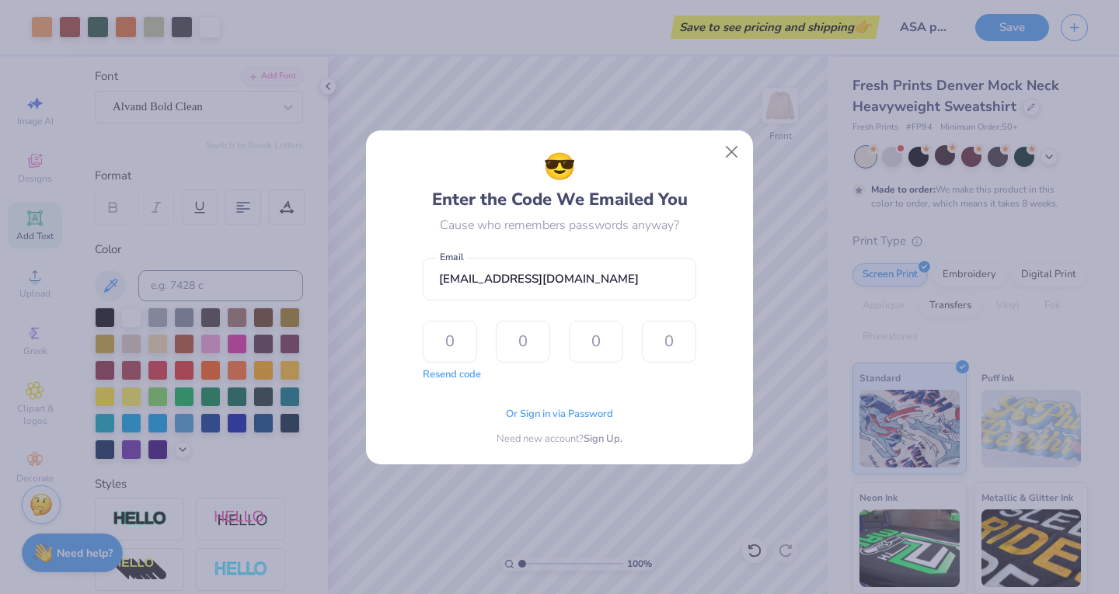
type input "8"
type input "0"
type input "9"
type input "8"
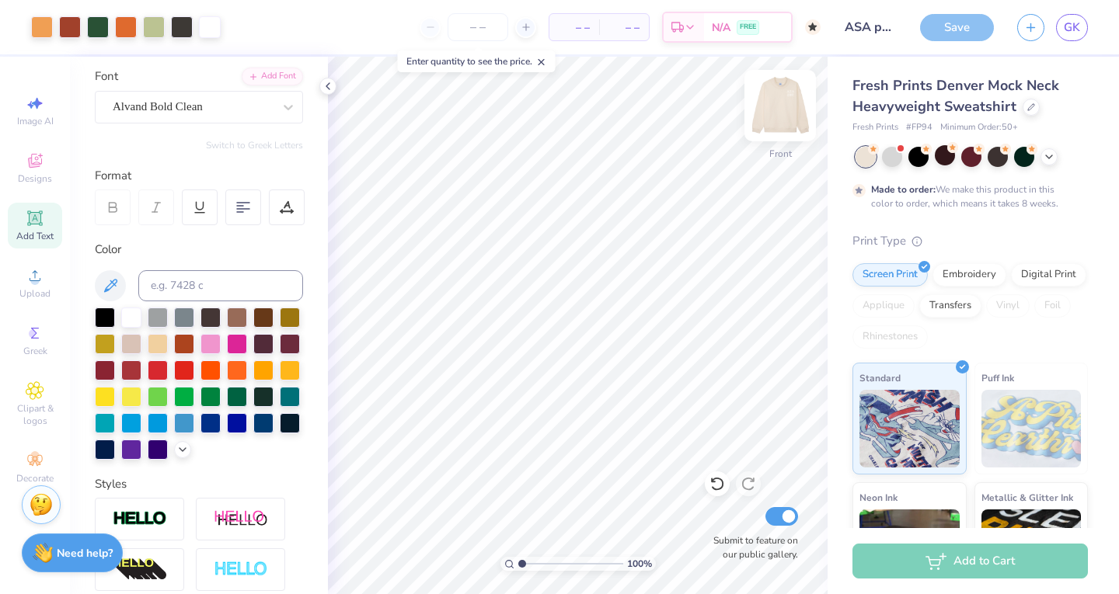
click at [782, 113] on img at bounding box center [780, 106] width 62 height 62
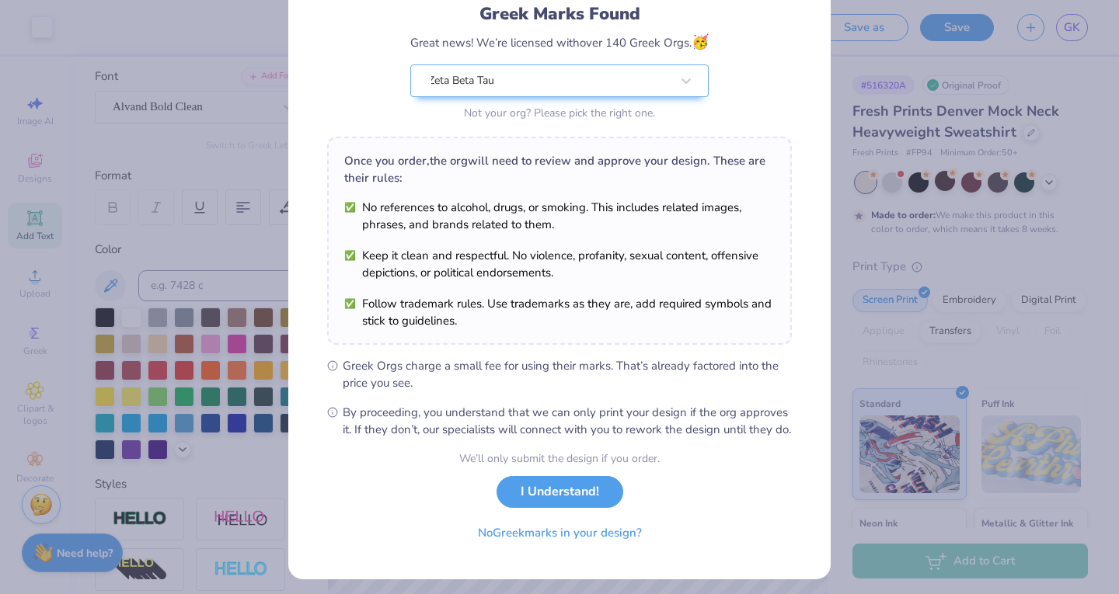
scroll to position [82, 0]
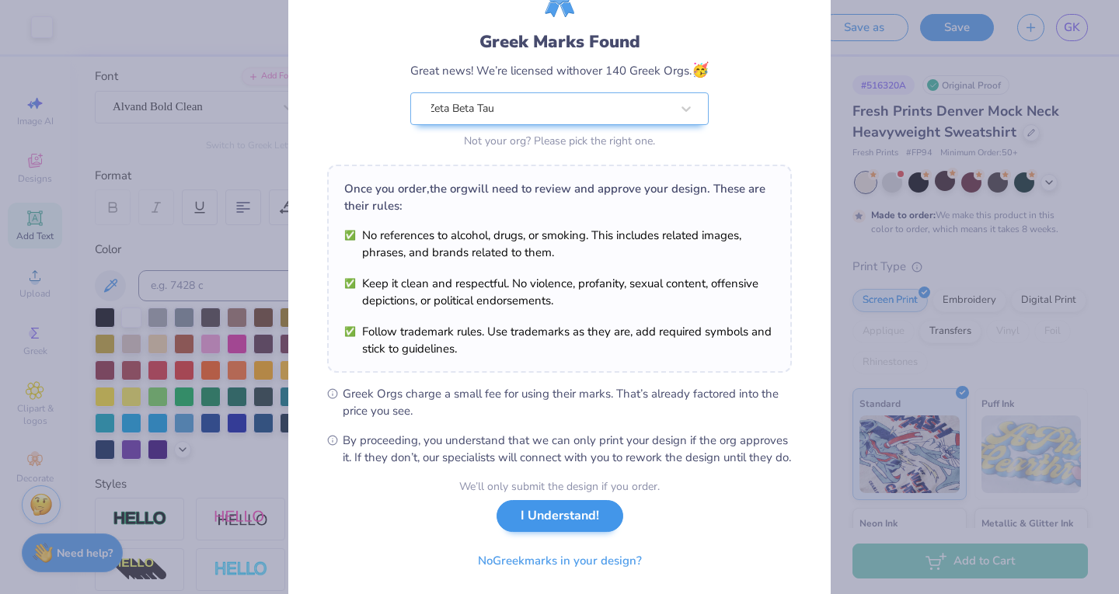
click at [602, 532] on button "I Understand!" at bounding box center [560, 516] width 127 height 32
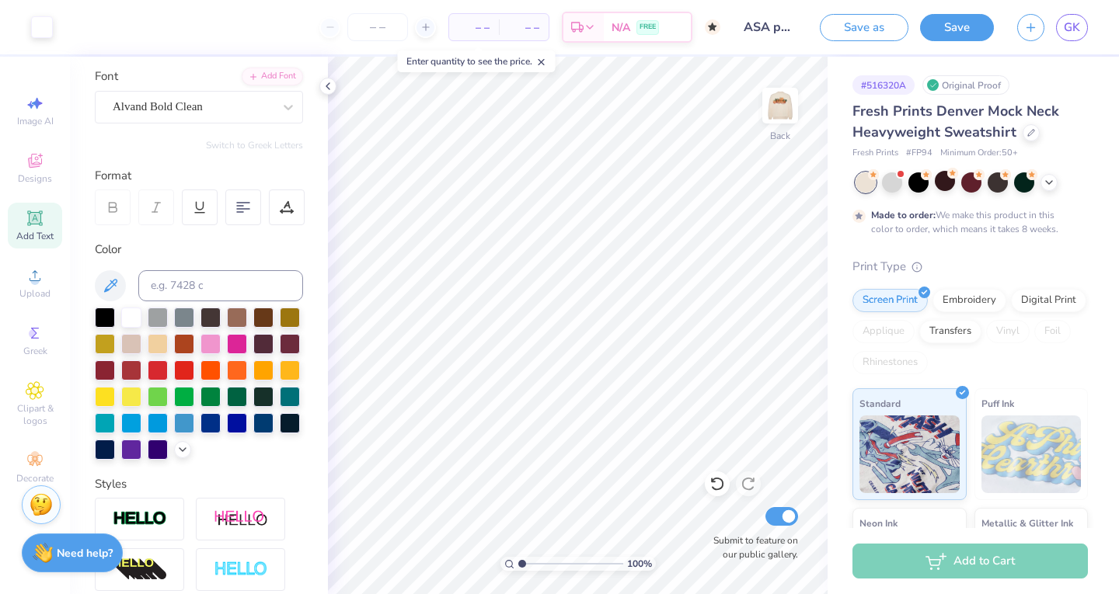
scroll to position [0, 0]
click at [782, 110] on img at bounding box center [780, 106] width 62 height 62
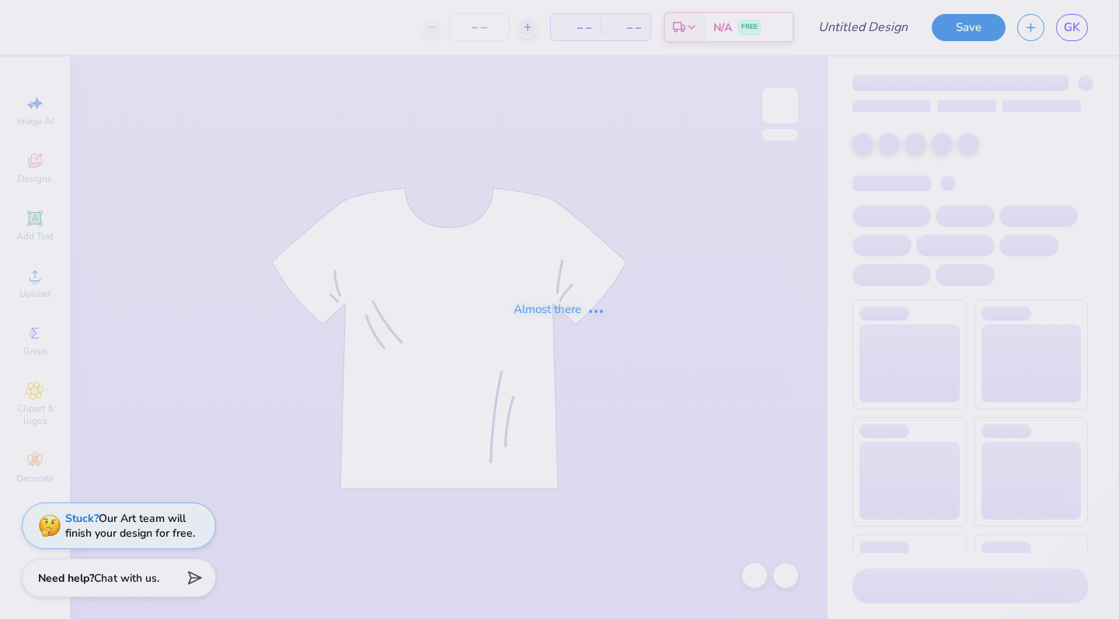
type input "ASA pumpkin philo"
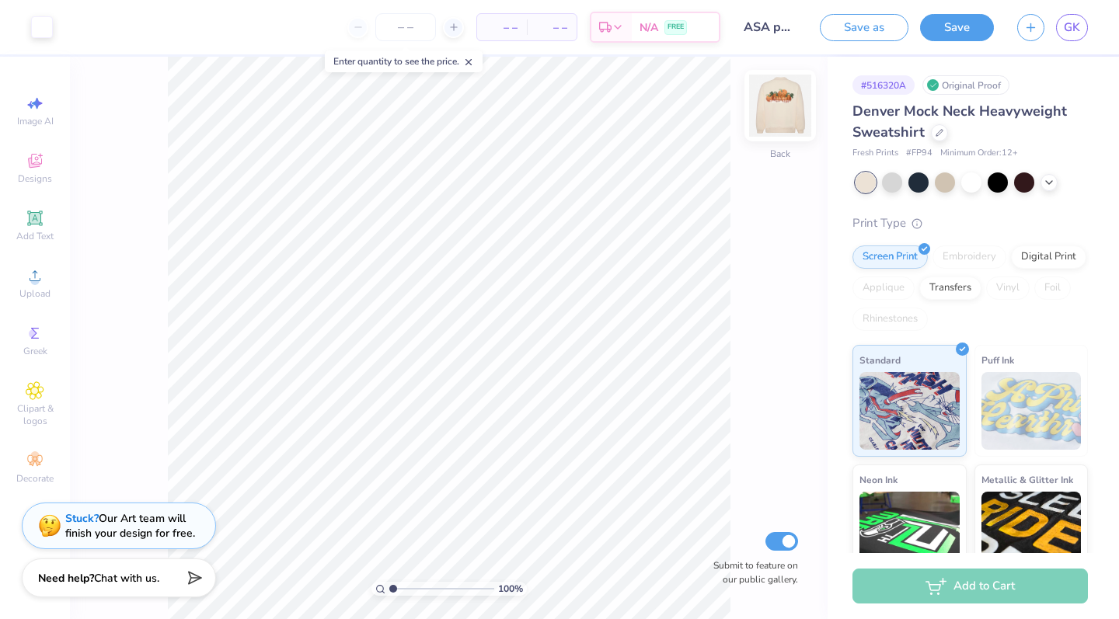
click at [786, 110] on img at bounding box center [780, 106] width 62 height 62
click at [771, 119] on img at bounding box center [780, 106] width 62 height 62
